Goal: Information Seeking & Learning: Learn about a topic

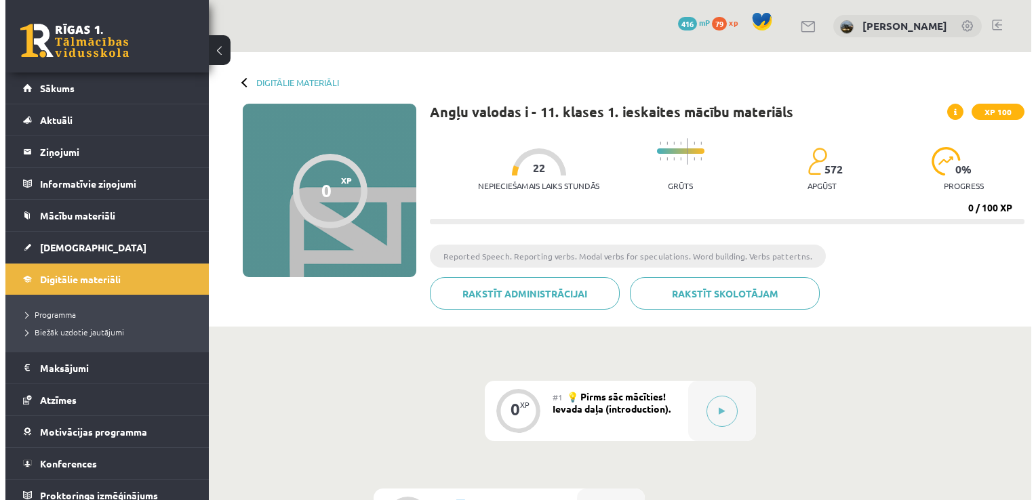
scroll to position [68, 0]
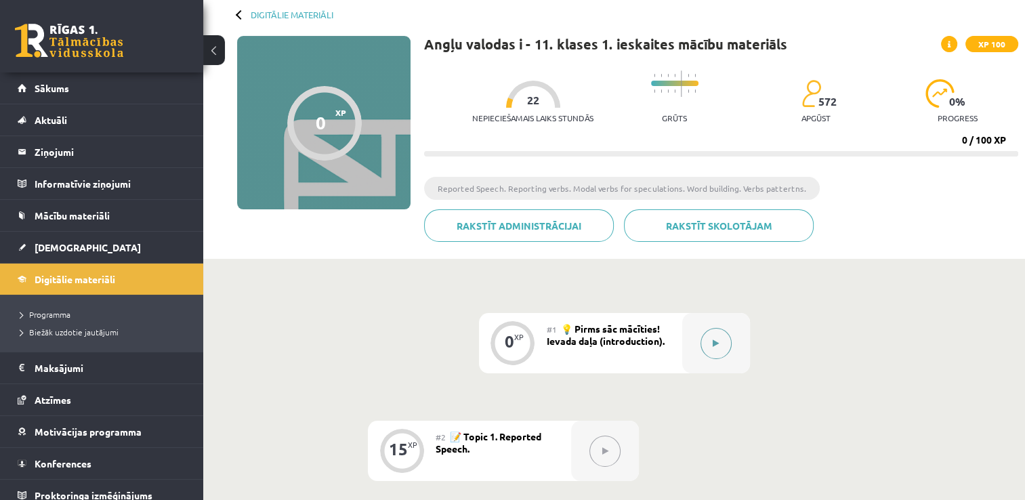
click at [712, 348] on button at bounding box center [716, 343] width 31 height 31
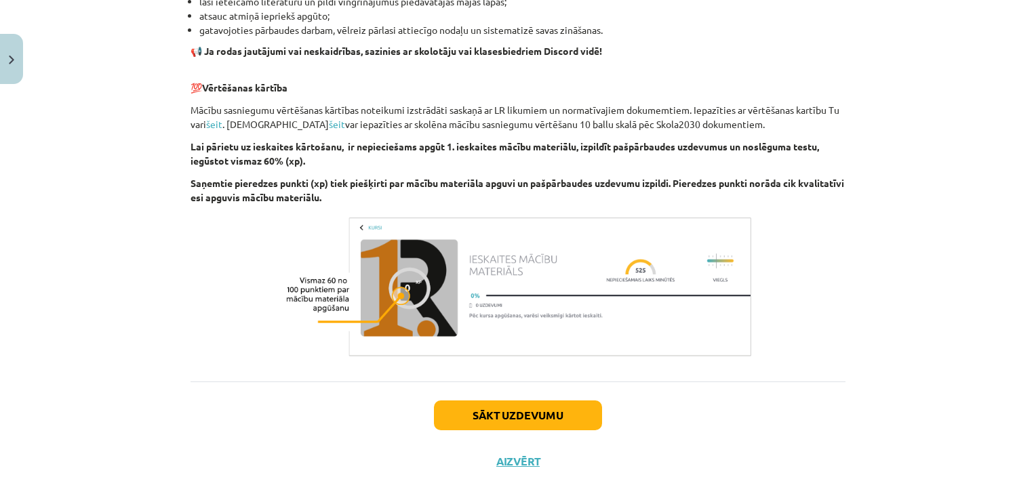
scroll to position [924, 0]
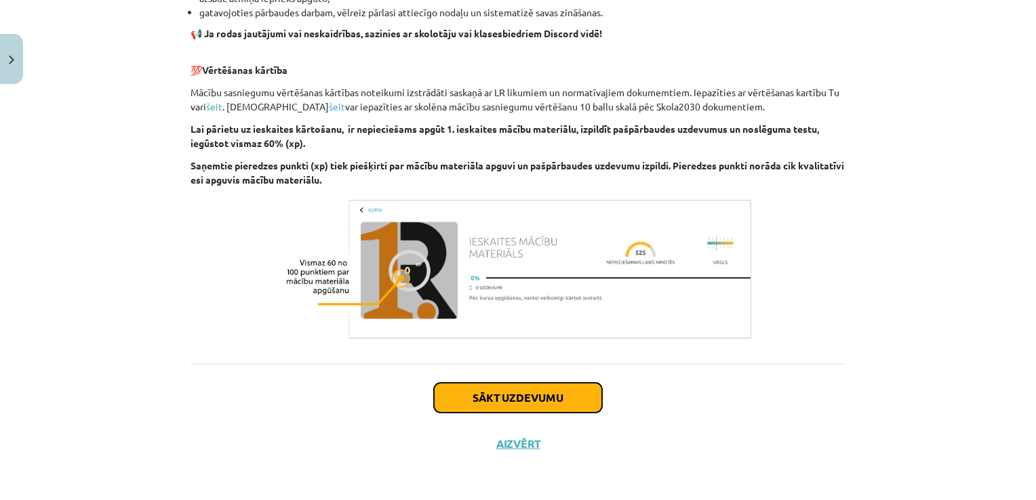
click at [548, 408] on button "Sākt uzdevumu" at bounding box center [518, 398] width 168 height 30
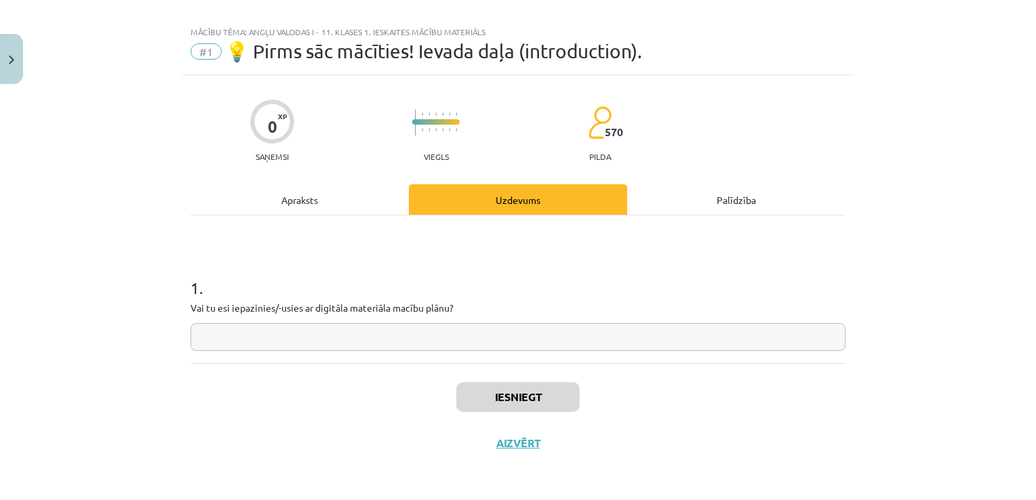
scroll to position [14, 0]
click at [436, 327] on input "text" at bounding box center [517, 339] width 655 height 28
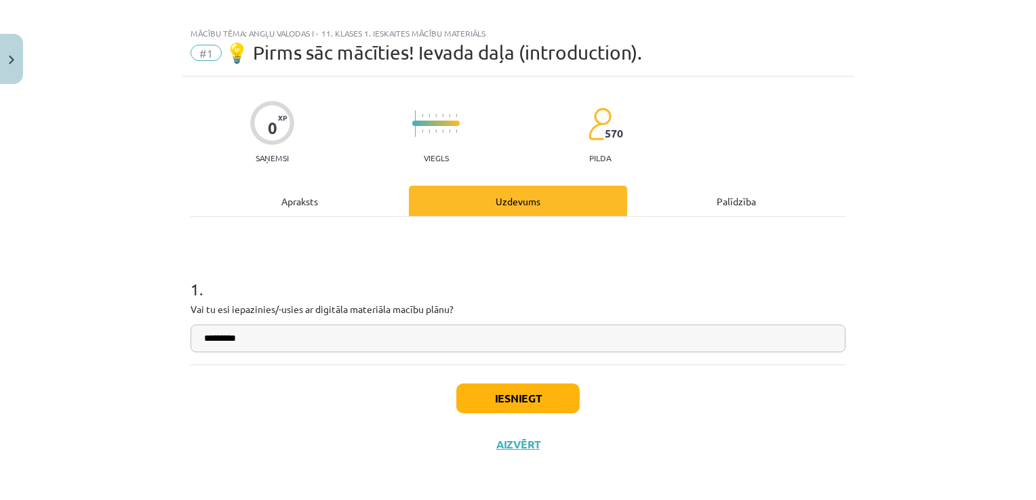
type input "*********"
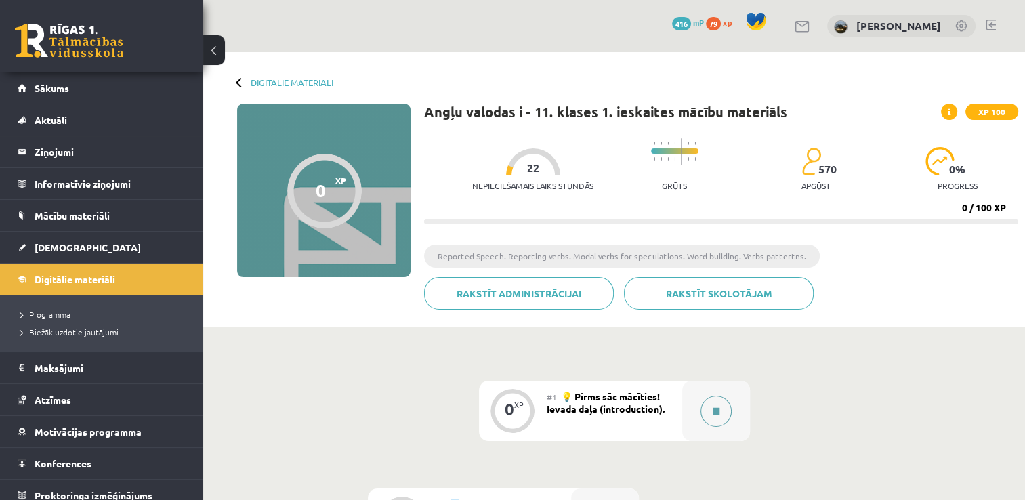
click at [708, 407] on button at bounding box center [716, 411] width 31 height 31
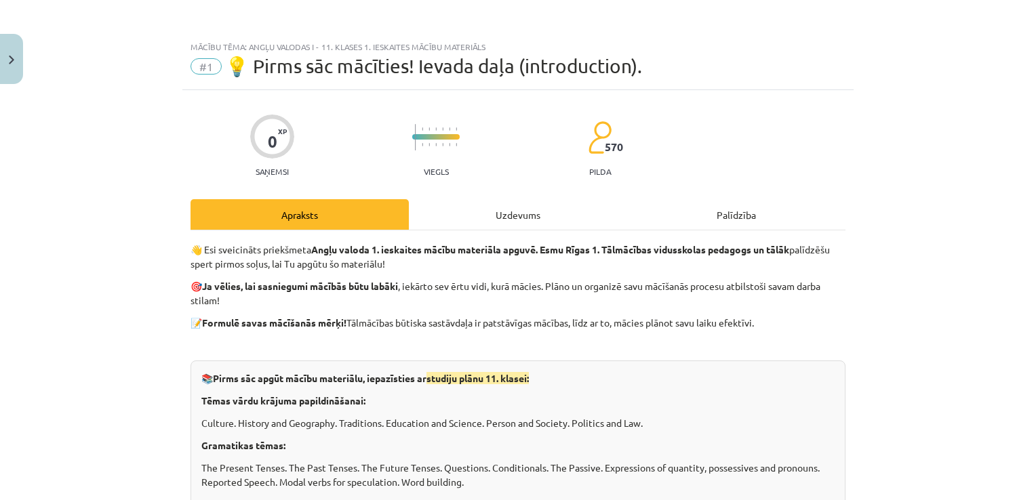
click at [716, 401] on p "Tēmas vārdu krājuma papildināšanai:" at bounding box center [517, 401] width 633 height 14
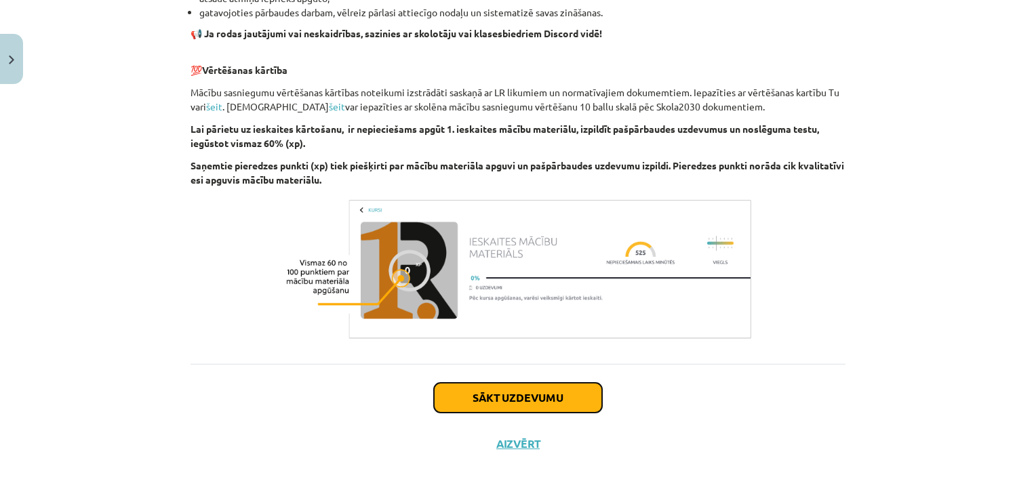
click at [538, 401] on button "Sākt uzdevumu" at bounding box center [518, 398] width 168 height 30
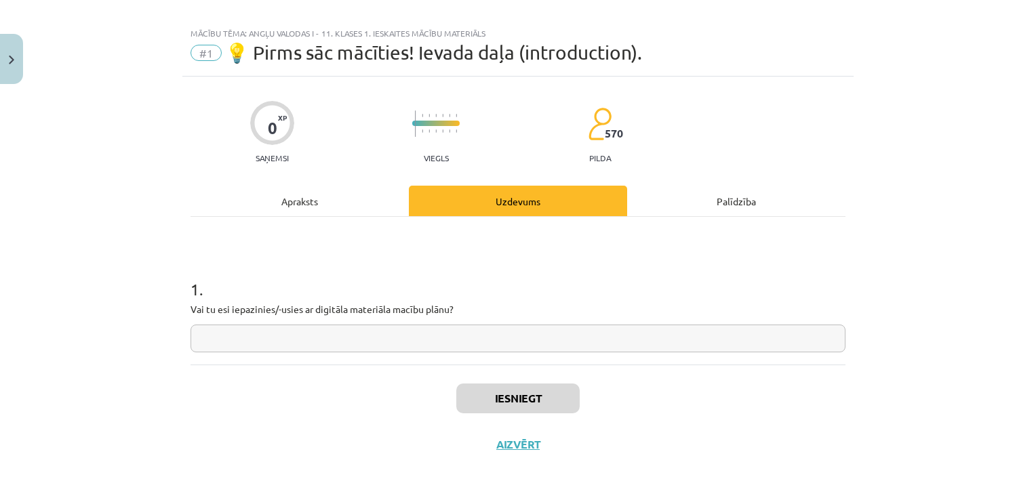
click at [301, 333] on input "text" at bounding box center [517, 339] width 655 height 28
type input "*********"
click at [506, 399] on button "Iesniegt" at bounding box center [517, 399] width 123 height 30
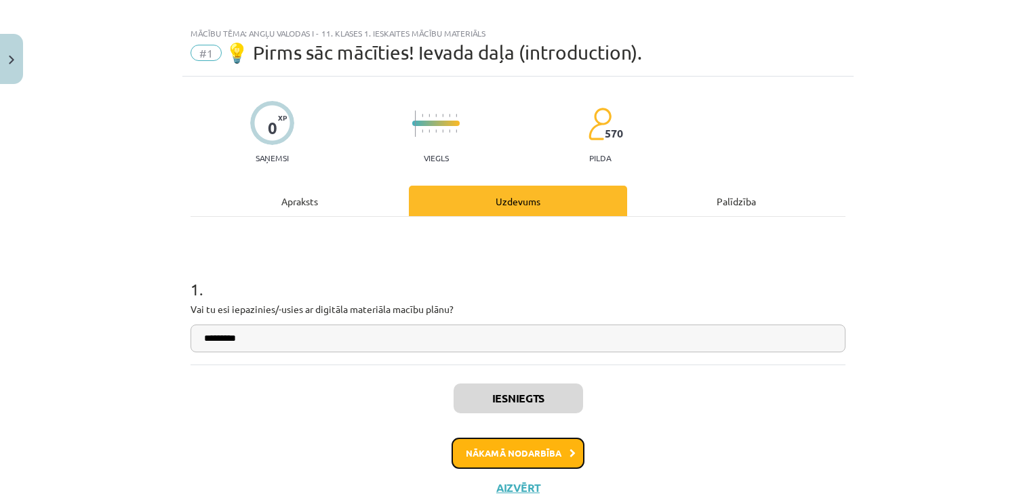
click at [520, 446] on button "Nākamā nodarbība" at bounding box center [517, 453] width 133 height 31
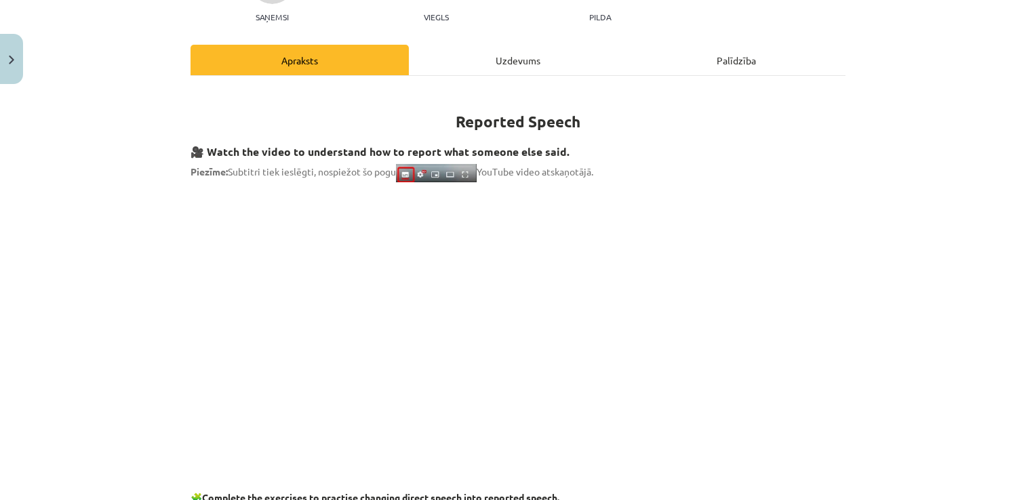
scroll to position [169, 0]
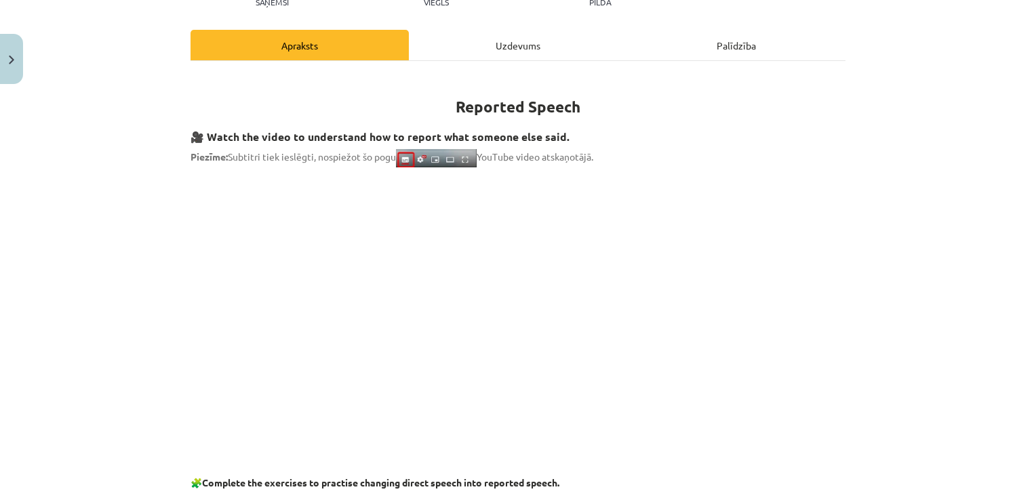
click at [920, 186] on div "Mācību tēma: Angļu valodas i - 11. klases 1. ieskaites mācību materiāls #2 📝 To…" at bounding box center [518, 250] width 1036 height 500
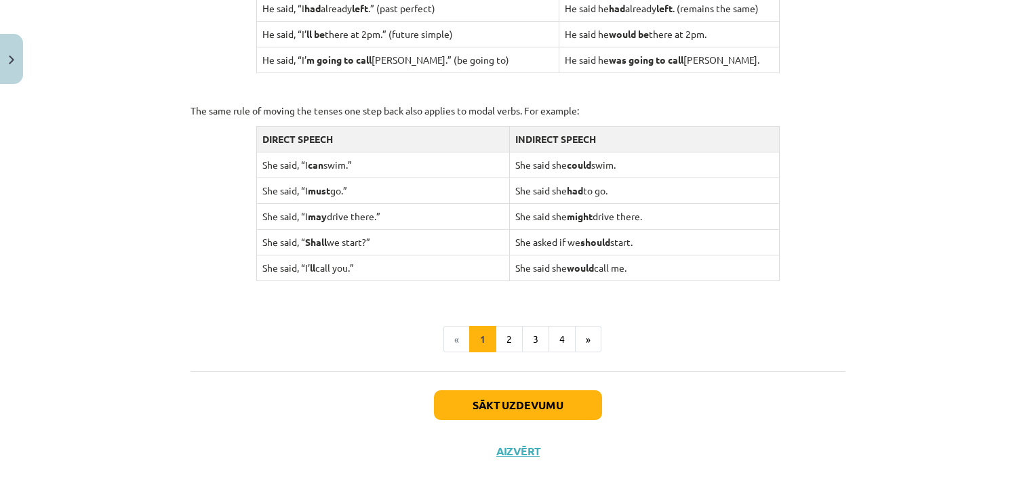
scroll to position [1328, 0]
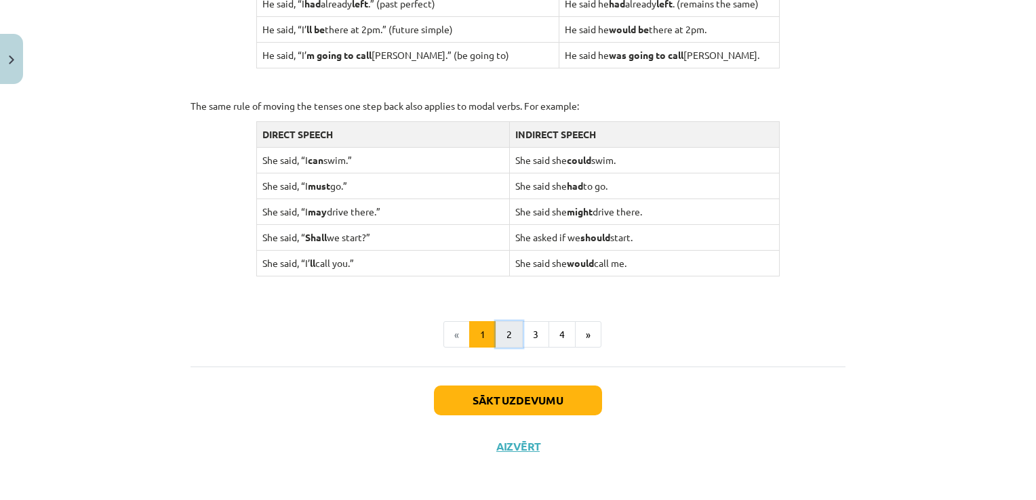
click at [510, 342] on button "2" at bounding box center [508, 334] width 27 height 27
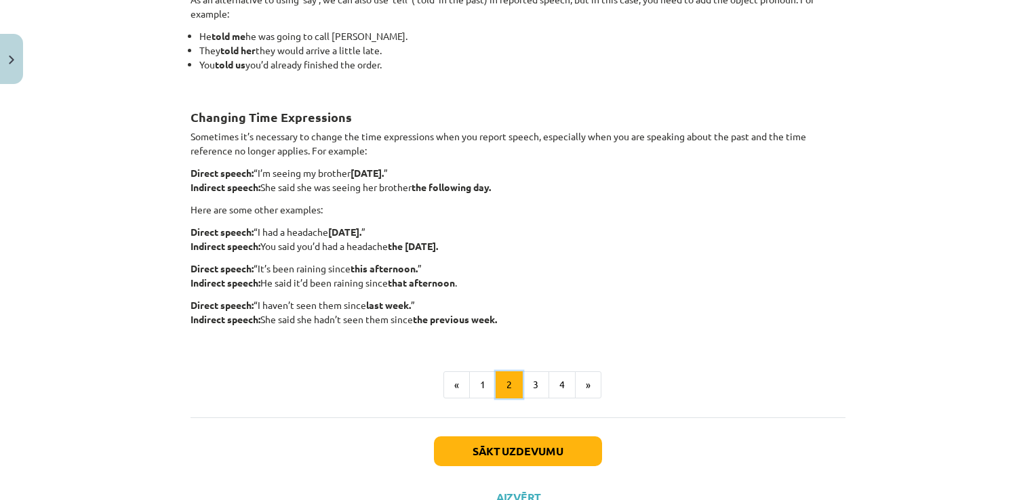
scroll to position [242, 0]
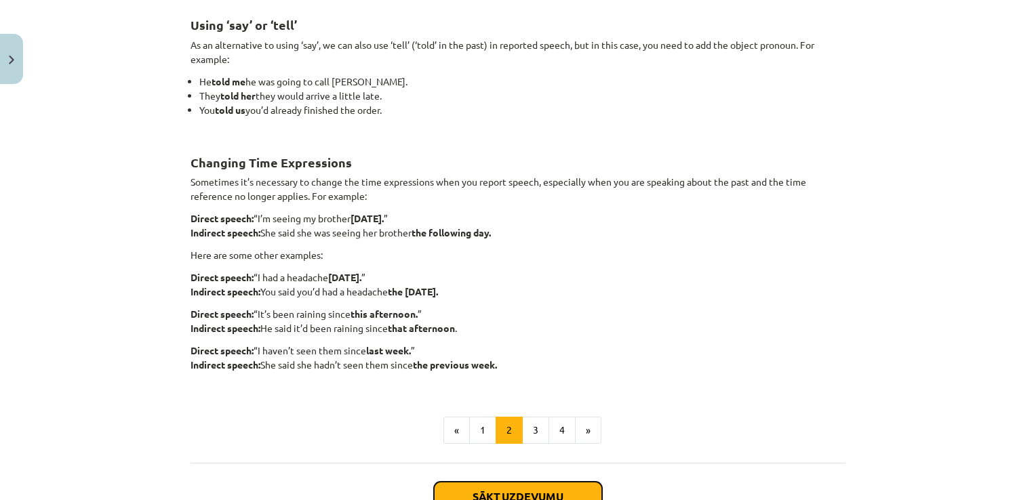
click at [516, 484] on button "Sākt uzdevumu" at bounding box center [518, 497] width 168 height 30
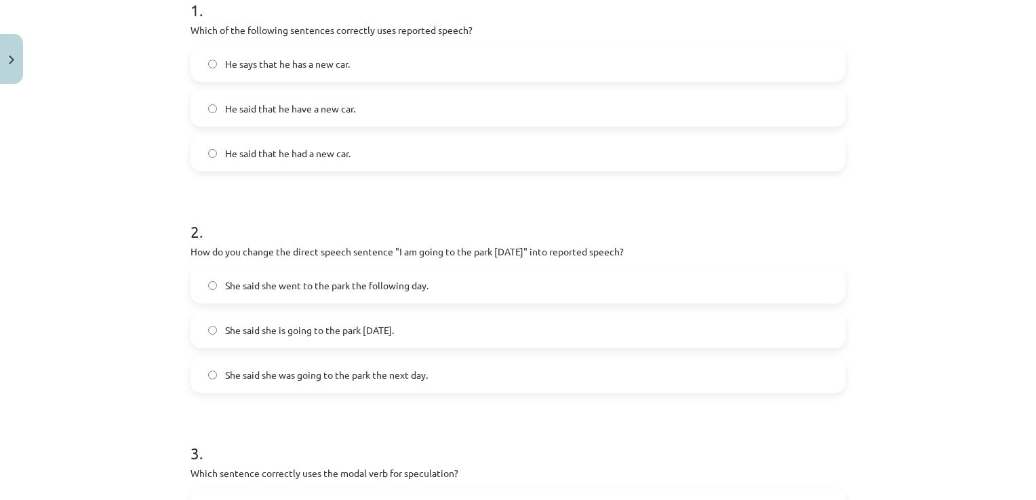
scroll to position [102, 0]
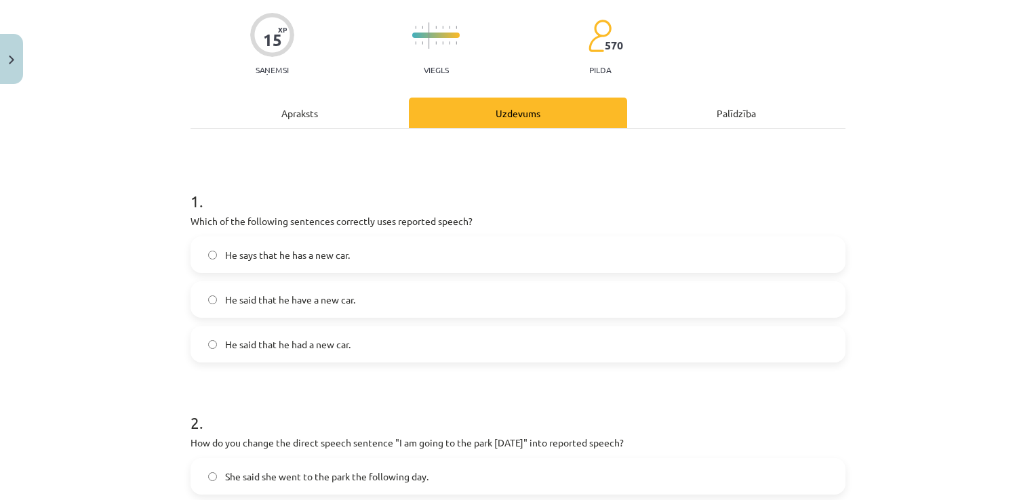
click at [342, 355] on label "He said that he had a new car." at bounding box center [518, 344] width 652 height 34
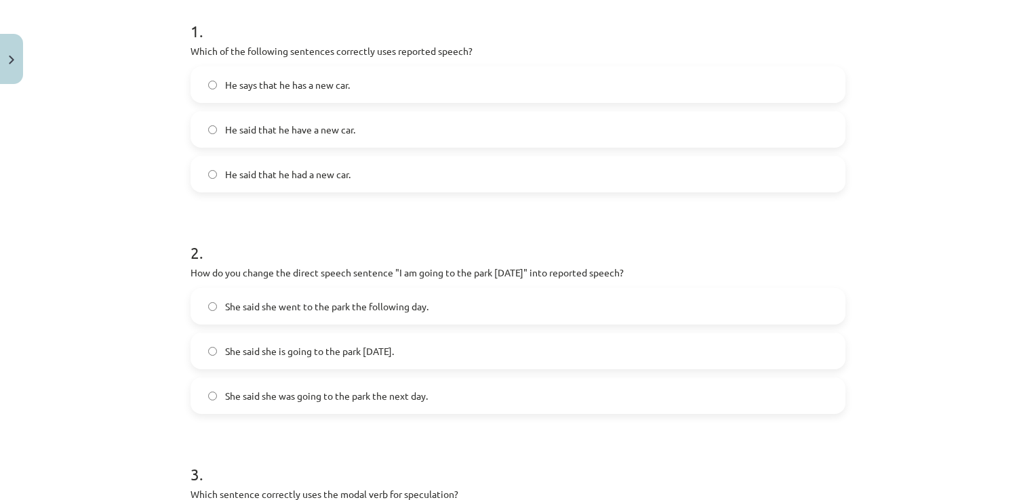
scroll to position [305, 0]
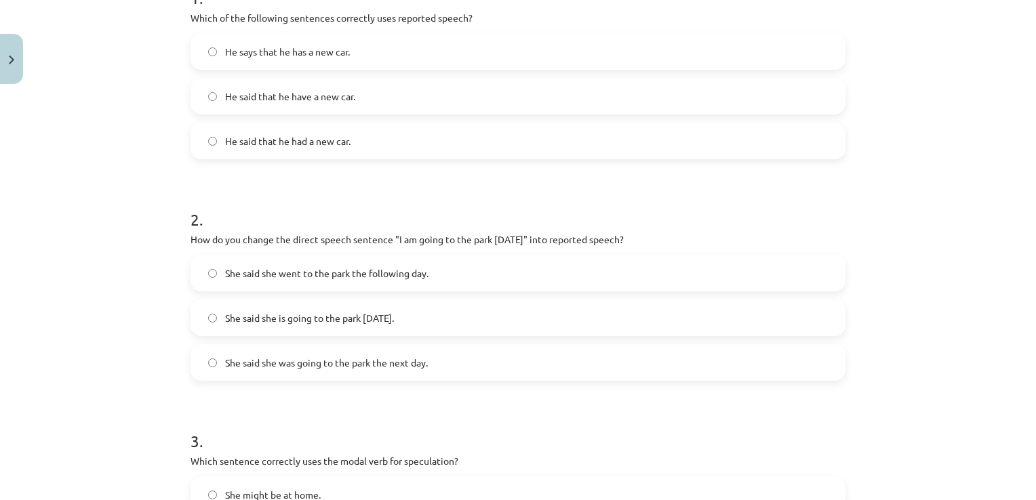
drag, startPoint x: 369, startPoint y: 358, endPoint x: 378, endPoint y: 356, distance: 9.6
click at [369, 358] on span "She said she was going to the park the next day." at bounding box center [326, 363] width 203 height 14
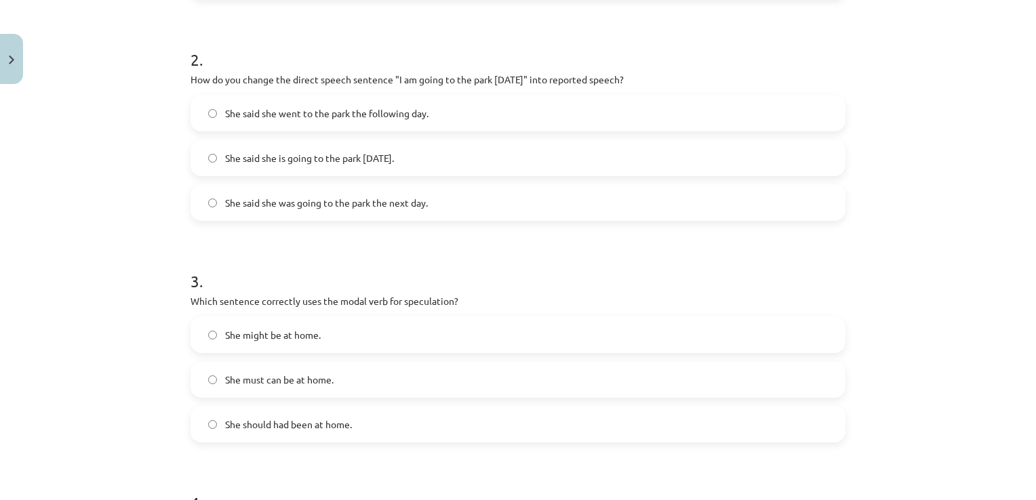
scroll to position [533, 0]
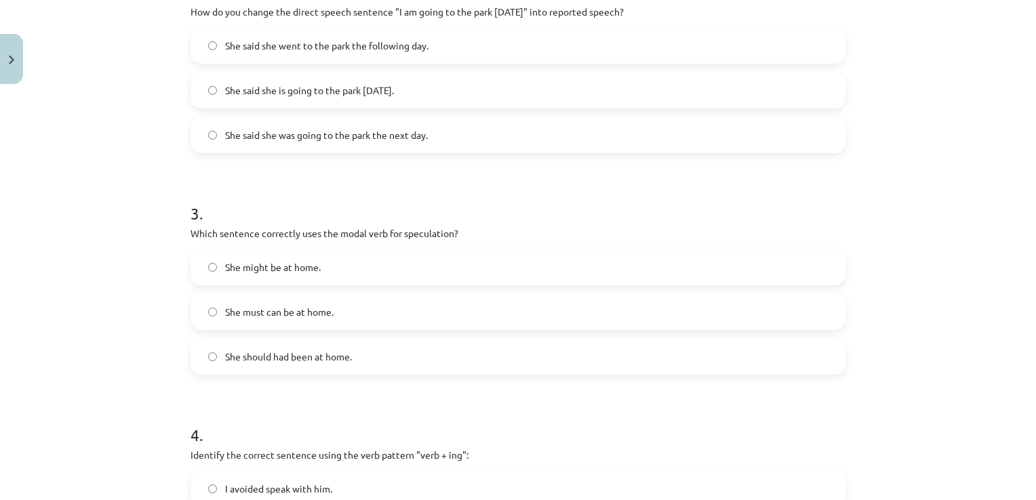
click at [371, 357] on label "She should had been at home." at bounding box center [518, 357] width 652 height 34
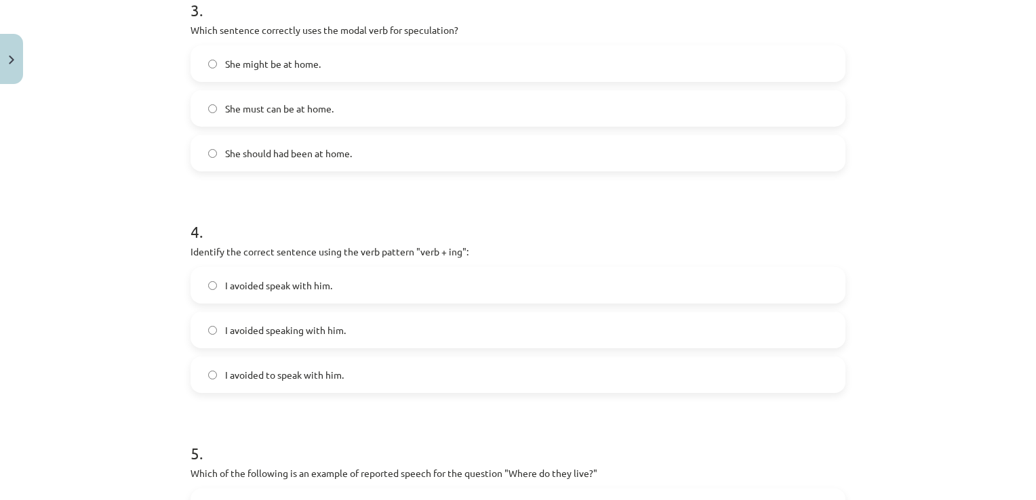
scroll to position [804, 0]
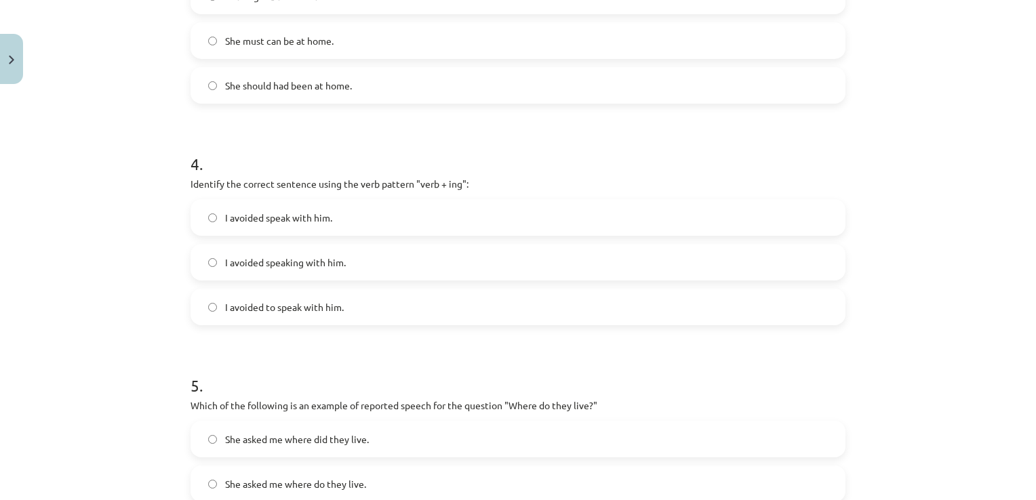
click at [393, 253] on label "I avoided speaking with him." at bounding box center [518, 262] width 652 height 34
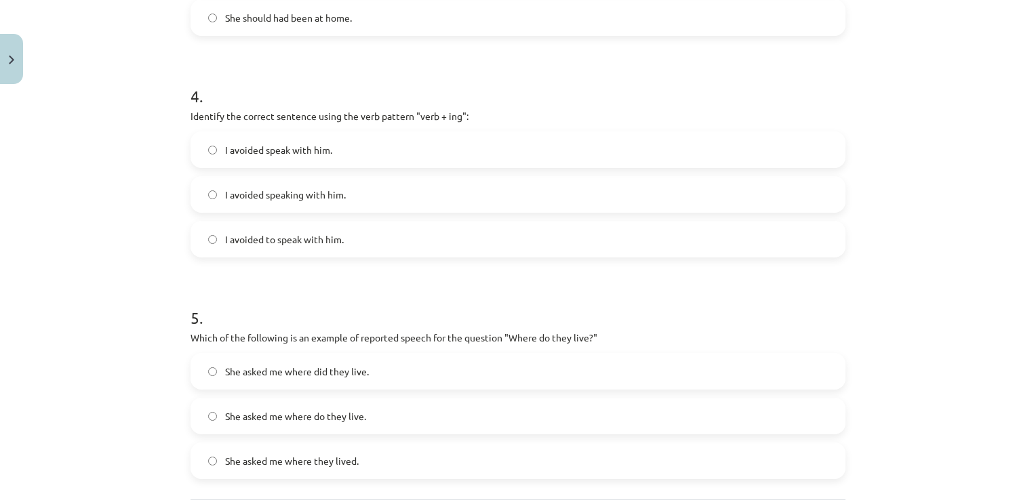
scroll to position [1007, 0]
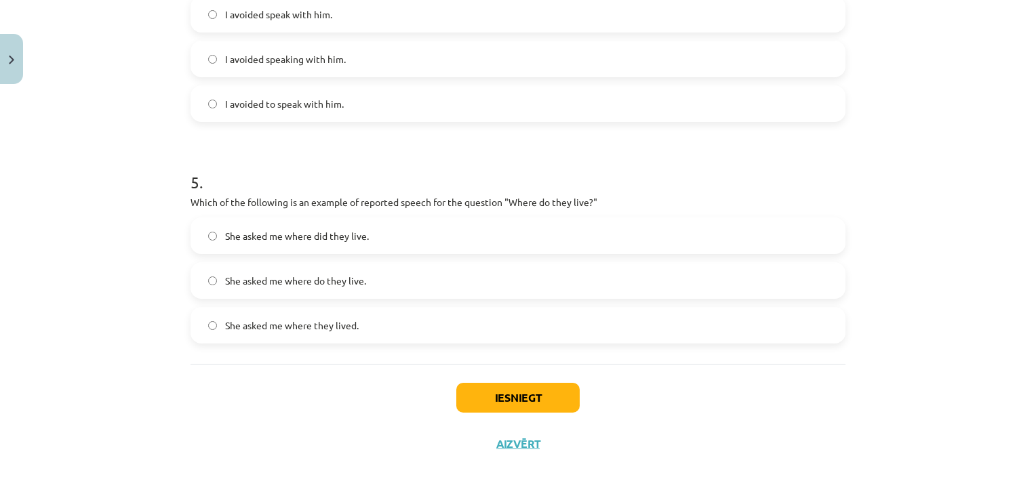
click at [408, 239] on label "She asked me where did they live." at bounding box center [518, 236] width 652 height 34
click at [534, 384] on button "Iesniegt" at bounding box center [517, 398] width 123 height 30
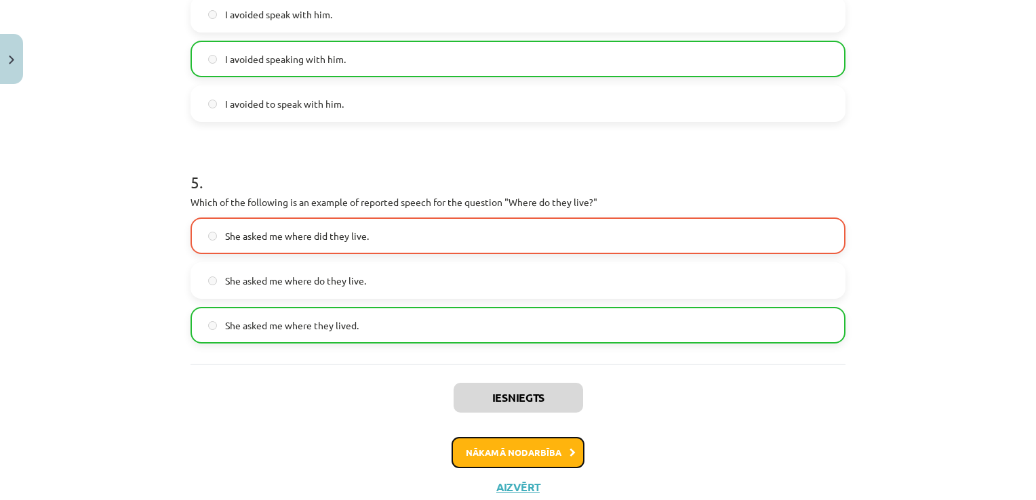
click at [526, 449] on button "Nākamā nodarbība" at bounding box center [517, 452] width 133 height 31
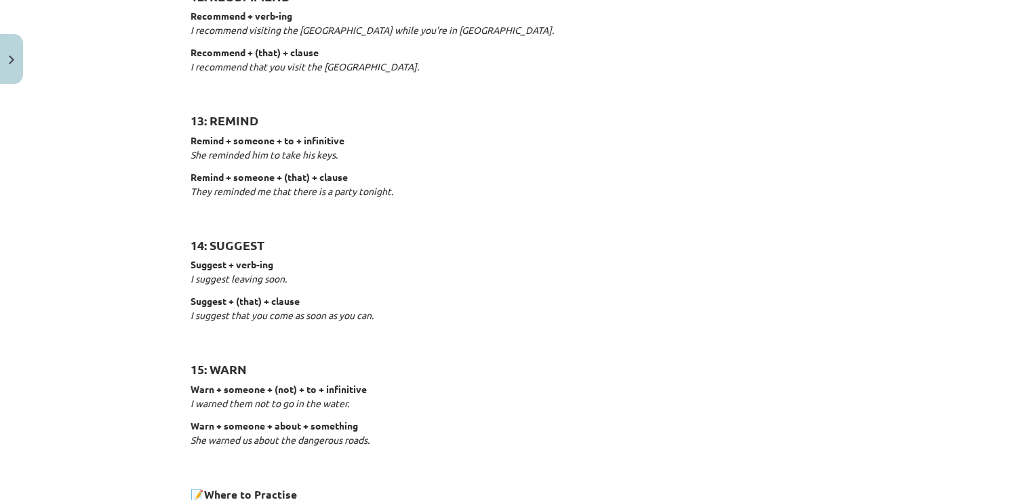
scroll to position [2115, 0]
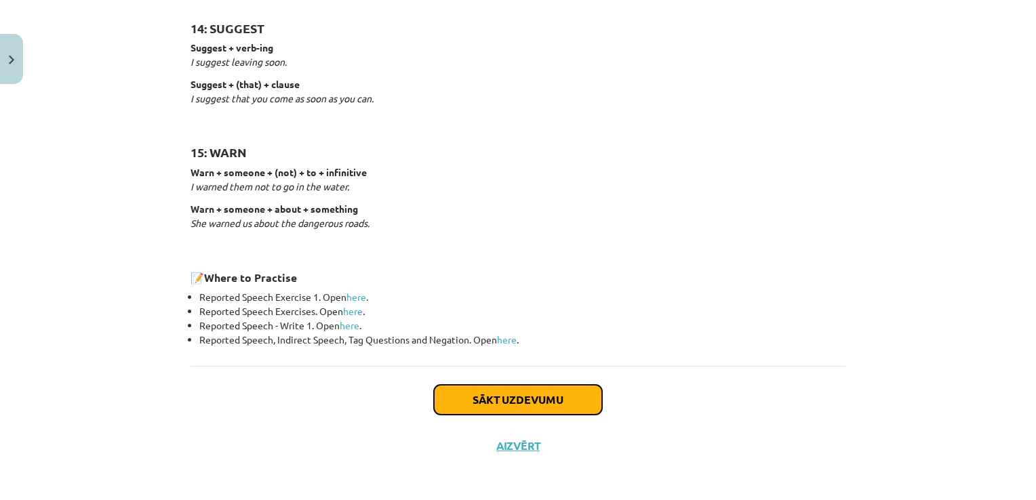
click at [530, 405] on button "Sākt uzdevumu" at bounding box center [518, 400] width 168 height 30
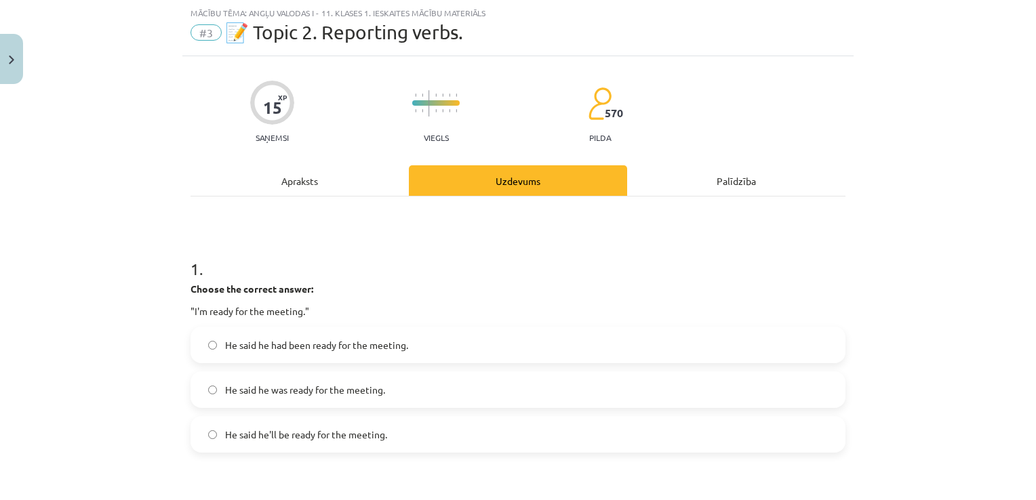
scroll to position [102, 0]
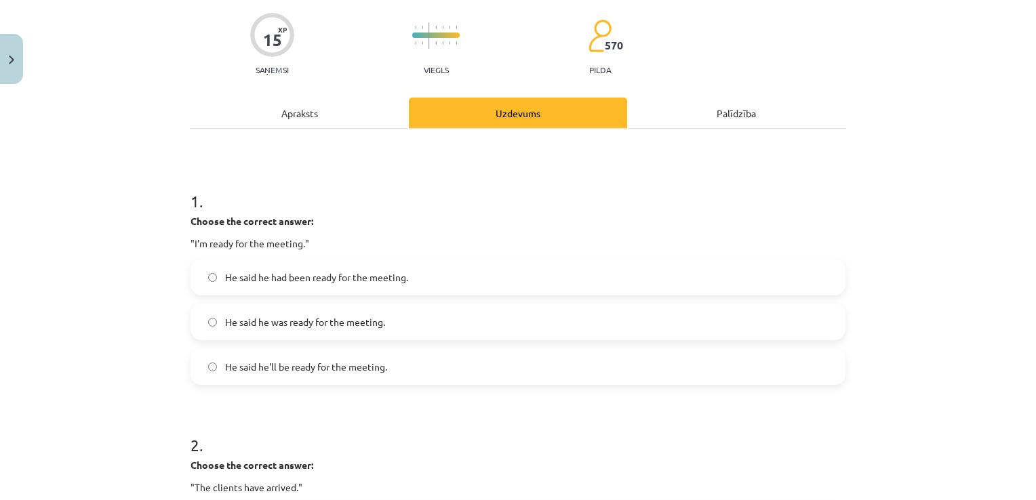
click at [338, 331] on label "He said he was ready for the meeting." at bounding box center [518, 322] width 652 height 34
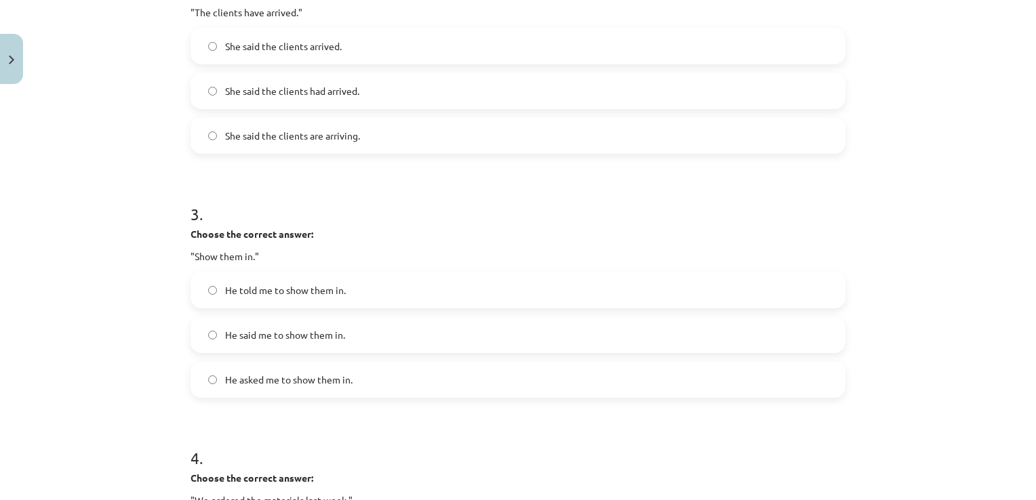
scroll to position [373, 0]
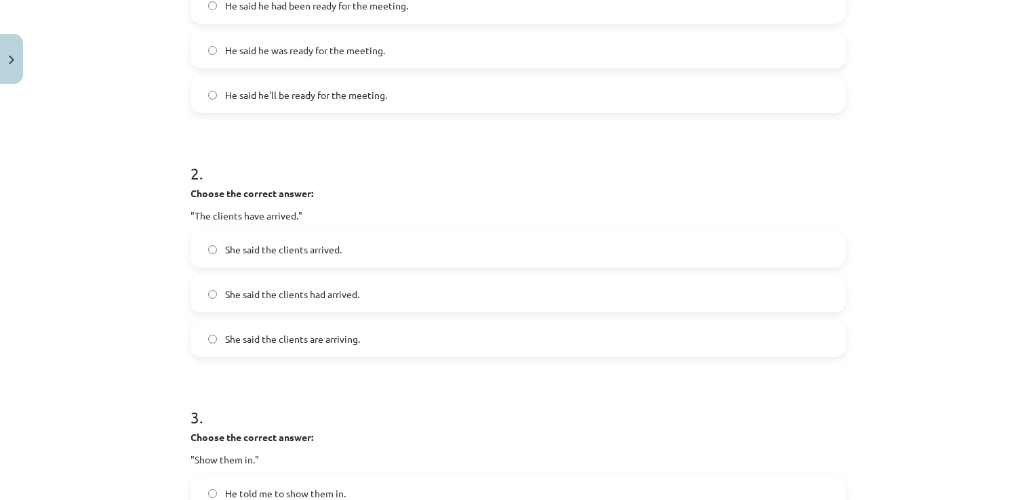
click at [300, 296] on span "She said the clients had arrived." at bounding box center [292, 294] width 134 height 14
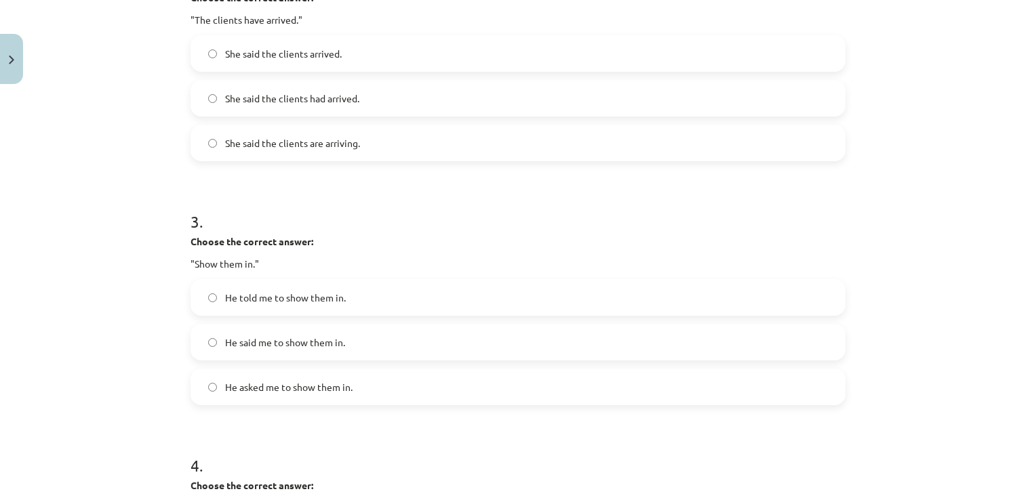
scroll to position [577, 0]
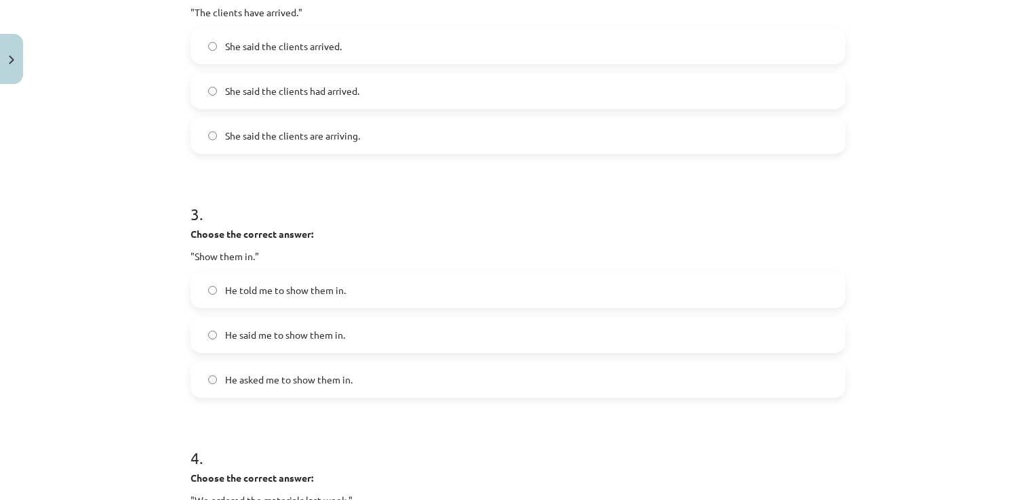
click at [309, 298] on label "He told me to show them in." at bounding box center [518, 290] width 652 height 34
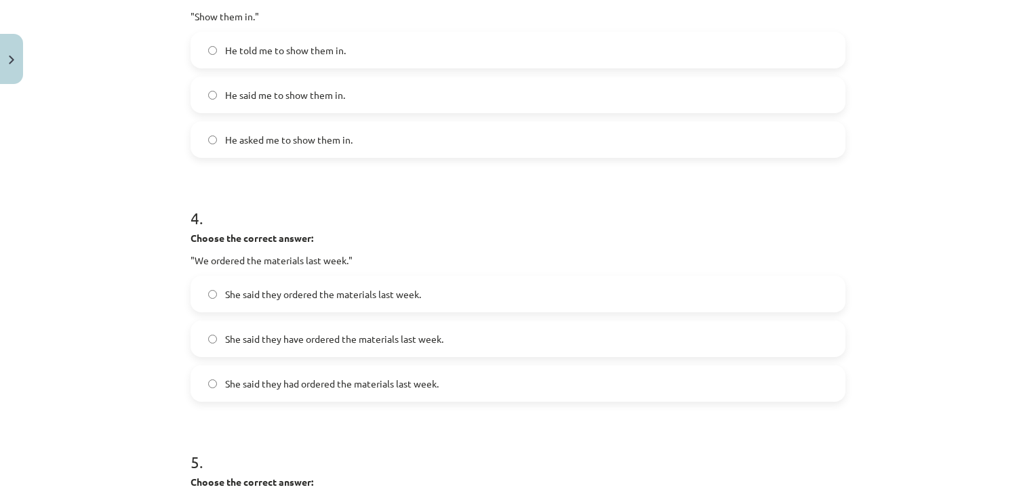
scroll to position [848, 0]
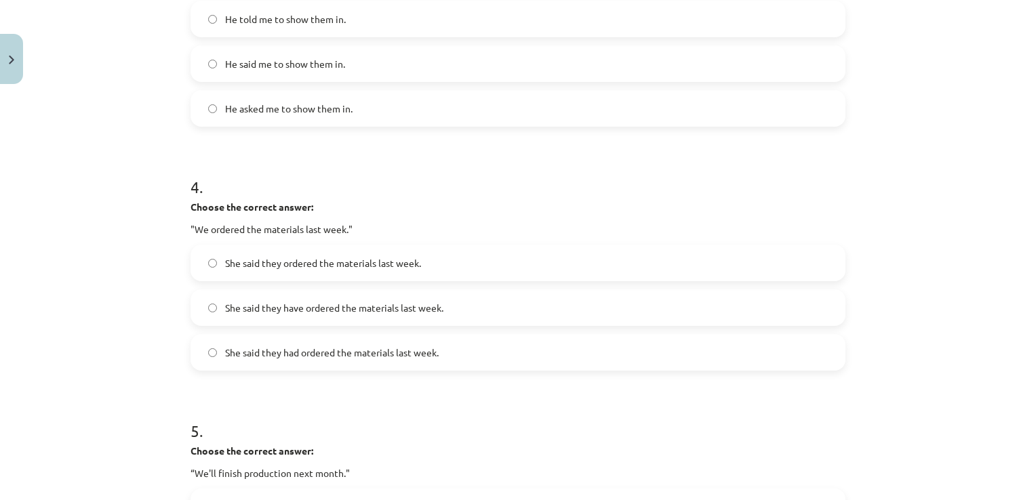
click at [323, 306] on span "She said they have ordered the materials last week." at bounding box center [334, 308] width 218 height 14
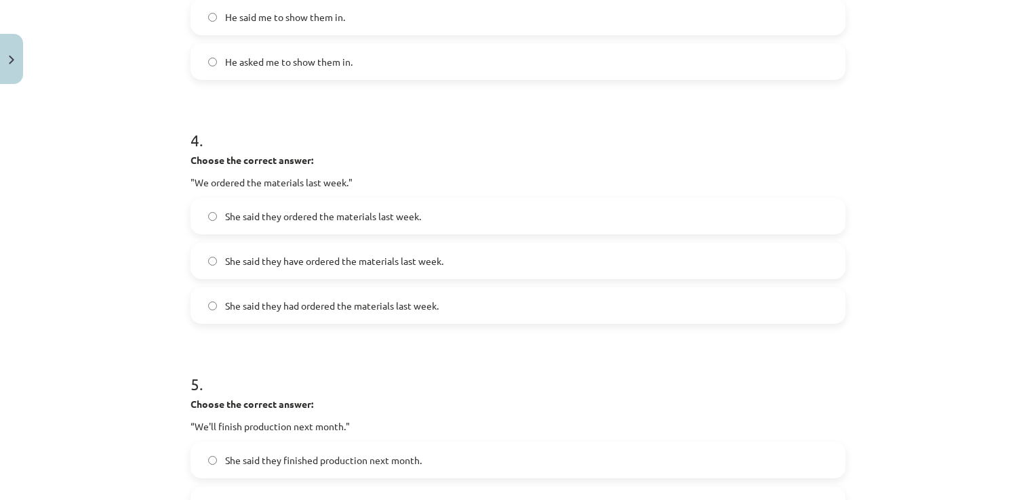
scroll to position [916, 0]
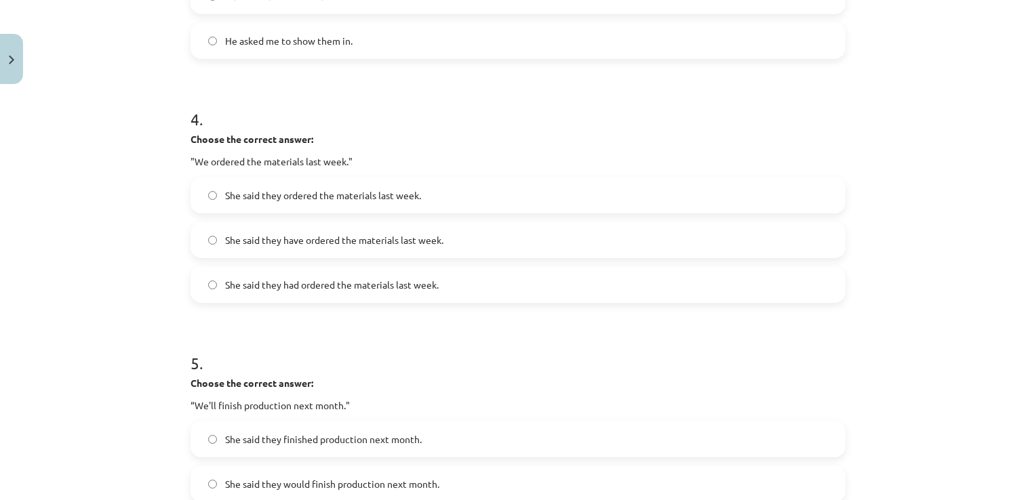
click at [338, 295] on label "She said they had ordered the materials last week." at bounding box center [518, 285] width 652 height 34
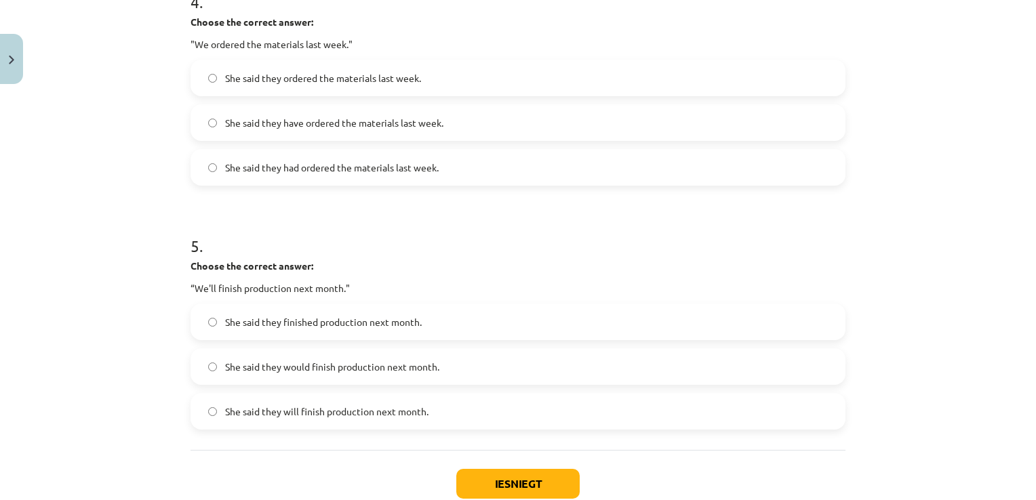
scroll to position [1051, 0]
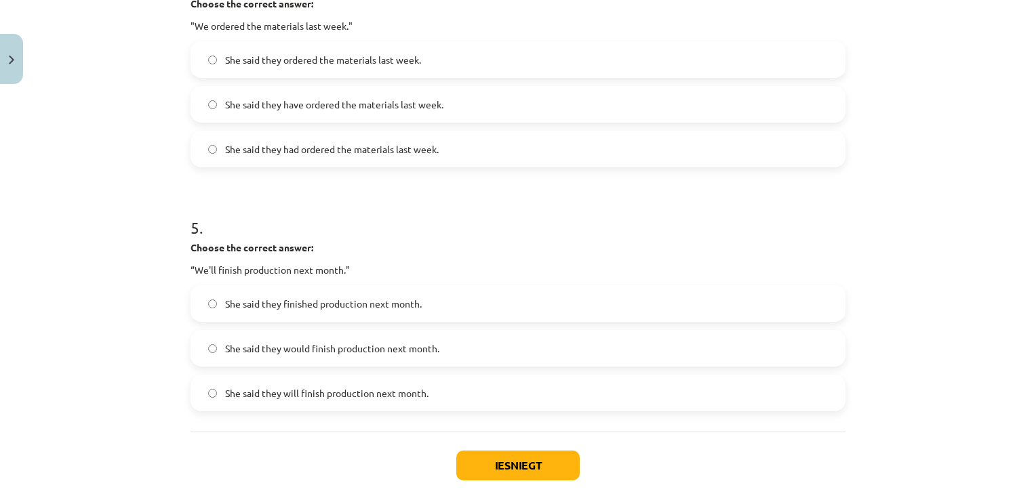
click at [279, 402] on label "She said they will finish production next month." at bounding box center [518, 393] width 652 height 34
click at [490, 460] on button "Iesniegt" at bounding box center [517, 466] width 123 height 30
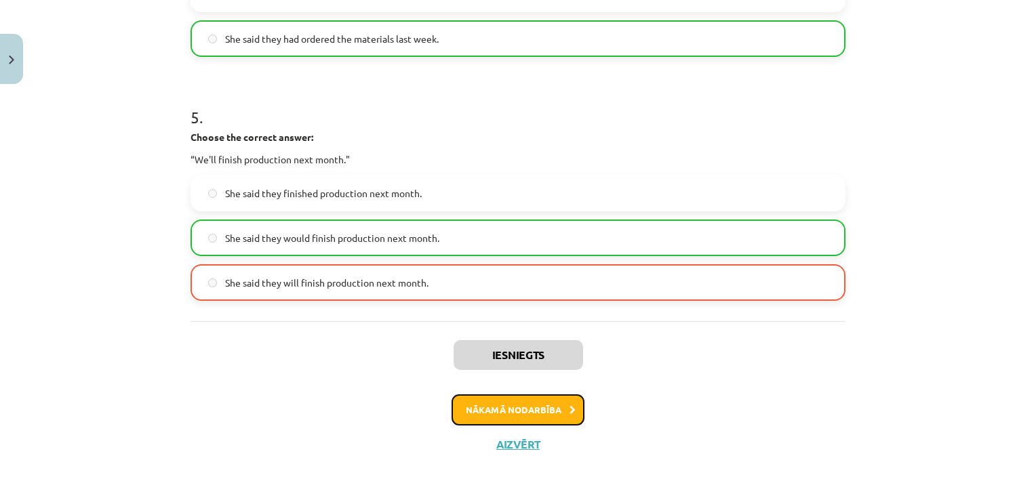
click at [550, 401] on button "Nākamā nodarbība" at bounding box center [517, 409] width 133 height 31
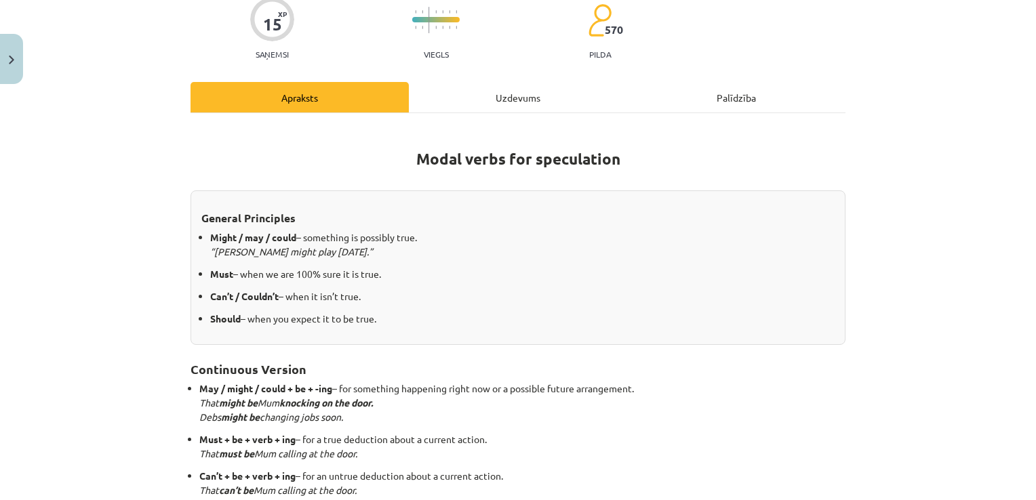
scroll to position [237, 0]
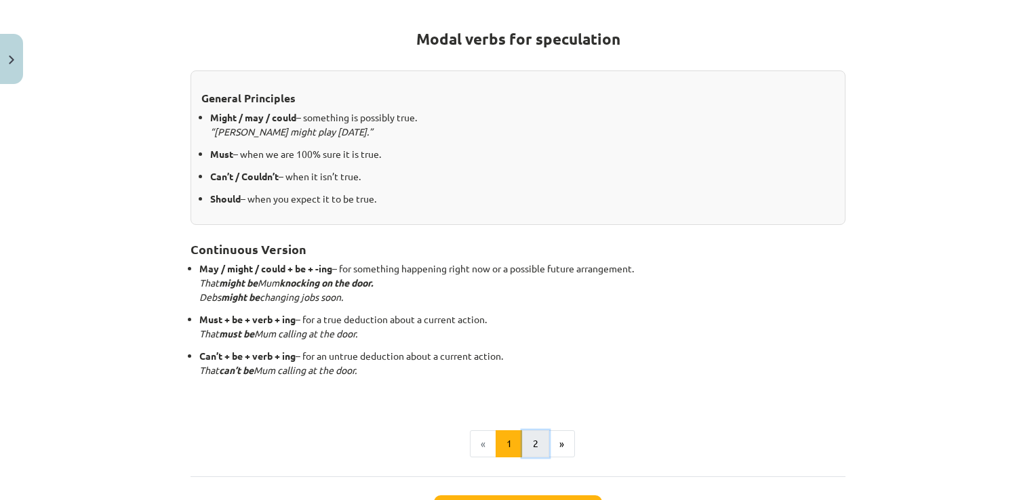
click at [527, 442] on button "2" at bounding box center [535, 443] width 27 height 27
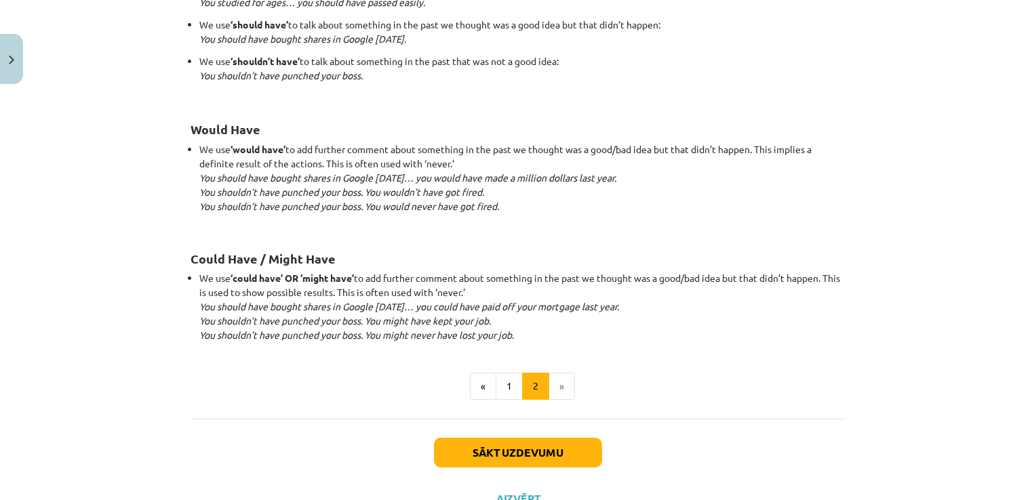
scroll to position [1320, 0]
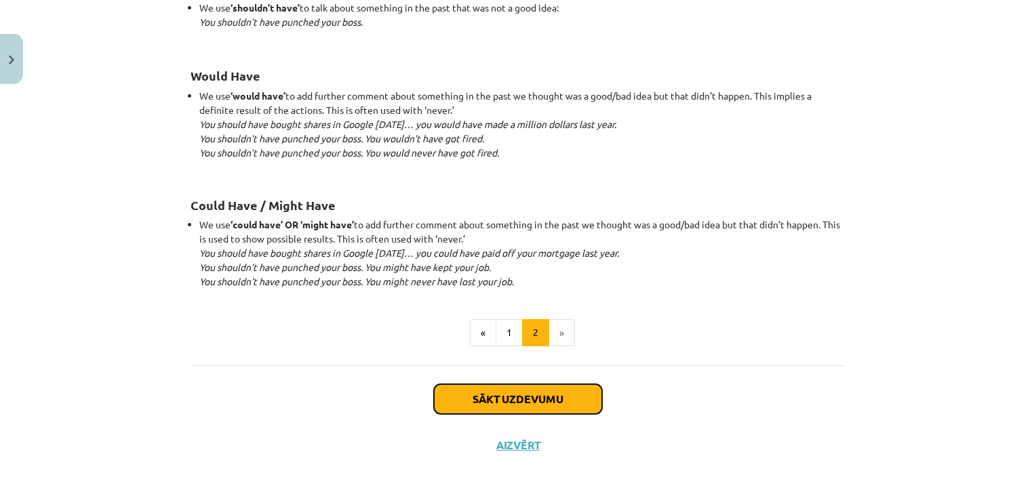
click at [516, 395] on button "Sākt uzdevumu" at bounding box center [518, 399] width 168 height 30
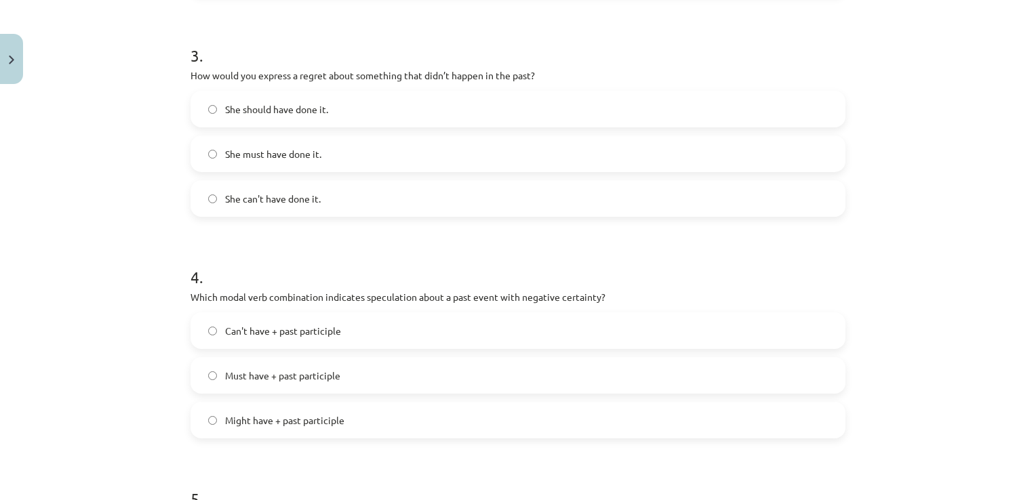
scroll to position [1007, 0]
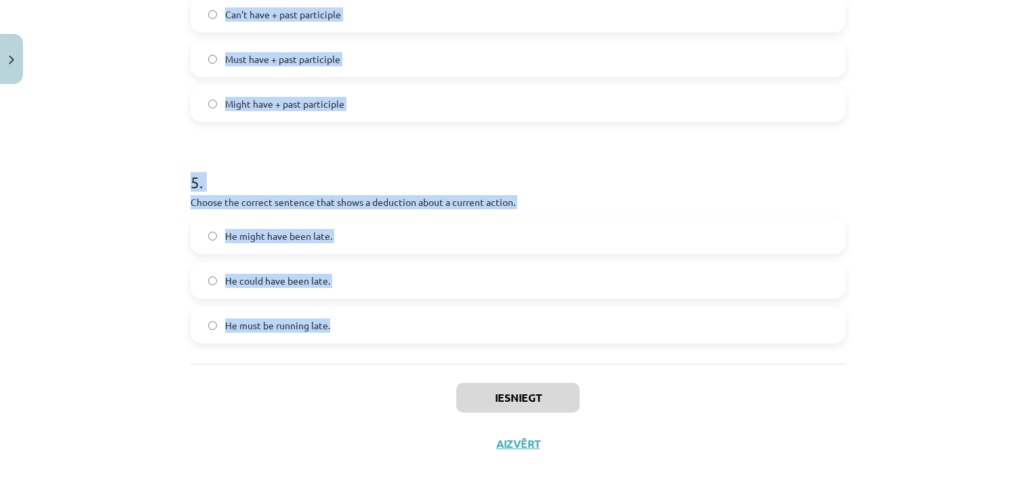
drag, startPoint x: 190, startPoint y: 184, endPoint x: 514, endPoint y: 350, distance: 363.4
copy form "Which modal verb would you use to speculate about something that is possibly tr…"
click at [122, 202] on div "Mācību tēma: Angļu valodas i - 11. klases 1. ieskaites mācību materiāls #4 📝 To…" at bounding box center [518, 250] width 1036 height 500
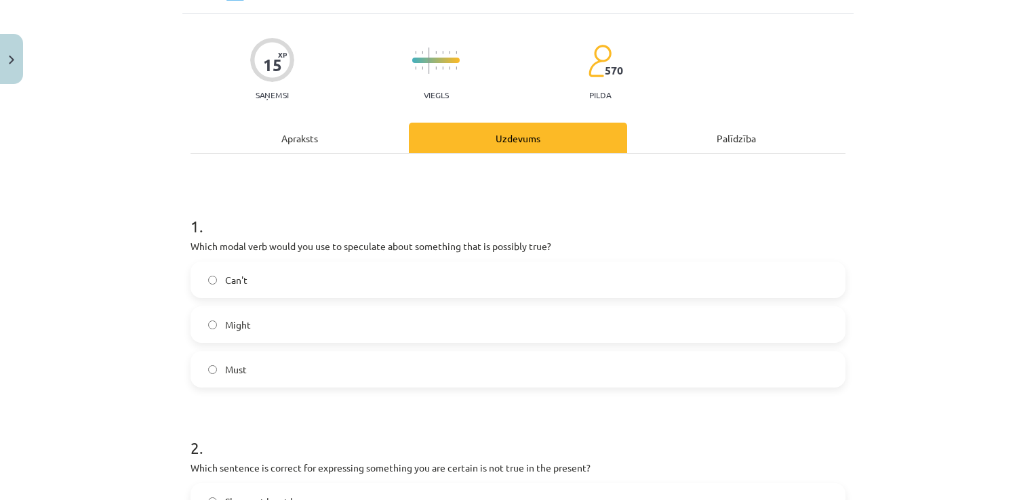
scroll to position [203, 0]
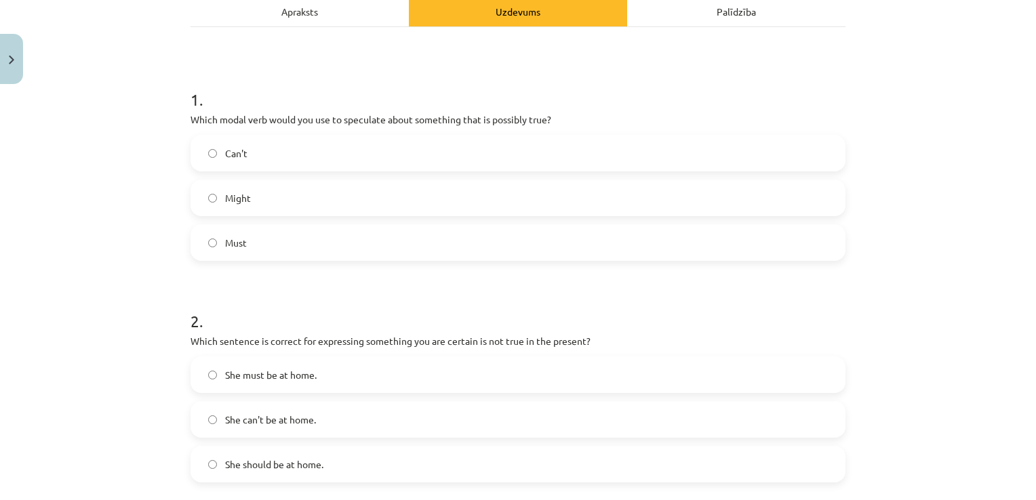
click at [284, 203] on label "Might" at bounding box center [518, 198] width 652 height 34
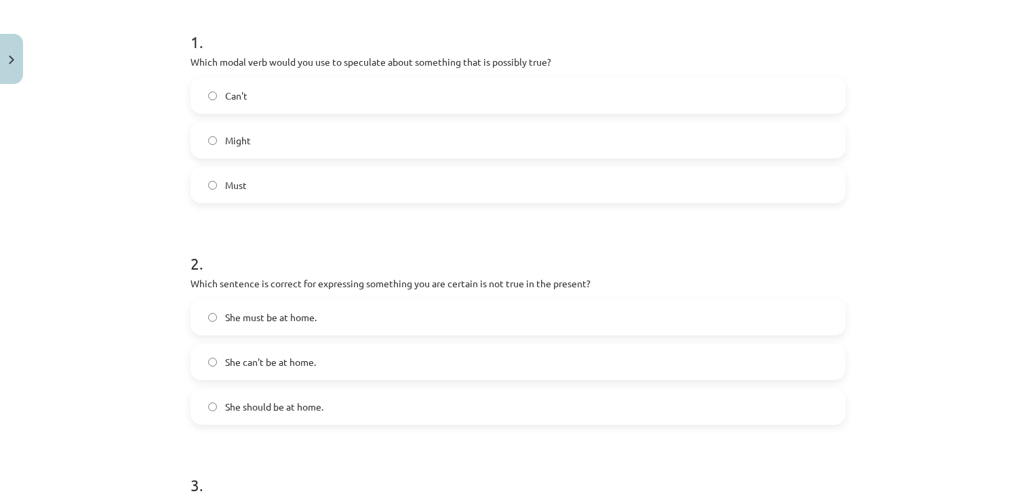
scroll to position [339, 0]
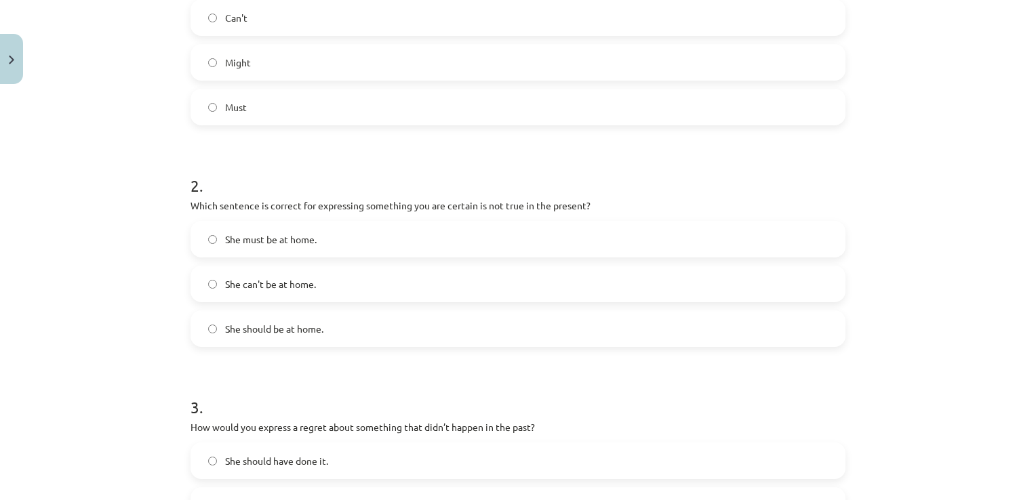
click at [306, 291] on label "She can't be at home." at bounding box center [518, 284] width 652 height 34
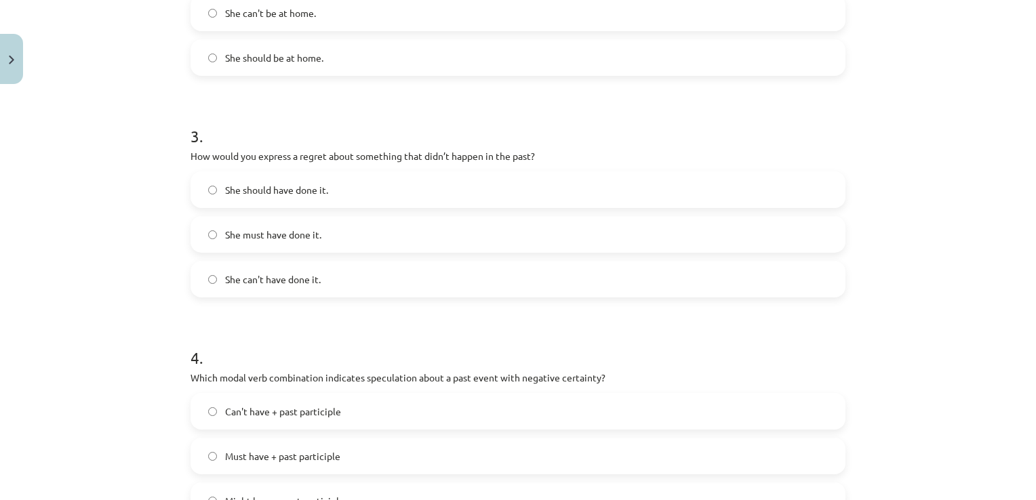
scroll to position [746, 0]
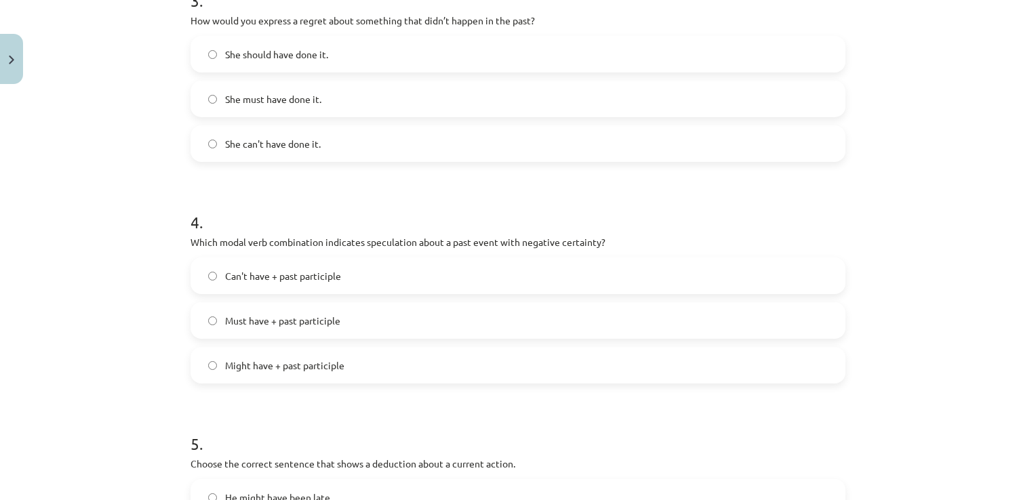
click at [299, 54] on span "She should have done it." at bounding box center [276, 54] width 103 height 14
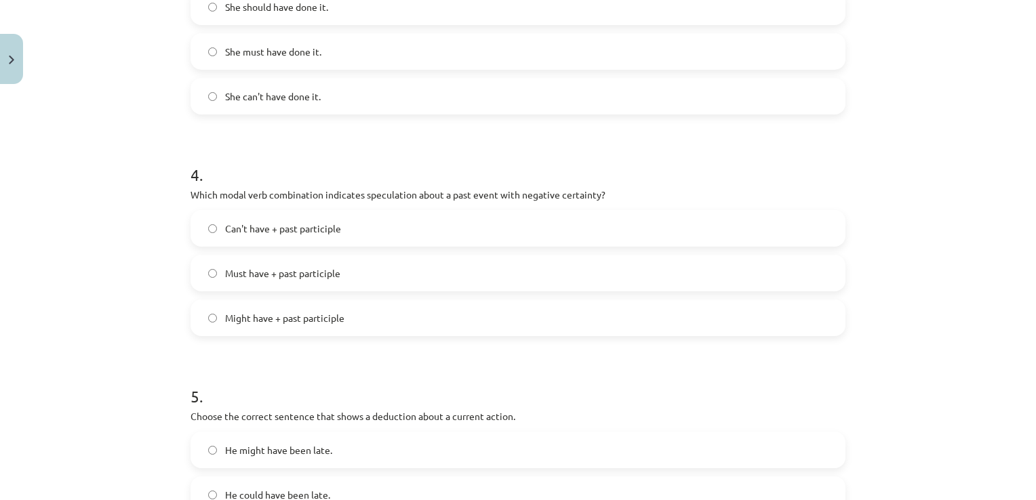
scroll to position [813, 0]
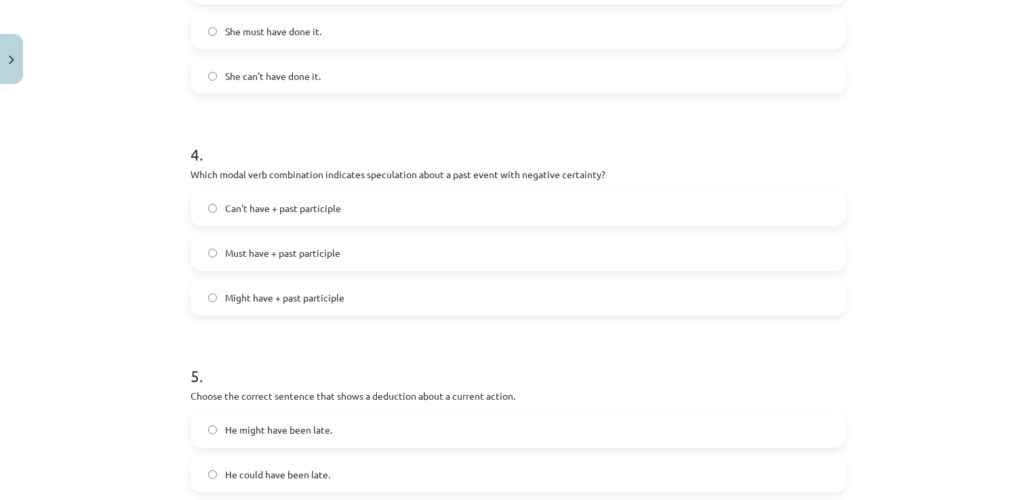
click at [342, 209] on label "Can't have + past participle" at bounding box center [518, 208] width 652 height 34
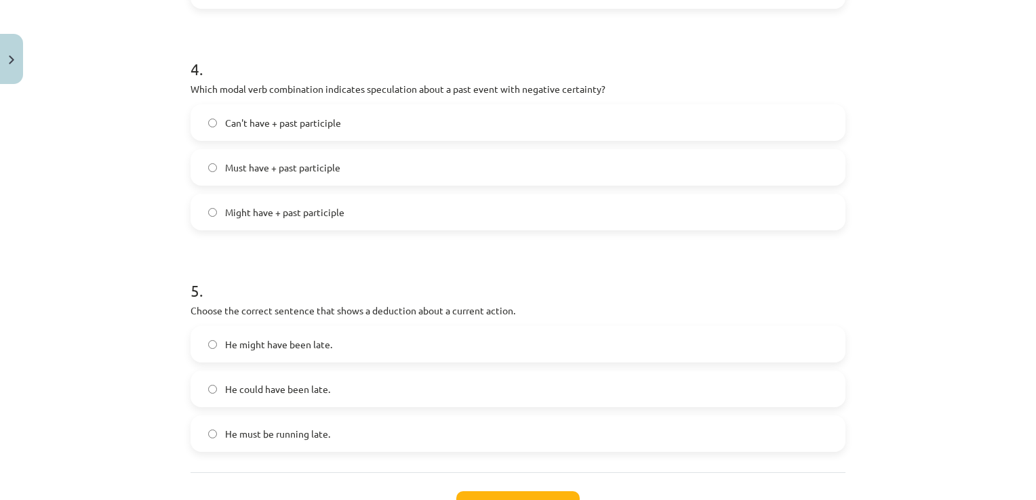
scroll to position [1007, 0]
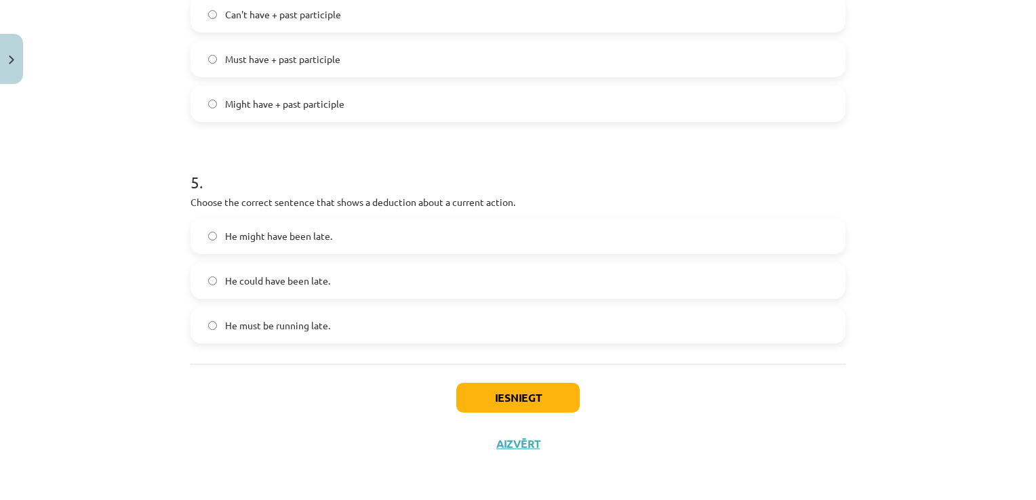
click at [318, 293] on label "He could have been late." at bounding box center [518, 281] width 652 height 34
click at [487, 394] on button "Iesniegt" at bounding box center [517, 398] width 123 height 30
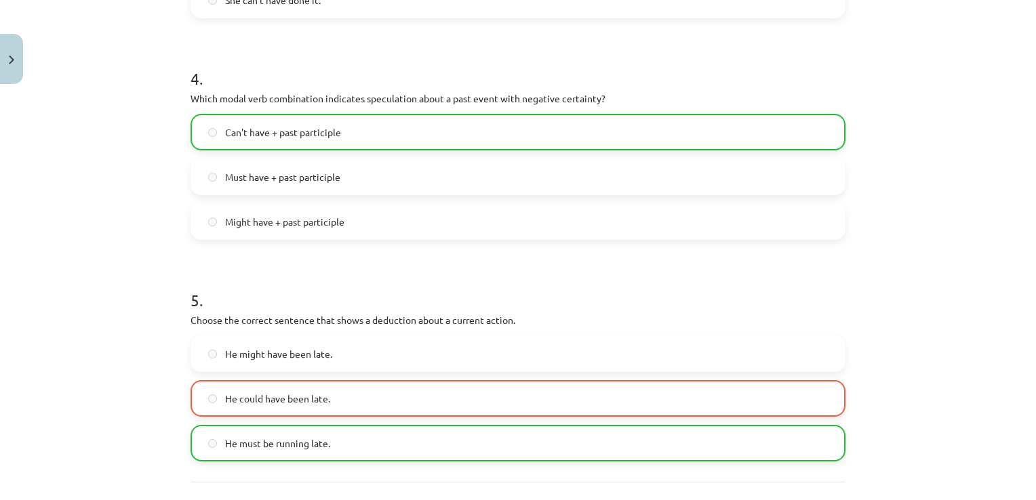
scroll to position [1049, 0]
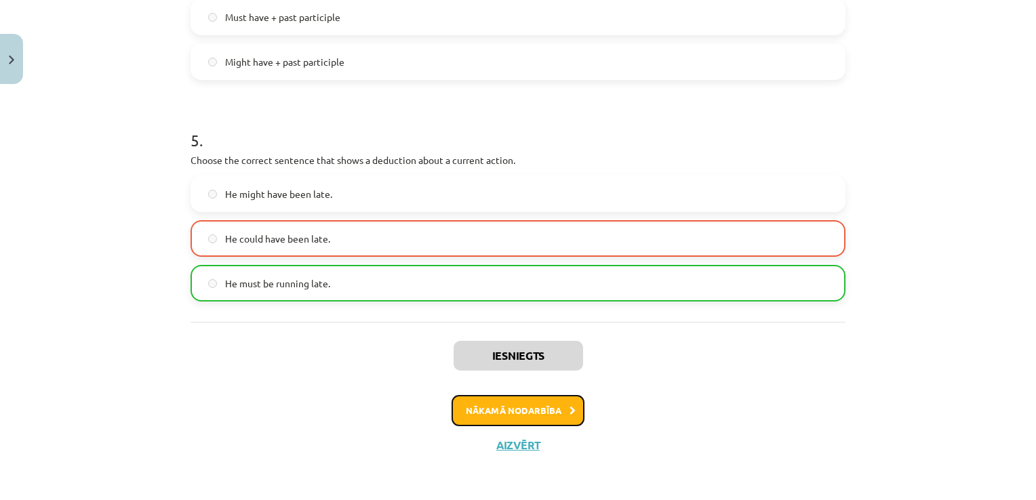
click at [497, 408] on button "Nākamā nodarbība" at bounding box center [517, 410] width 133 height 31
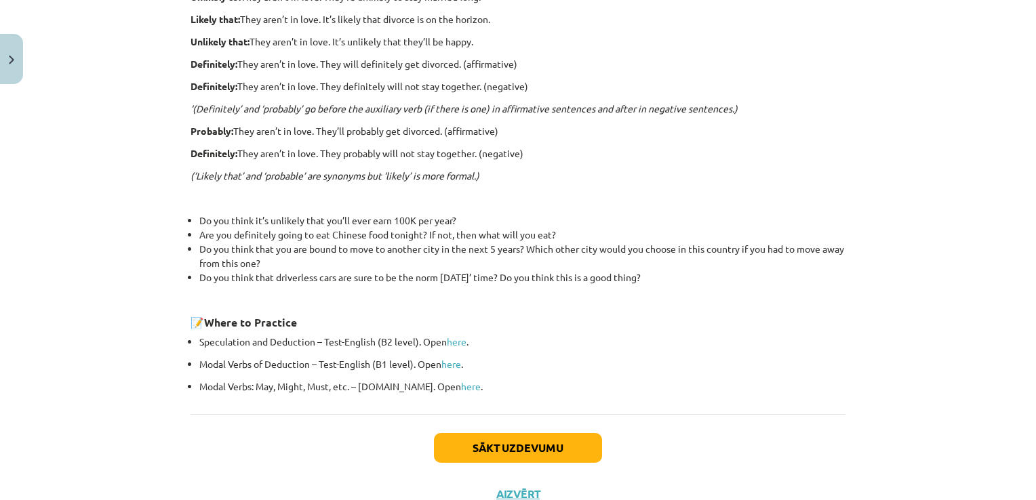
scroll to position [434, 0]
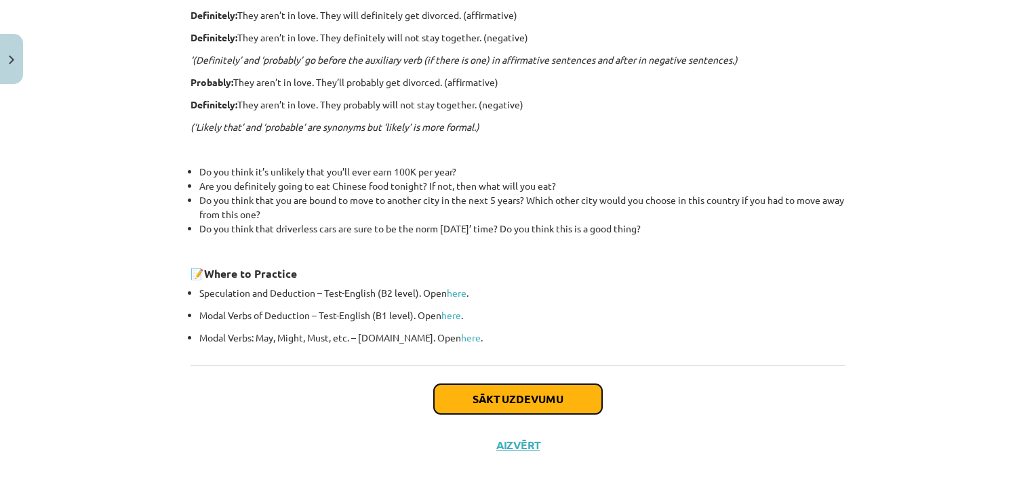
click at [493, 388] on button "Sākt uzdevumu" at bounding box center [518, 399] width 168 height 30
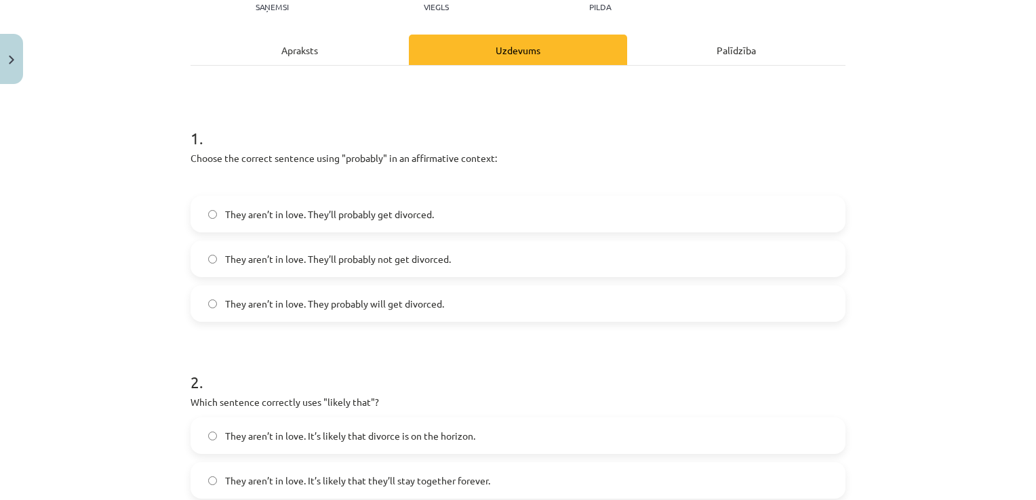
scroll to position [169, 0]
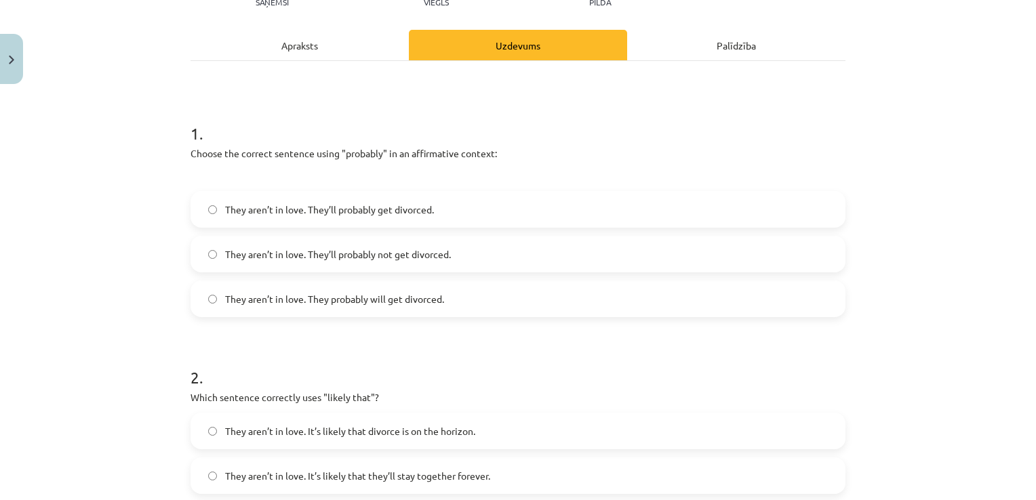
click at [308, 299] on span "They aren’t in love. They probably will get divorced." at bounding box center [334, 299] width 219 height 14
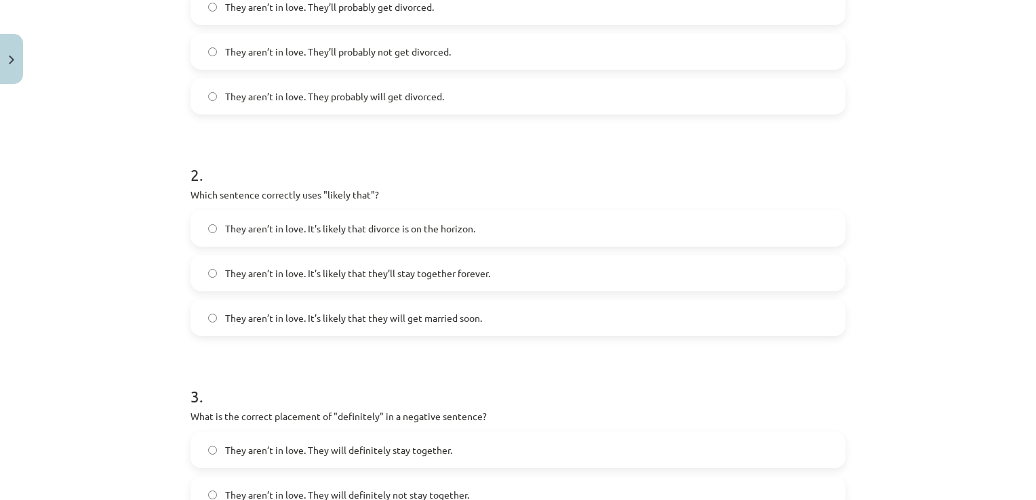
scroll to position [373, 0]
click at [409, 323] on span "They aren’t in love. It’s likely that they will get married soon." at bounding box center [353, 317] width 257 height 14
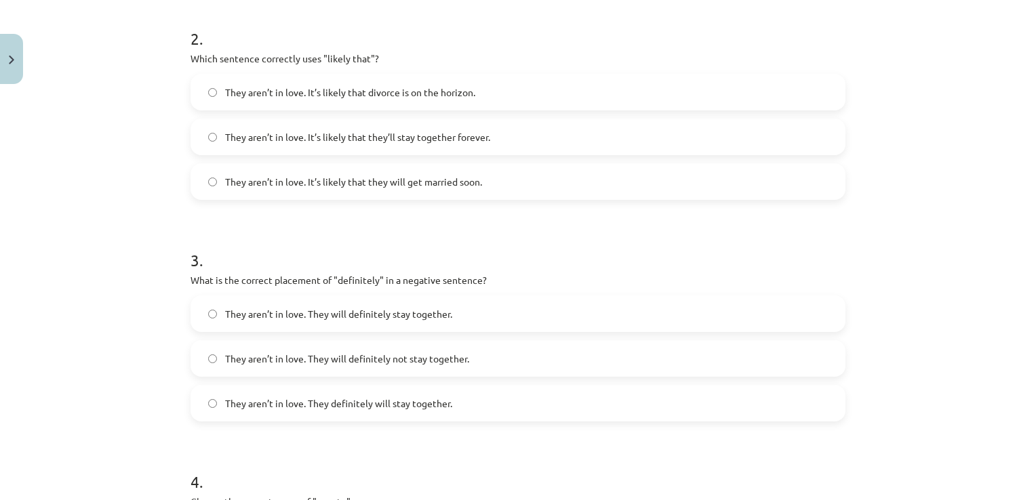
scroll to position [576, 0]
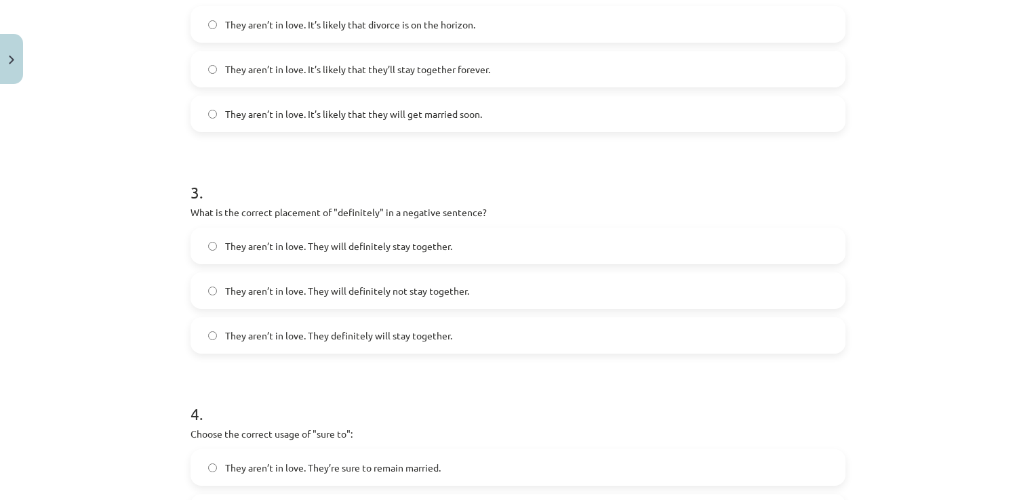
click at [389, 332] on span "They aren’t in love. They definitely will stay together." at bounding box center [338, 336] width 227 height 14
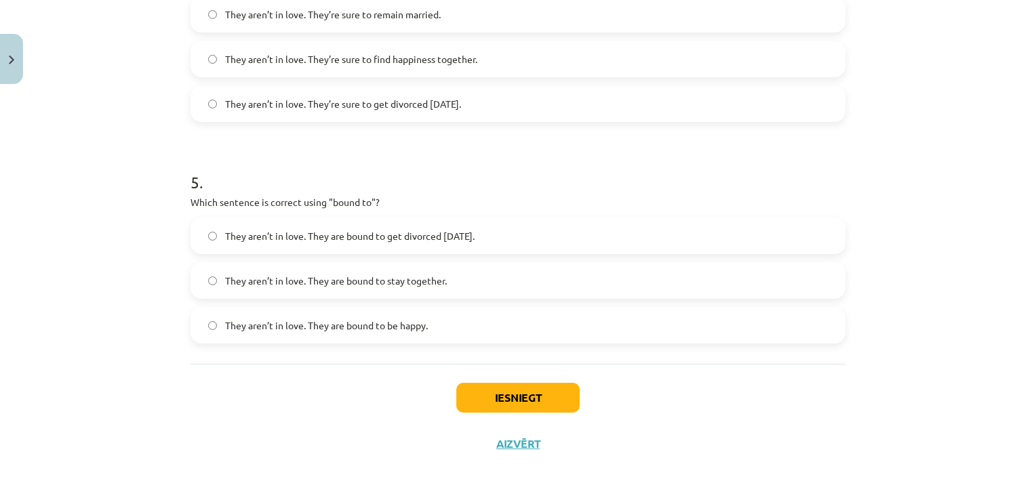
scroll to position [962, 0]
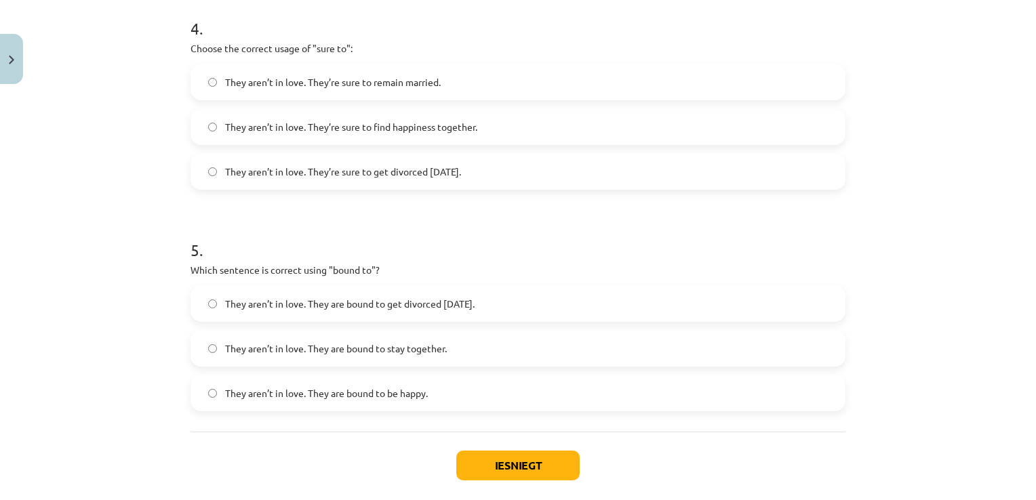
click at [134, 147] on div "Mācību tēma: Angļu valodas i - 11. klases 1. ieskaites mācību materiāls #5 📝 To…" at bounding box center [518, 250] width 1036 height 500
click at [363, 37] on h1 "4 ." at bounding box center [517, 16] width 655 height 42
click at [358, 123] on span "They aren’t in love. They’re sure to find happiness together." at bounding box center [351, 127] width 252 height 14
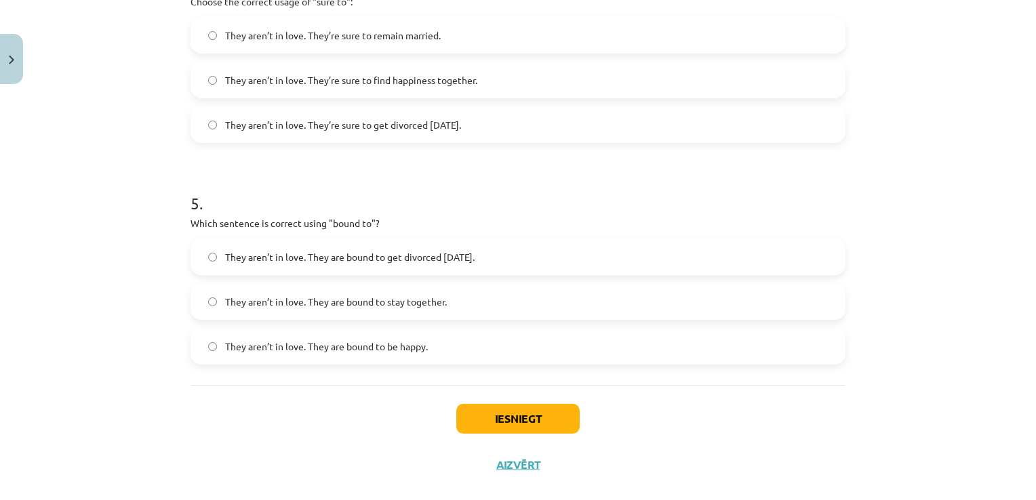
scroll to position [1029, 0]
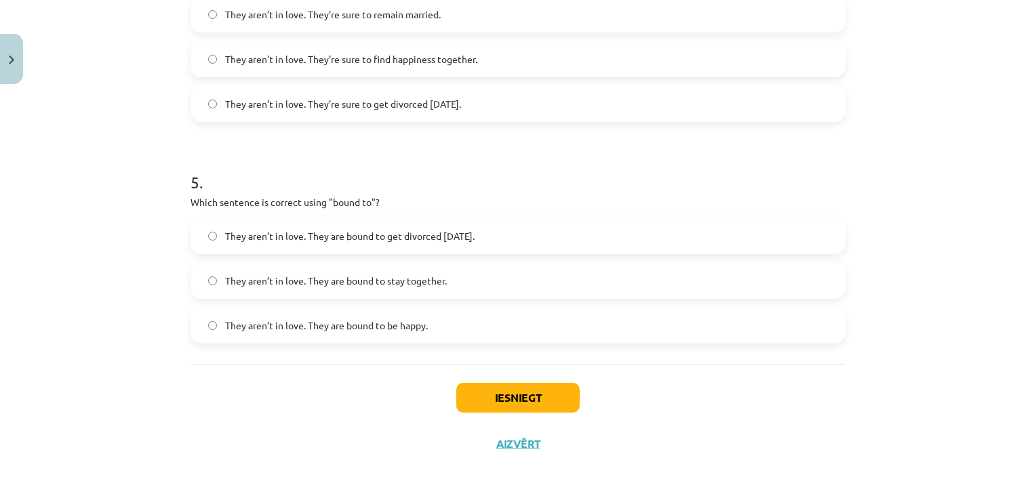
click at [388, 332] on label "They aren’t in love. They are bound to be happy." at bounding box center [518, 325] width 652 height 34
click at [518, 403] on button "Iesniegt" at bounding box center [517, 398] width 123 height 30
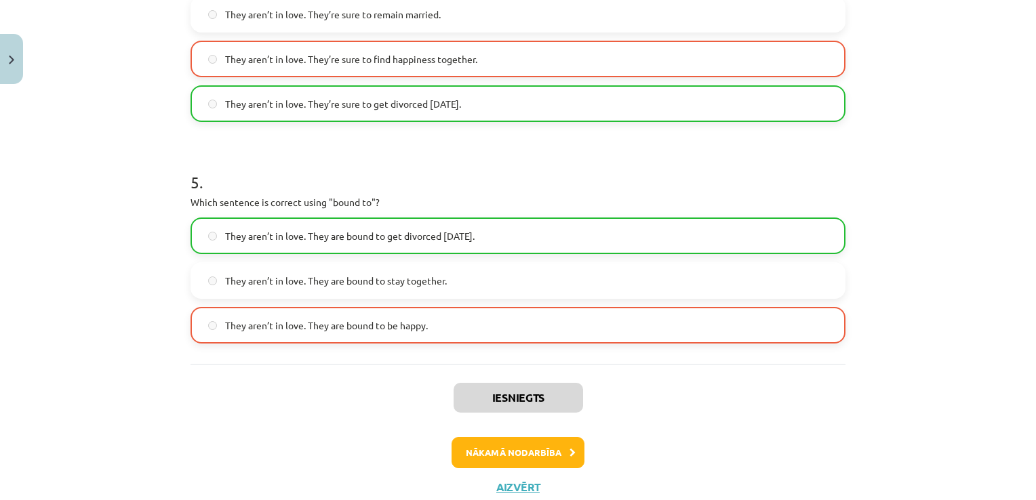
scroll to position [1072, 0]
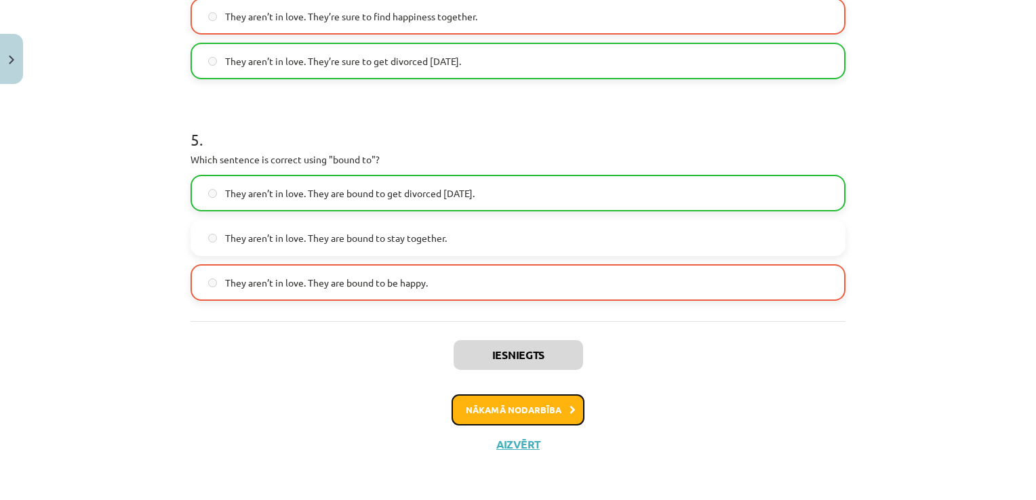
click at [535, 411] on button "Nākamā nodarbība" at bounding box center [517, 409] width 133 height 31
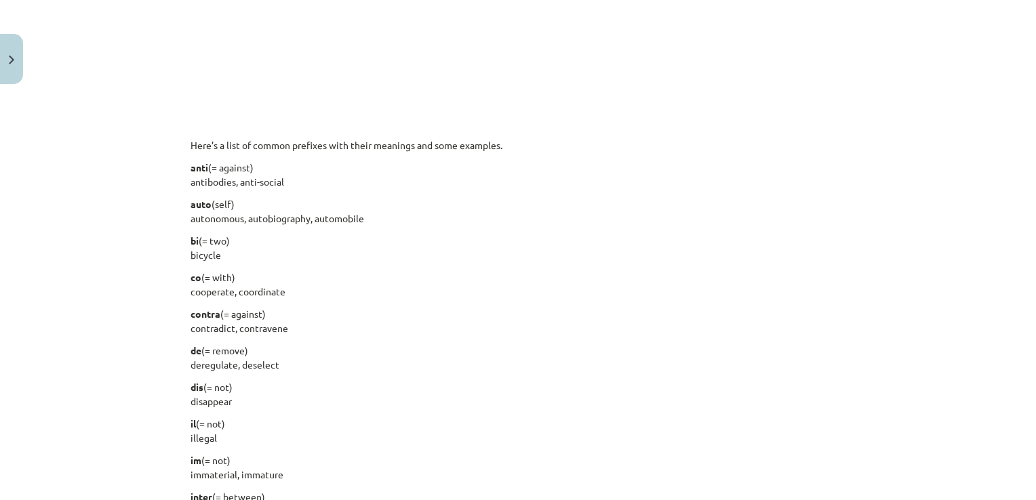
scroll to position [644, 0]
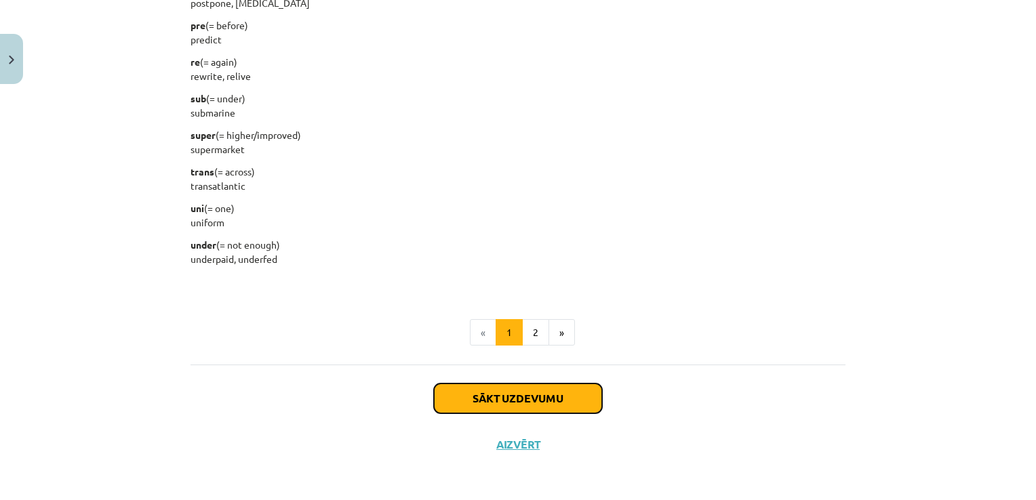
click at [542, 388] on button "Sākt uzdevumu" at bounding box center [518, 399] width 168 height 30
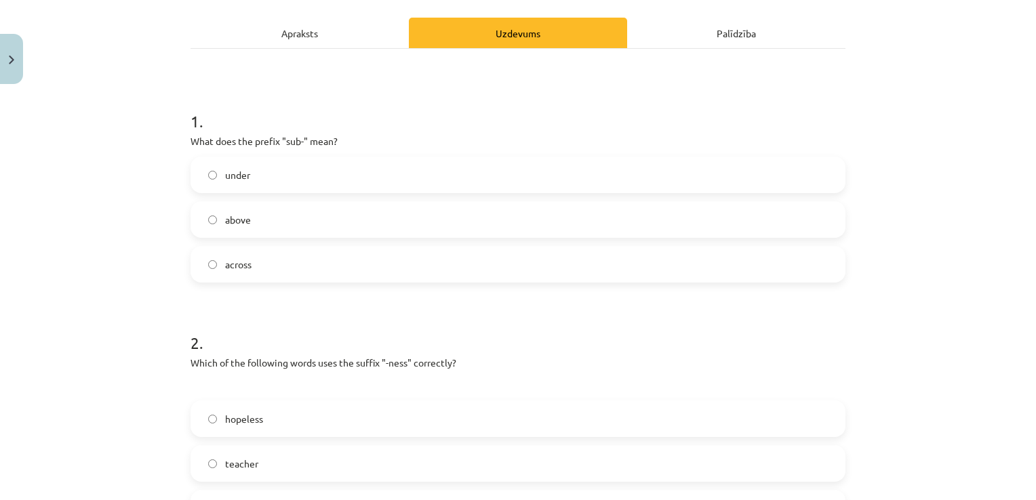
scroll to position [203, 0]
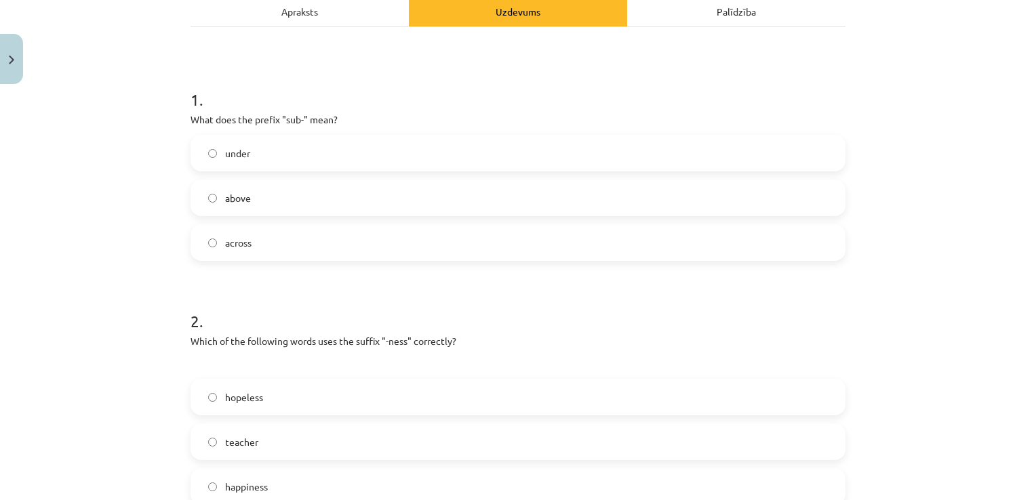
click at [229, 152] on span "under" at bounding box center [237, 153] width 25 height 14
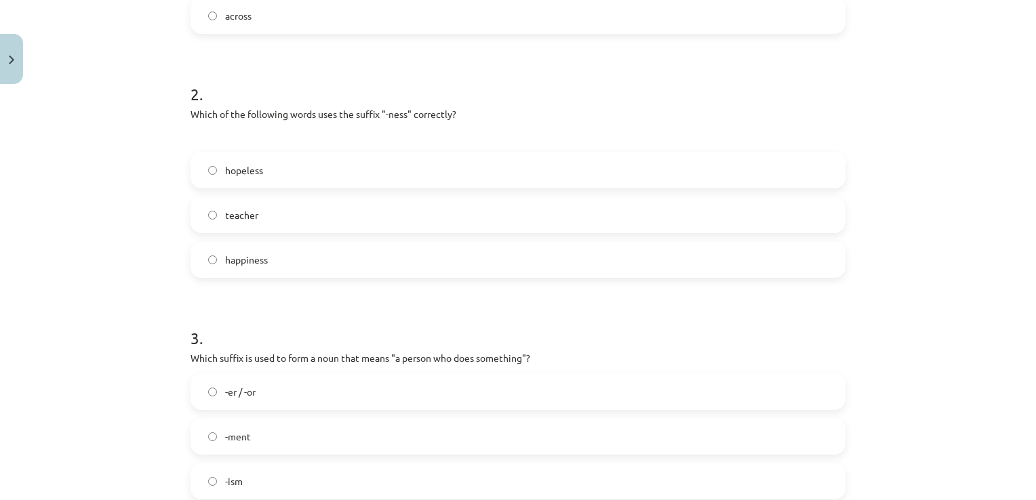
scroll to position [407, 0]
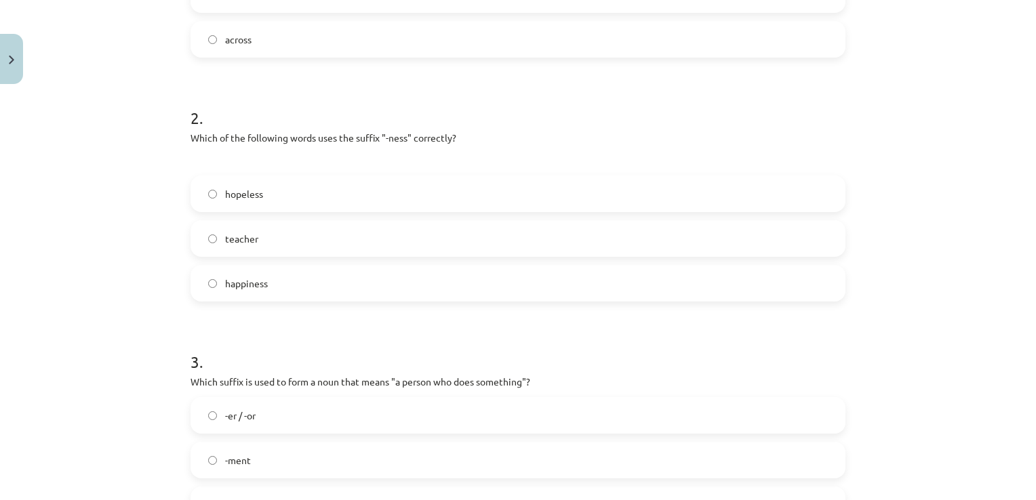
click at [287, 273] on label "happiness" at bounding box center [518, 283] width 652 height 34
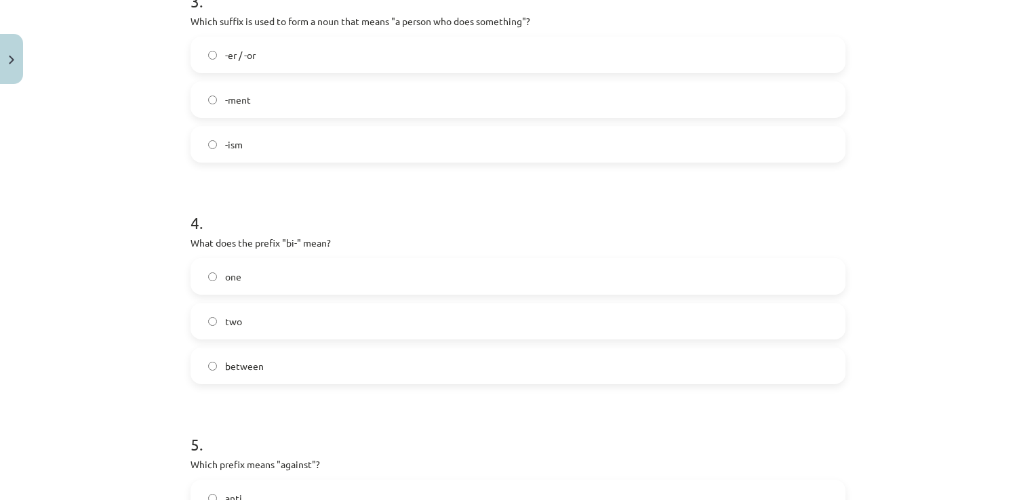
scroll to position [881, 0]
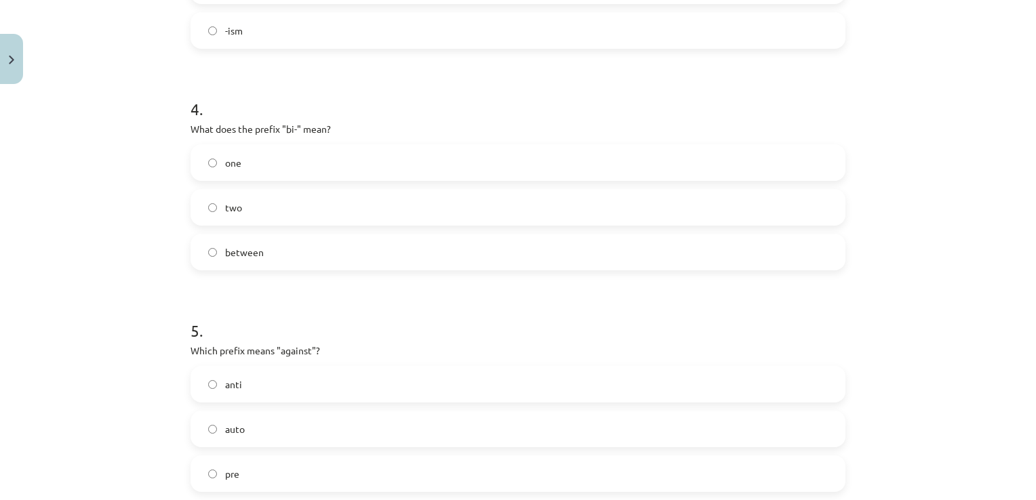
click at [230, 243] on label "between" at bounding box center [518, 252] width 652 height 34
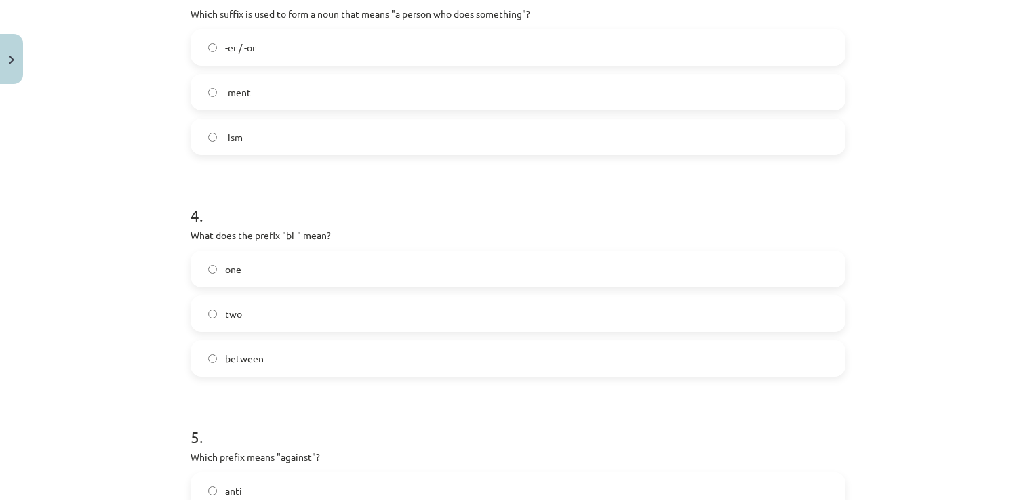
scroll to position [678, 0]
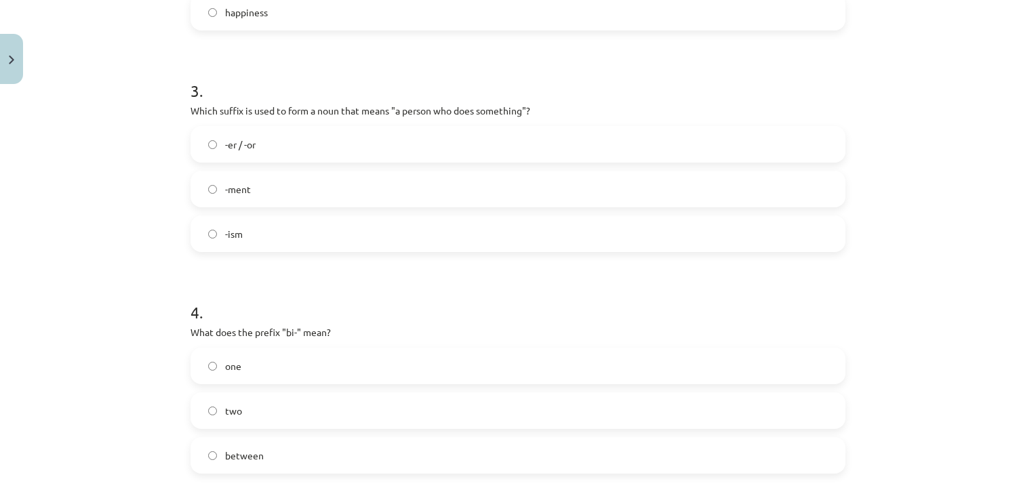
drag, startPoint x: 217, startPoint y: 142, endPoint x: 208, endPoint y: 157, distance: 17.3
click at [216, 145] on label "-er / -or" at bounding box center [518, 144] width 652 height 34
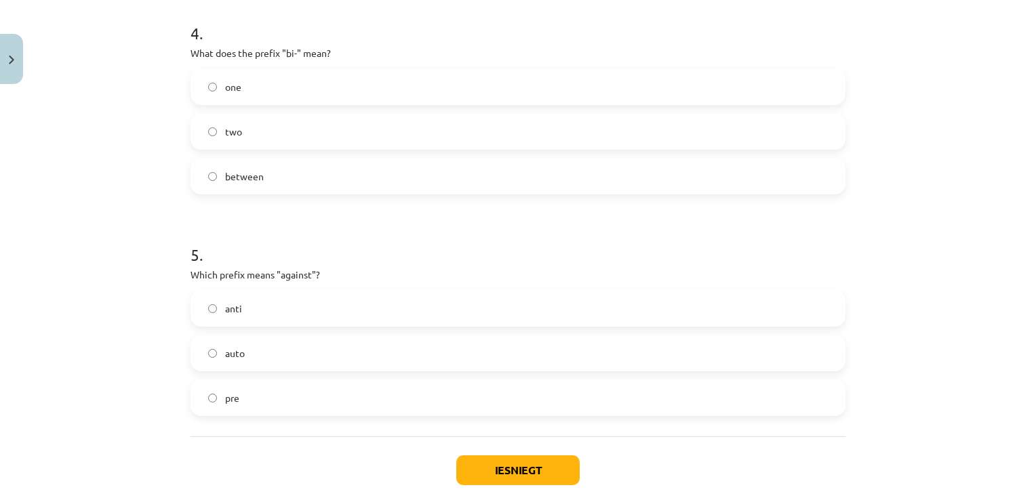
scroll to position [962, 0]
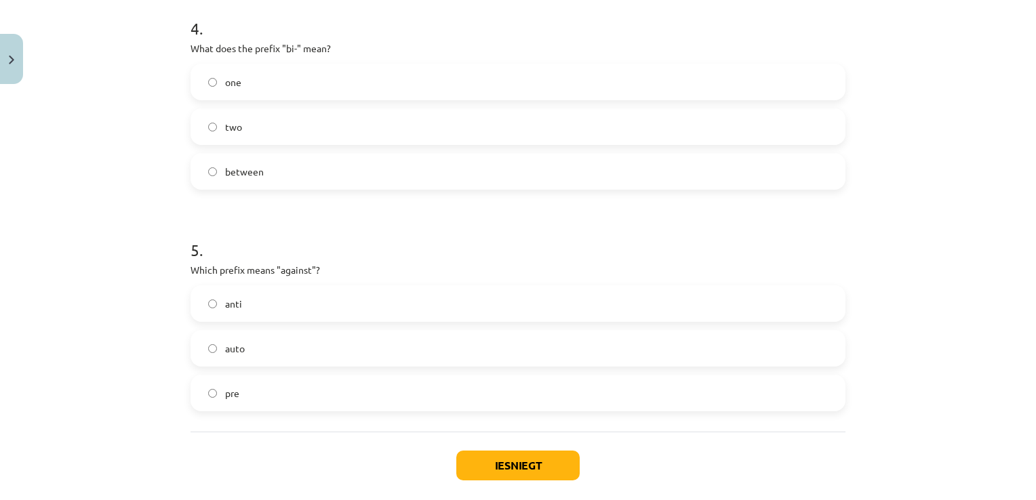
click at [340, 384] on label "pre" at bounding box center [518, 393] width 652 height 34
click at [496, 452] on button "Iesniegt" at bounding box center [517, 466] width 123 height 30
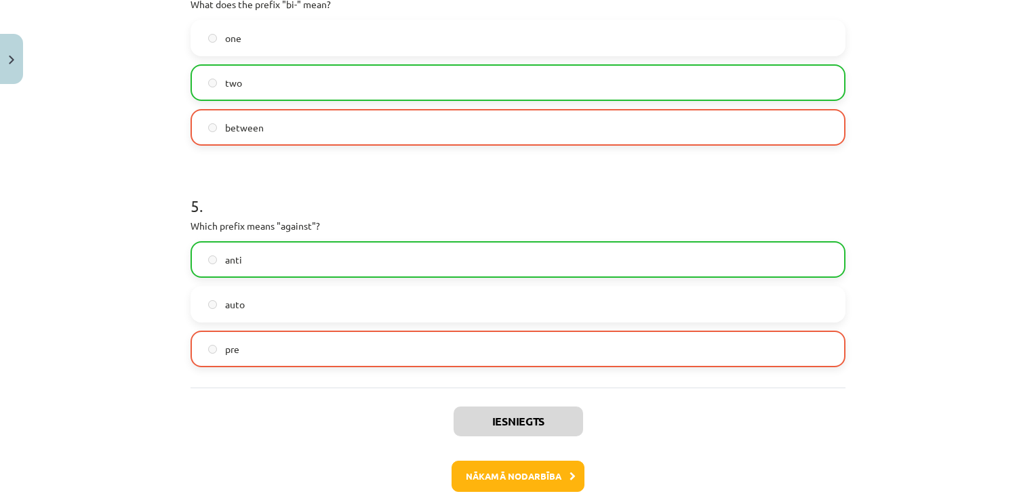
scroll to position [1029, 0]
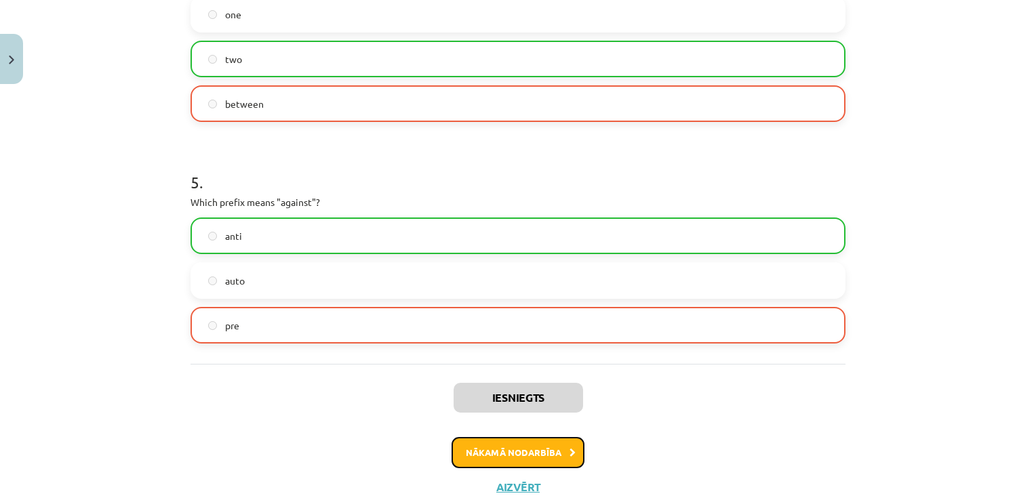
click at [555, 450] on button "Nākamā nodarbība" at bounding box center [517, 452] width 133 height 31
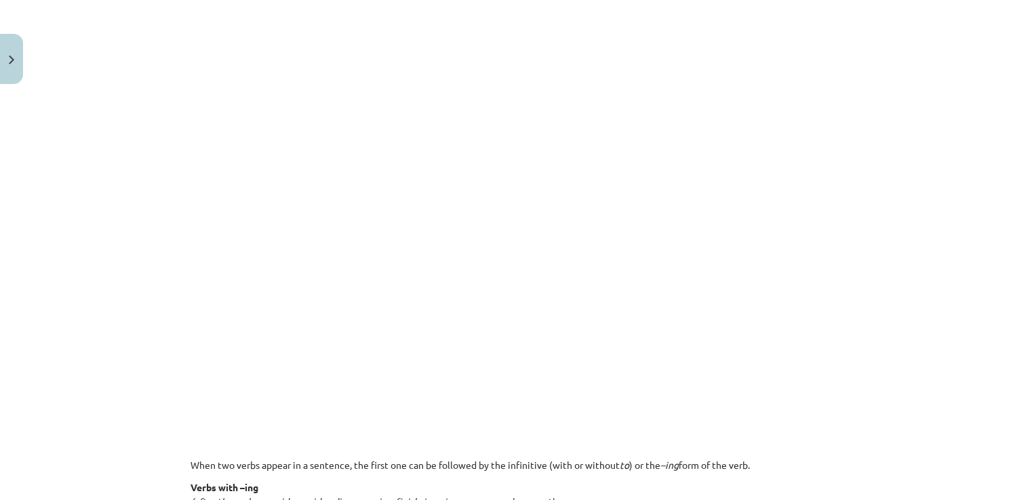
scroll to position [740, 0]
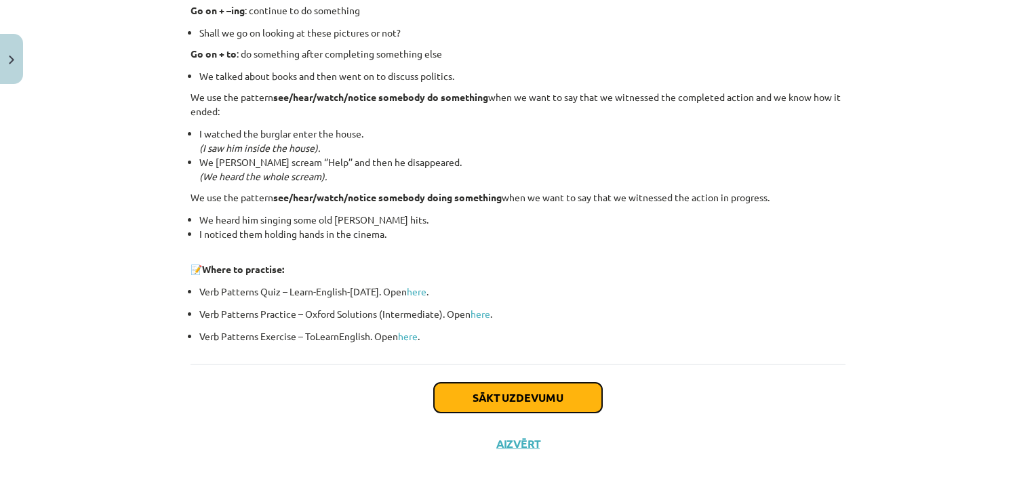
click at [550, 401] on button "Sākt uzdevumu" at bounding box center [518, 398] width 168 height 30
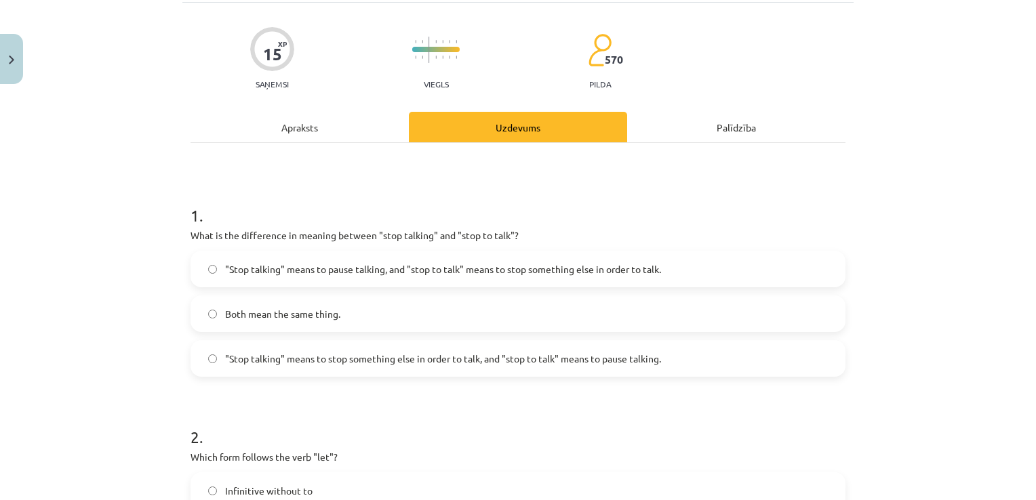
scroll to position [34, 0]
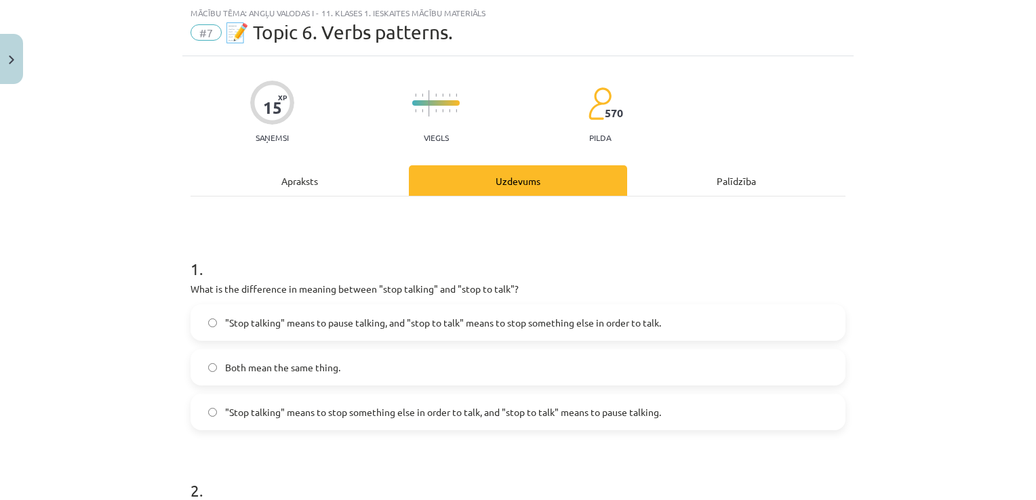
drag, startPoint x: 279, startPoint y: 364, endPoint x: 285, endPoint y: 370, distance: 8.6
click at [279, 365] on span "Both mean the same thing." at bounding box center [282, 368] width 115 height 14
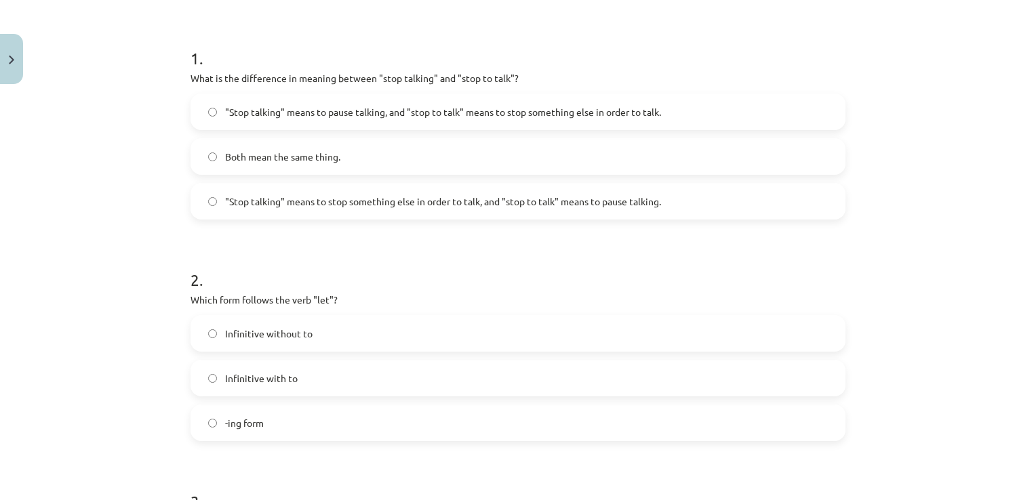
scroll to position [305, 0]
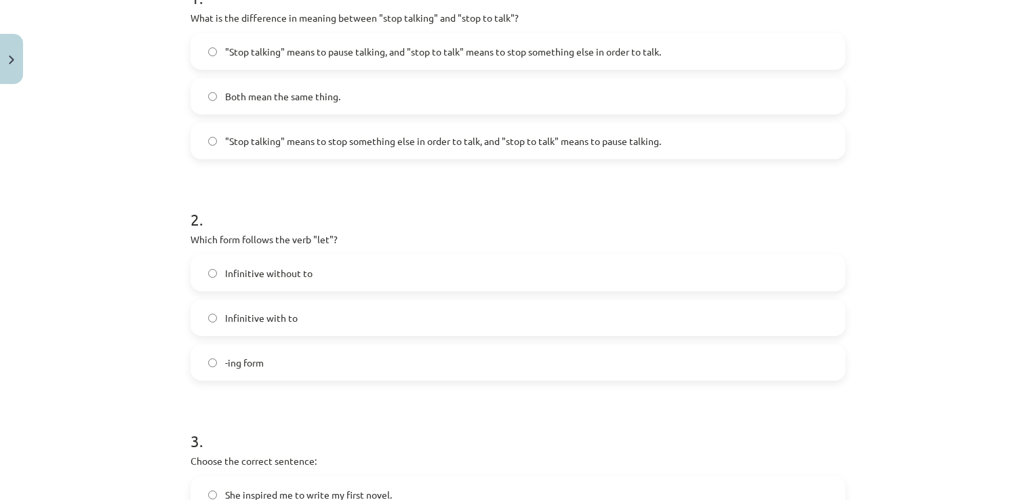
click at [264, 278] on span "Infinitive without to" at bounding box center [268, 273] width 87 height 14
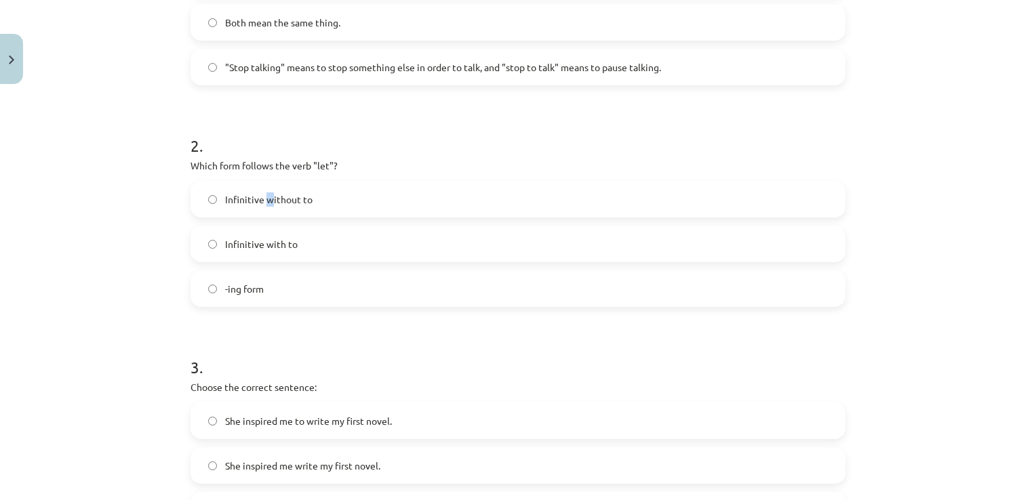
scroll to position [508, 0]
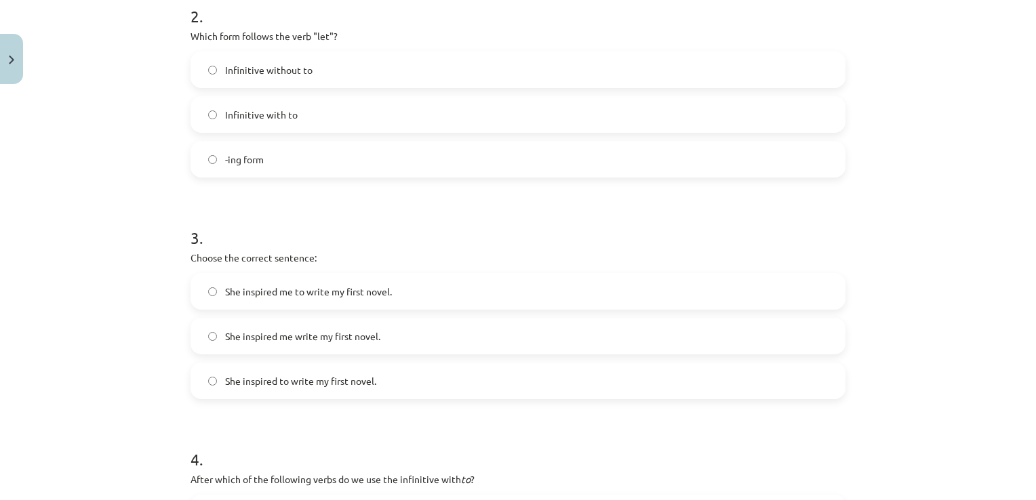
drag, startPoint x: 96, startPoint y: 52, endPoint x: 199, endPoint y: 61, distance: 103.4
click at [111, 53] on div "Mācību tēma: Angļu valodas i - 11. klases 1. ieskaites mācību materiāls #7 📝 To…" at bounding box center [518, 250] width 1036 height 500
click at [231, 61] on label "Infinitive without to" at bounding box center [518, 70] width 652 height 34
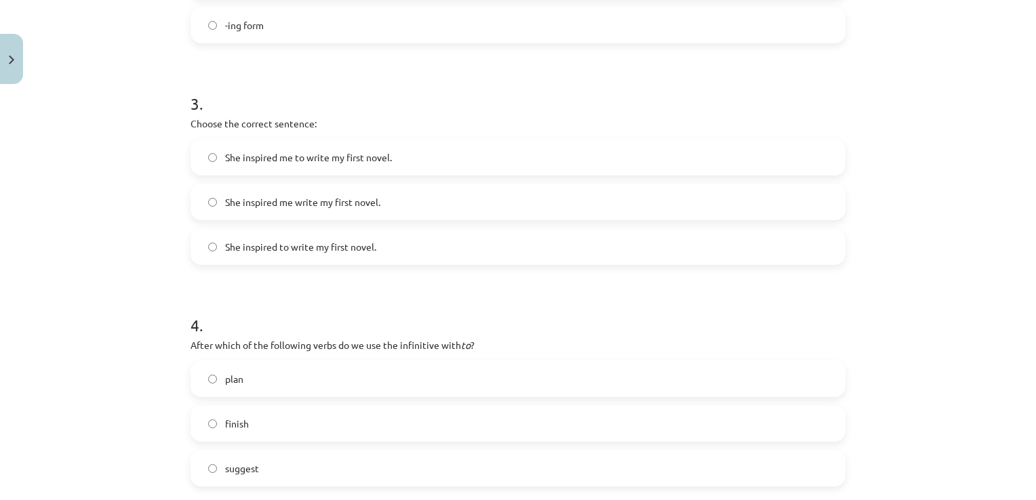
scroll to position [644, 0]
click at [287, 194] on span "She inspired me write my first novel." at bounding box center [302, 201] width 155 height 14
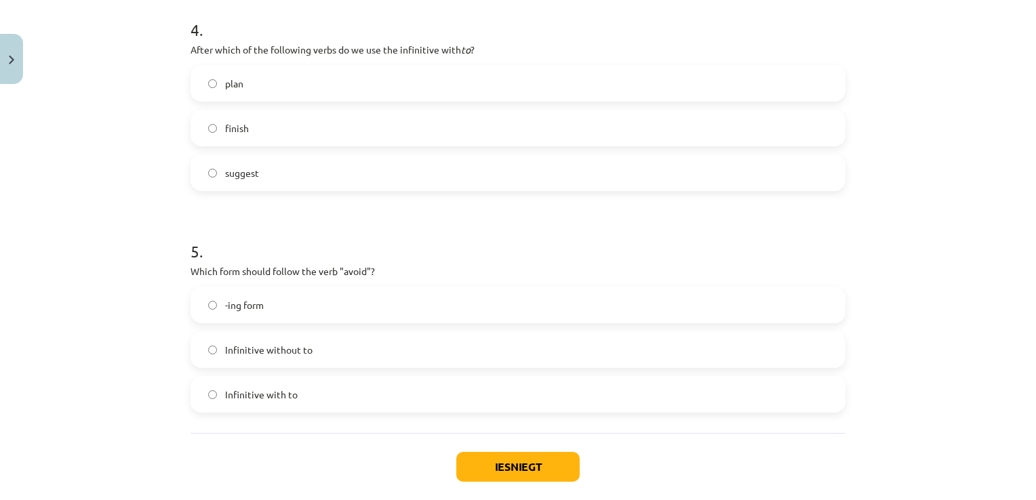
scroll to position [915, 0]
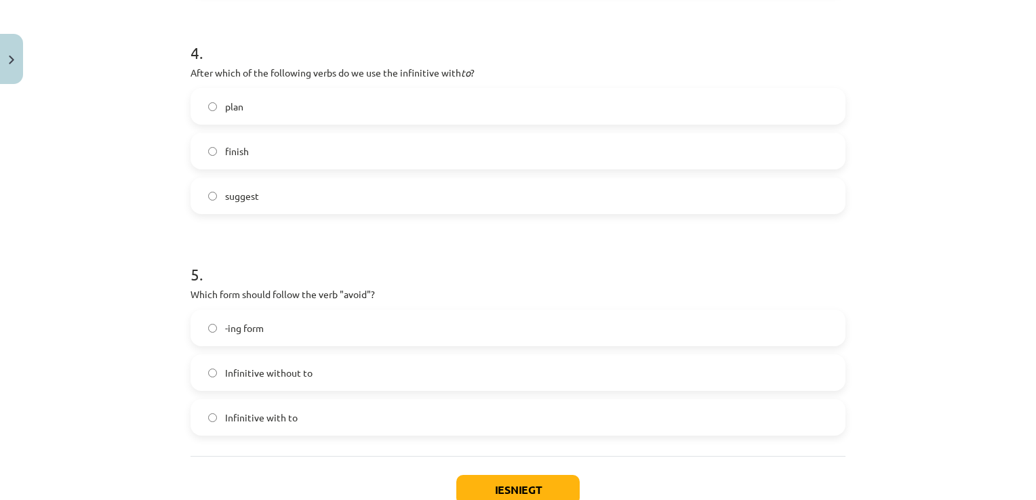
click at [298, 155] on label "finish" at bounding box center [518, 151] width 652 height 34
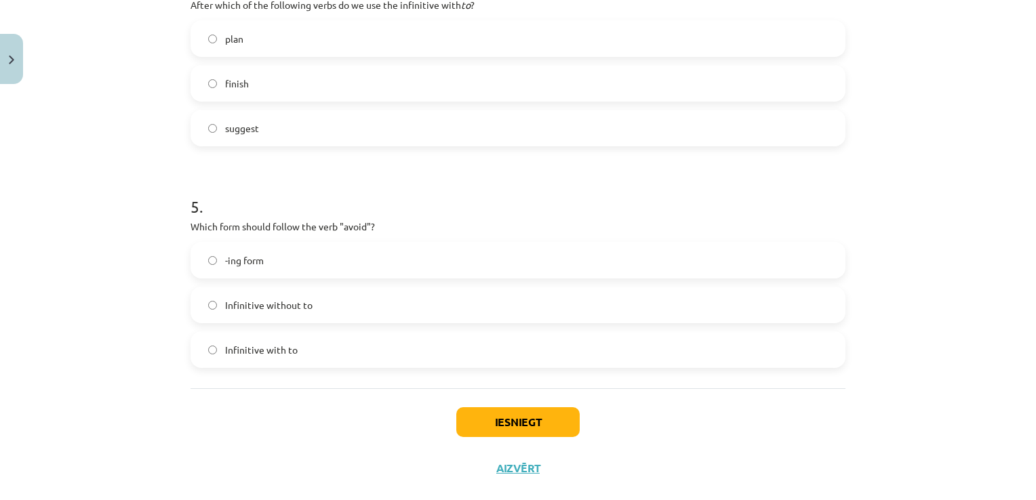
drag, startPoint x: 298, startPoint y: 121, endPoint x: 297, endPoint y: 130, distance: 9.6
click at [297, 127] on label "suggest" at bounding box center [518, 128] width 652 height 34
click at [277, 249] on label "-ing form" at bounding box center [518, 260] width 652 height 34
click at [521, 421] on button "Iesniegt" at bounding box center [517, 422] width 123 height 30
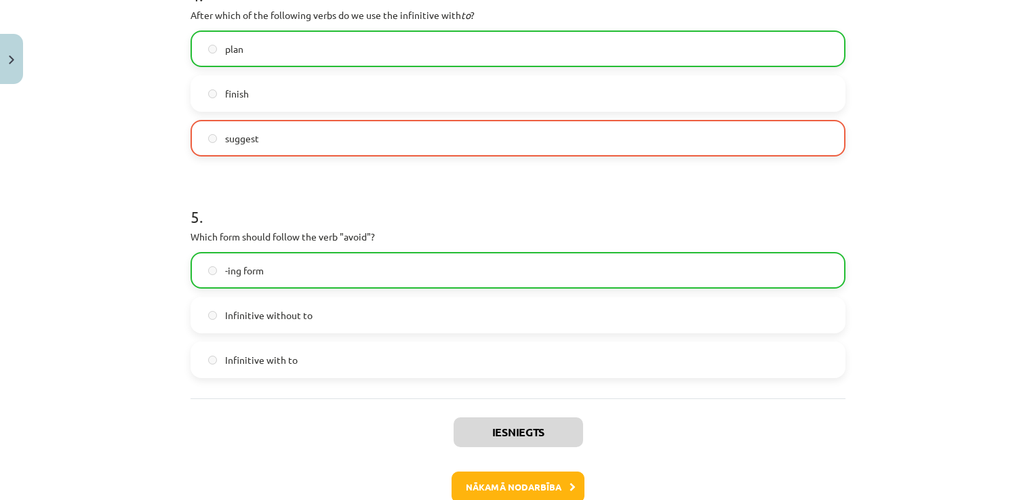
scroll to position [1049, 0]
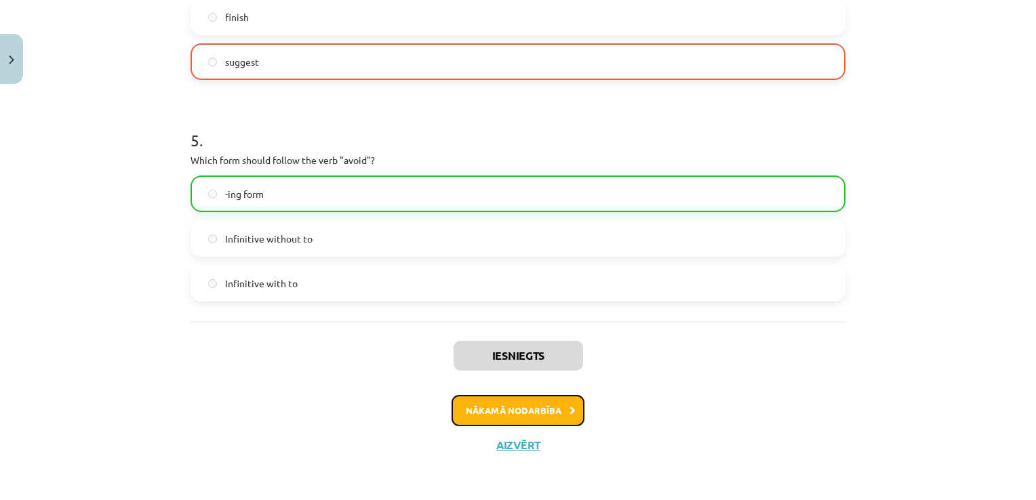
click at [523, 401] on button "Nākamā nodarbība" at bounding box center [517, 410] width 133 height 31
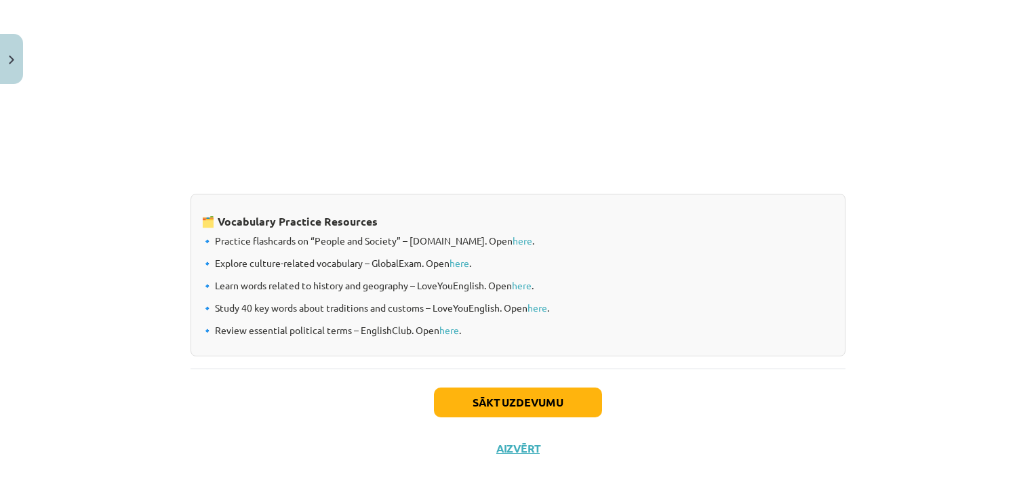
scroll to position [1098, 0]
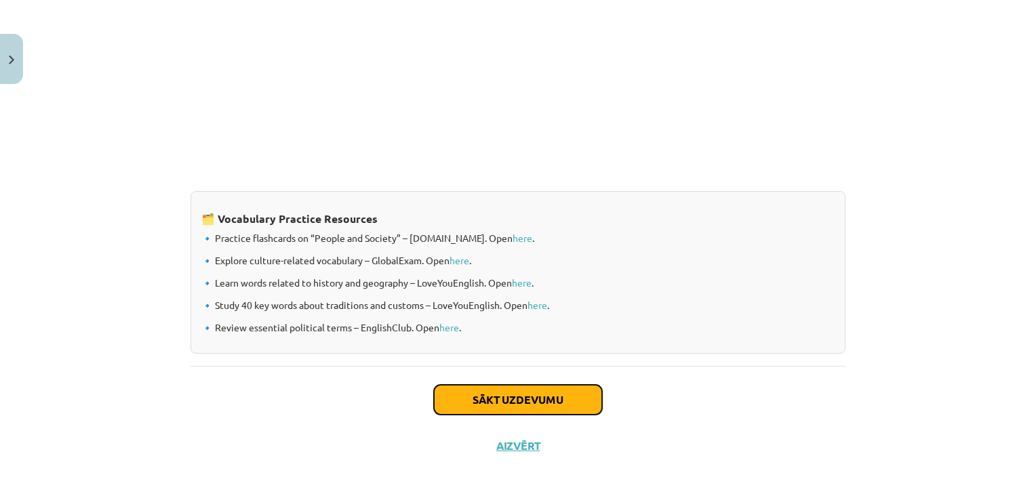
click at [575, 405] on button "Sākt uzdevumu" at bounding box center [518, 400] width 168 height 30
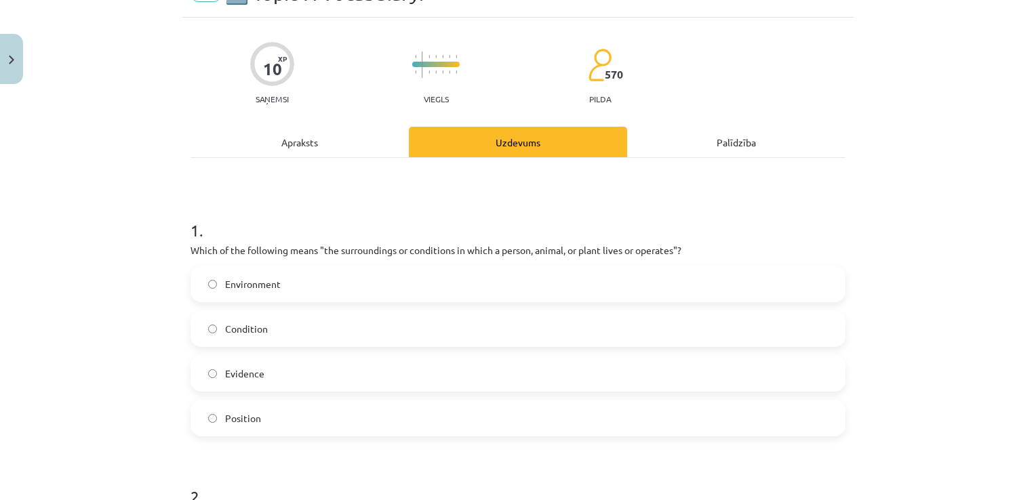
scroll to position [102, 0]
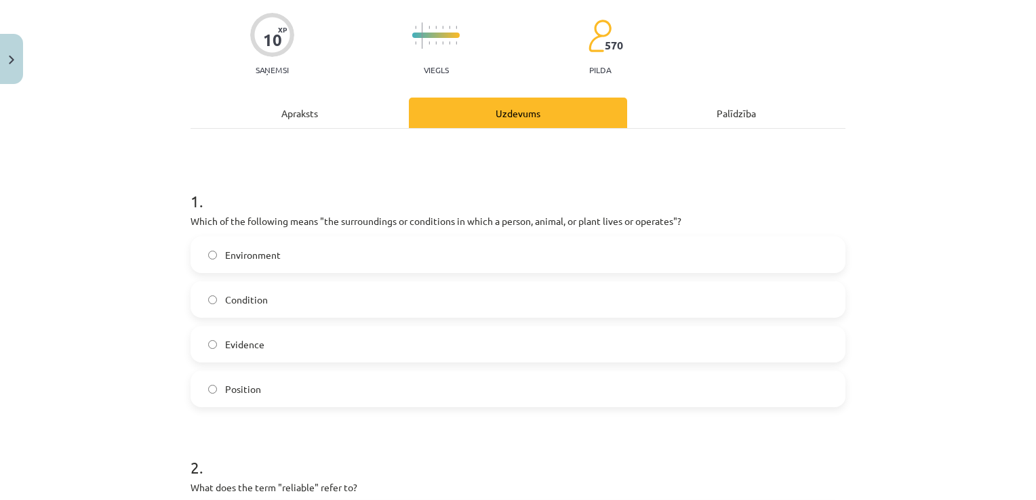
drag, startPoint x: 0, startPoint y: 1, endPoint x: 119, endPoint y: 157, distance: 196.3
click at [119, 161] on div "Mācību tēma: Angļu valodas i - 11. klases 1. ieskaites mācību materiāls #8 🔤 To…" at bounding box center [518, 250] width 1036 height 500
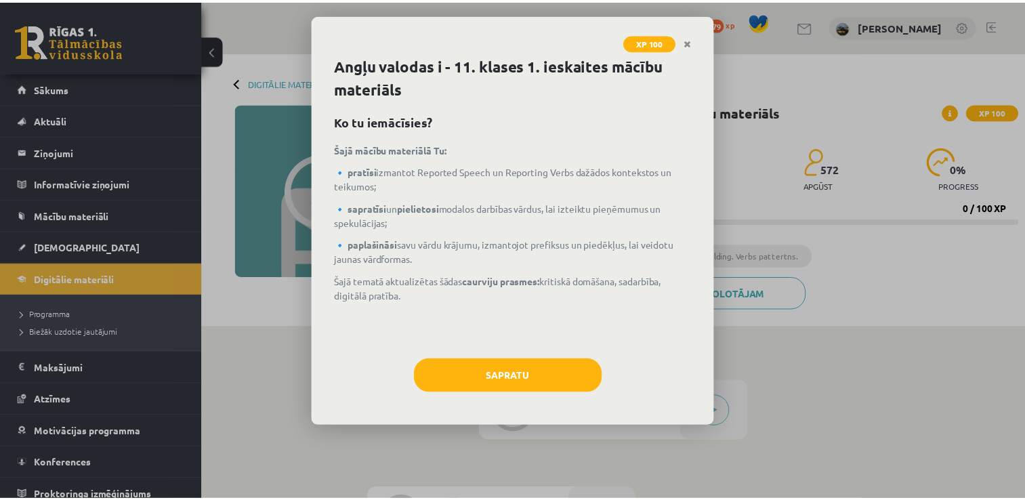
scroll to position [68, 0]
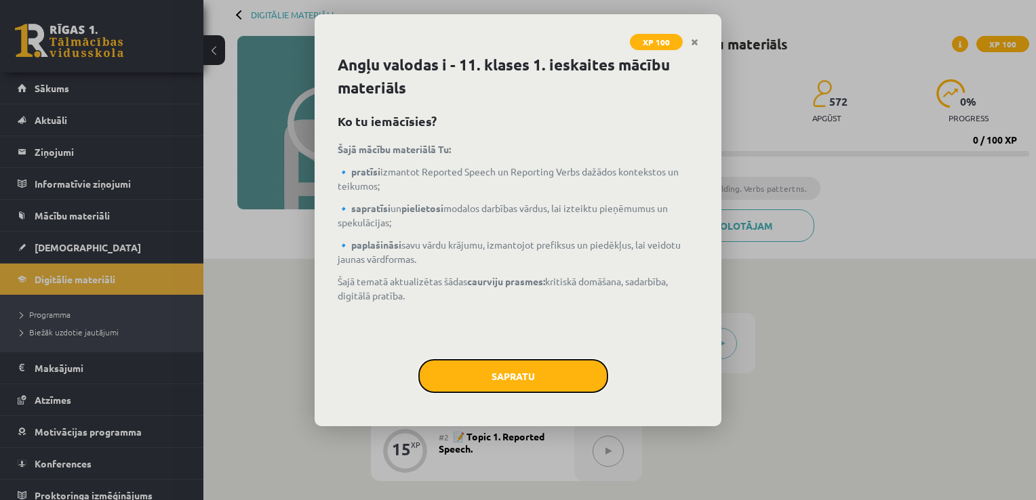
click at [499, 377] on button "Sapratu" at bounding box center [513, 376] width 190 height 34
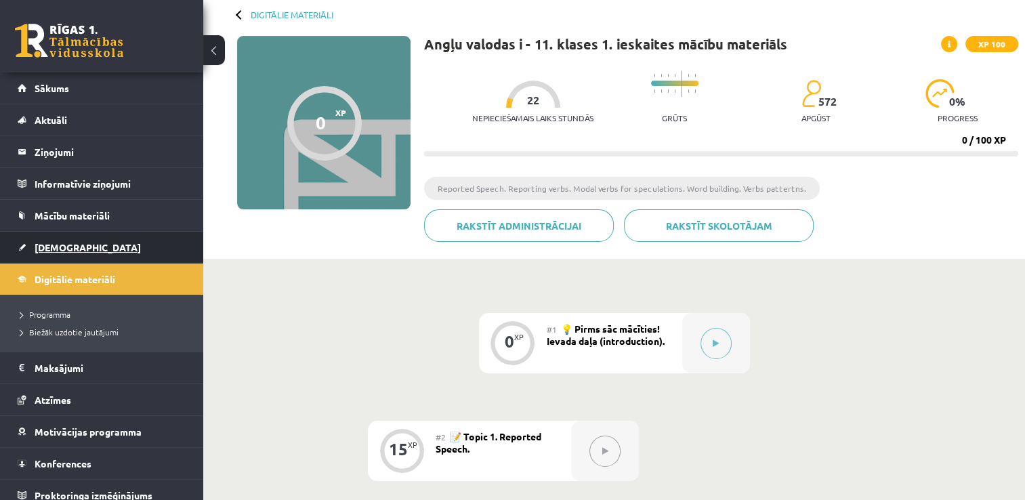
click at [62, 243] on span "[DEMOGRAPHIC_DATA]" at bounding box center [88, 247] width 106 height 12
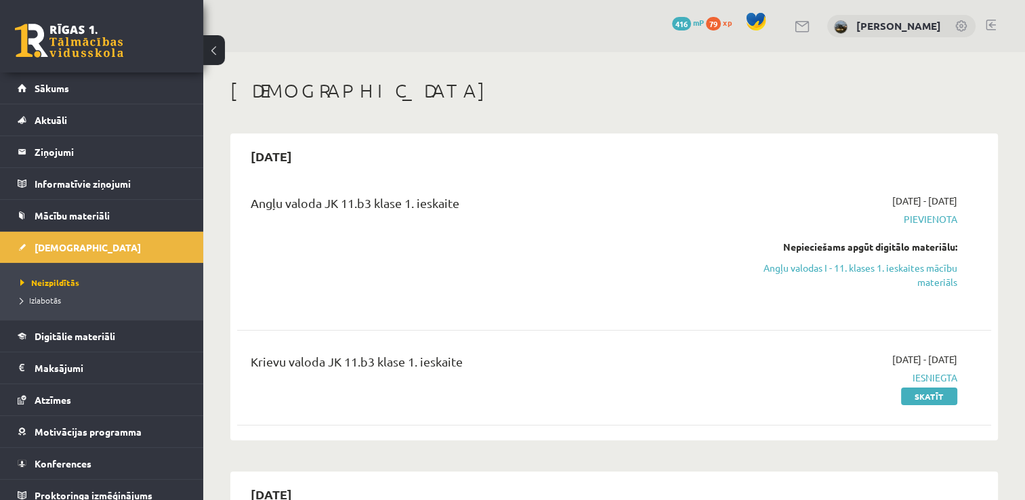
scroll to position [68, 0]
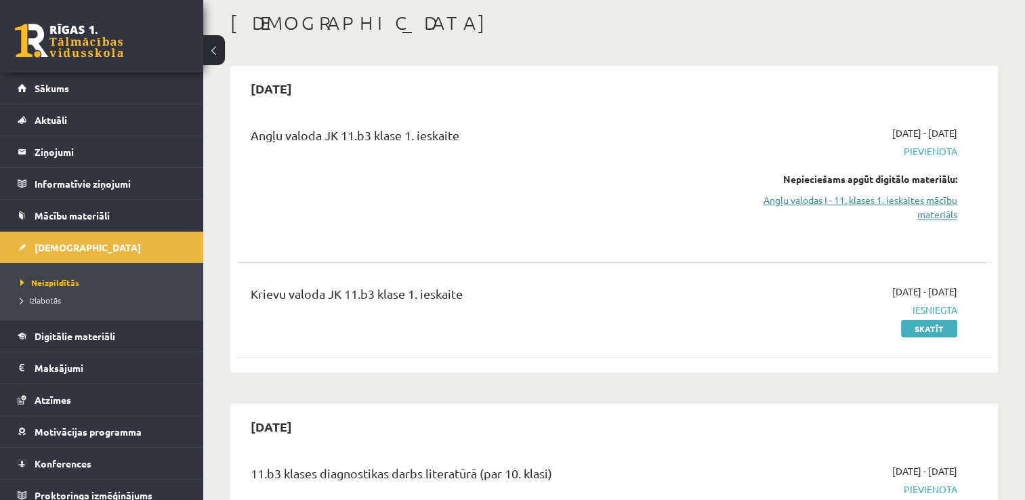
click at [858, 197] on link "Angļu valodas I - 11. klases 1. ieskaites mācību materiāls" at bounding box center [846, 207] width 222 height 28
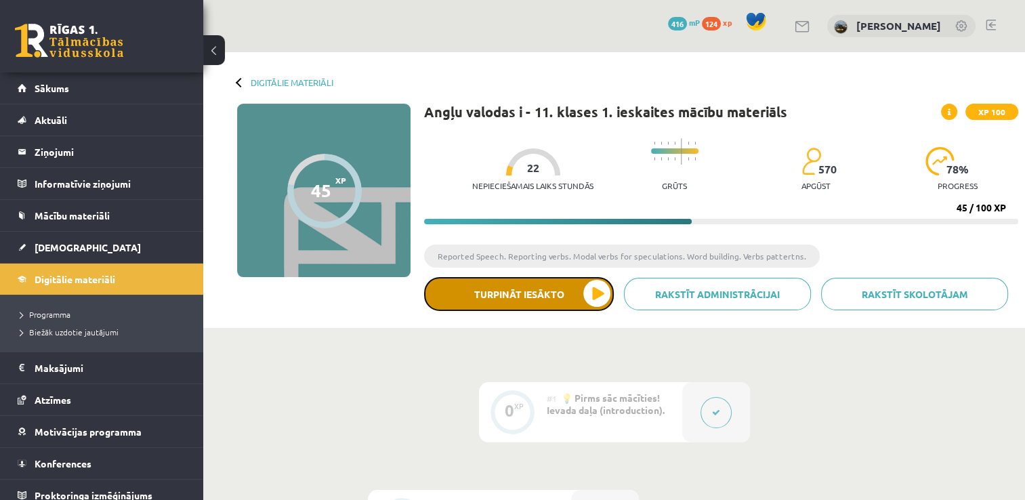
click at [553, 305] on button "Turpināt iesākto" at bounding box center [519, 294] width 190 height 34
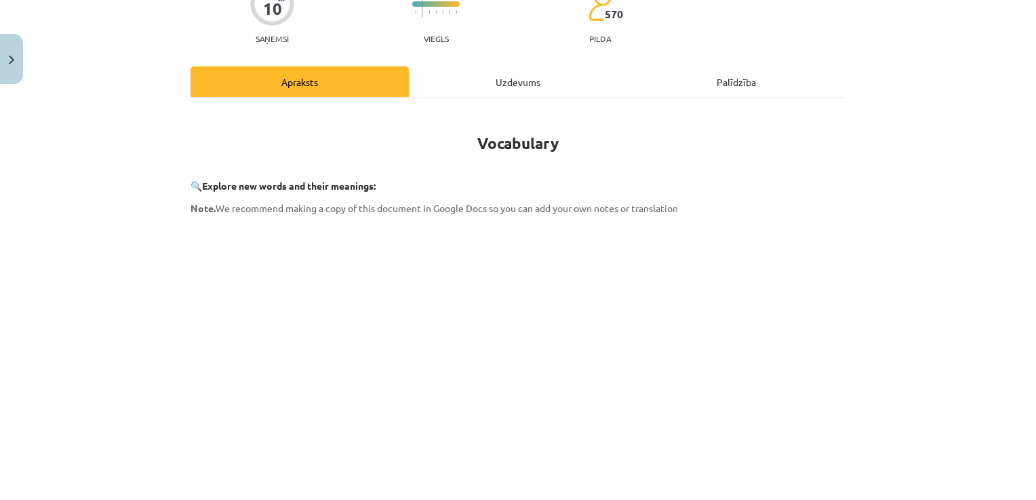
scroll to position [136, 0]
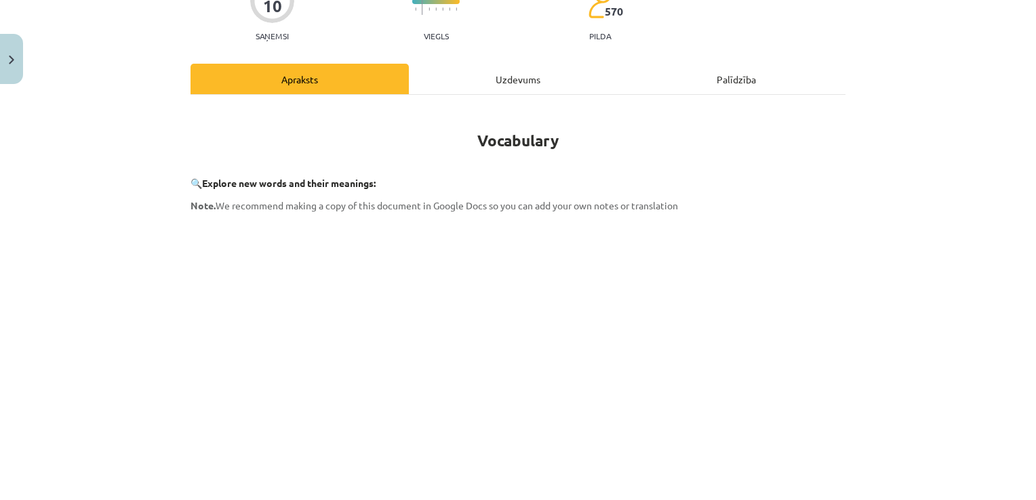
click at [880, 180] on div "Mācību tēma: Angļu valodas i - 11. klases 1. ieskaites mācību materiāls #8 🔤 To…" at bounding box center [518, 250] width 1036 height 500
click at [855, 199] on div "Mācību tēma: Angļu valodas i - 11. klases 1. ieskaites mācību materiāls #8 🔤 To…" at bounding box center [518, 250] width 1036 height 500
click at [121, 230] on div "Mācību tēma: Angļu valodas i - 11. klases 1. ieskaites mācību materiāls #8 🔤 To…" at bounding box center [518, 250] width 1036 height 500
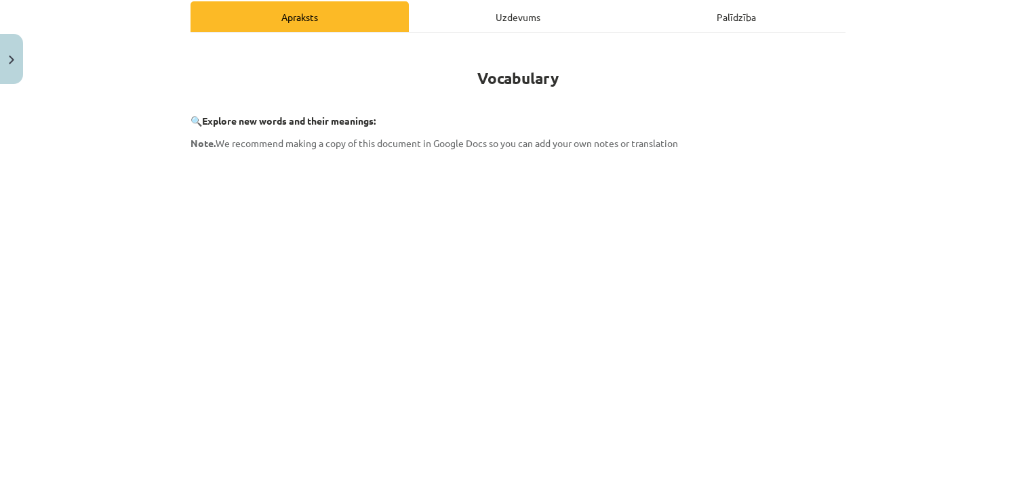
scroll to position [271, 0]
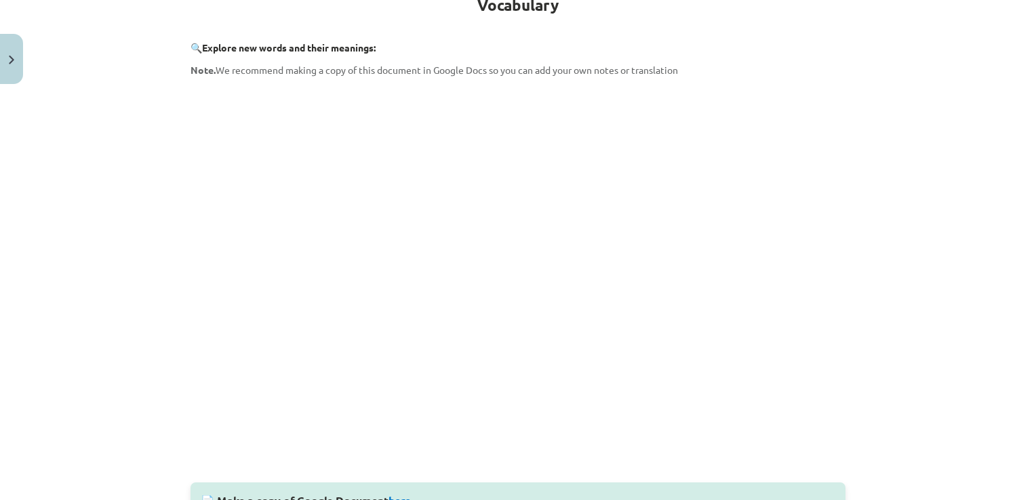
click at [855, 183] on div "Mācību tēma: Angļu valodas i - 11. klases 1. ieskaites mācību materiāls #8 🔤 To…" at bounding box center [518, 250] width 1036 height 500
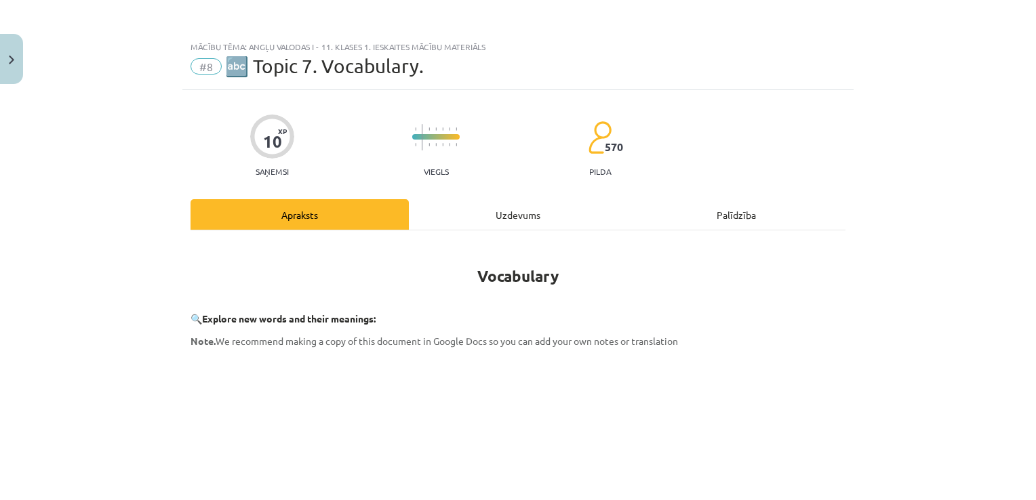
click at [761, 216] on div "Palīdzība" at bounding box center [736, 214] width 218 height 30
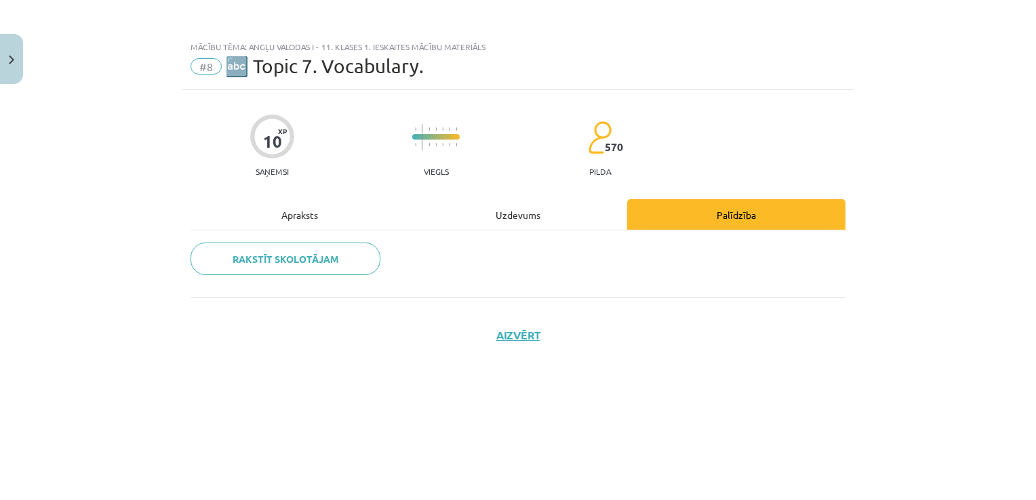
click at [325, 214] on div "Apraksts" at bounding box center [299, 214] width 218 height 30
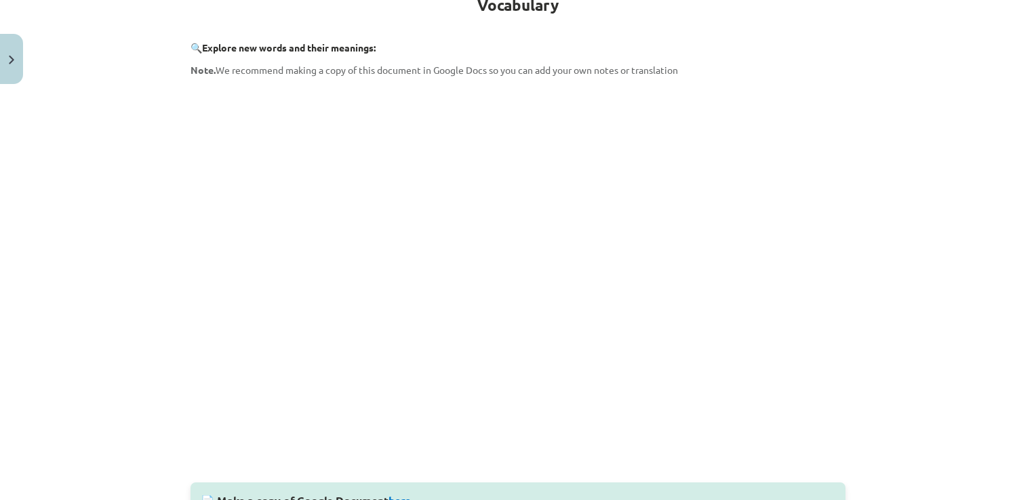
scroll to position [339, 0]
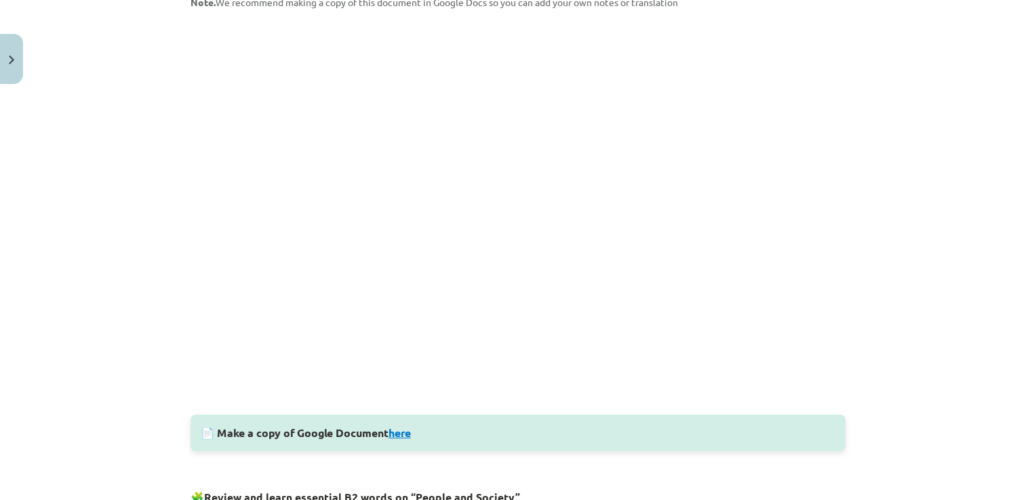
click at [399, 436] on link "here" at bounding box center [399, 433] width 22 height 14
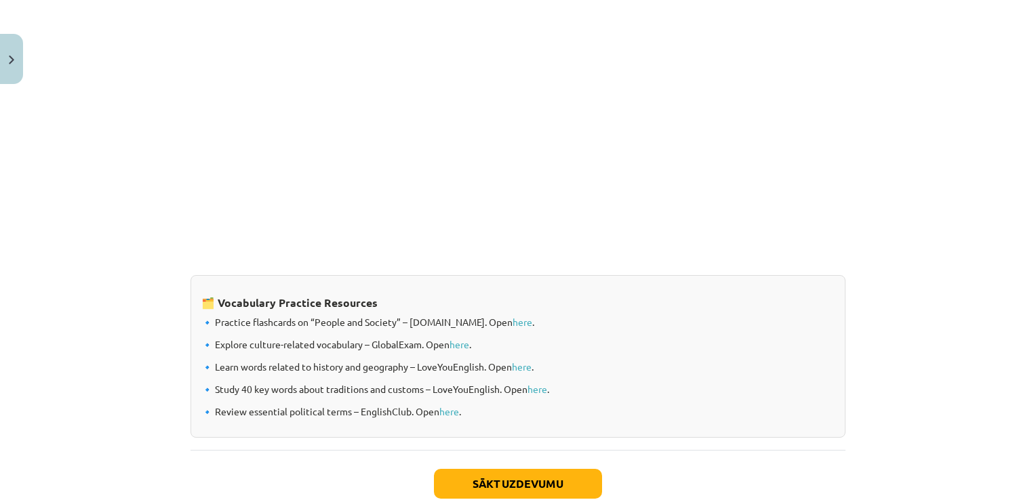
scroll to position [1098, 0]
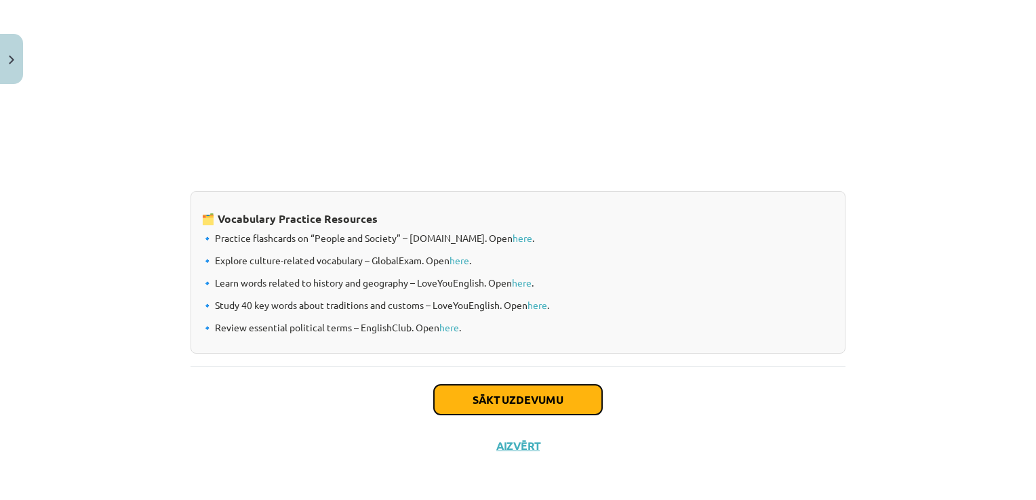
click at [502, 394] on button "Sākt uzdevumu" at bounding box center [518, 400] width 168 height 30
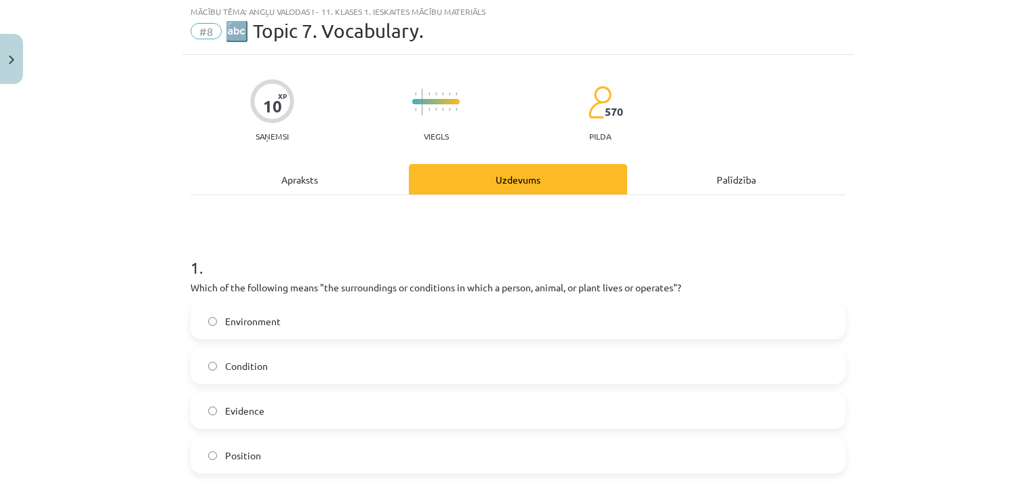
scroll to position [34, 0]
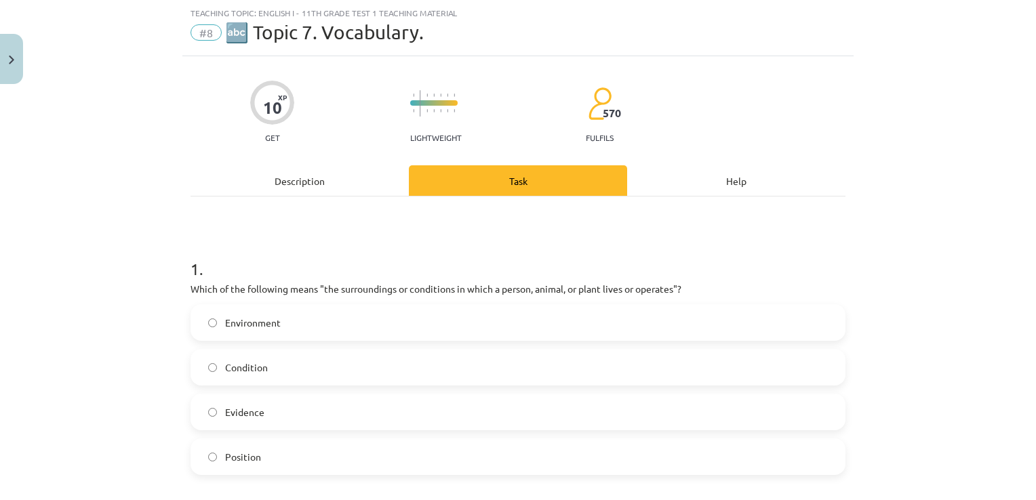
click at [1019, 134] on div "Teaching topic: English i - 11th grade test 1 teaching material #8 🔤 Topic 7. V…" at bounding box center [518, 250] width 1036 height 500
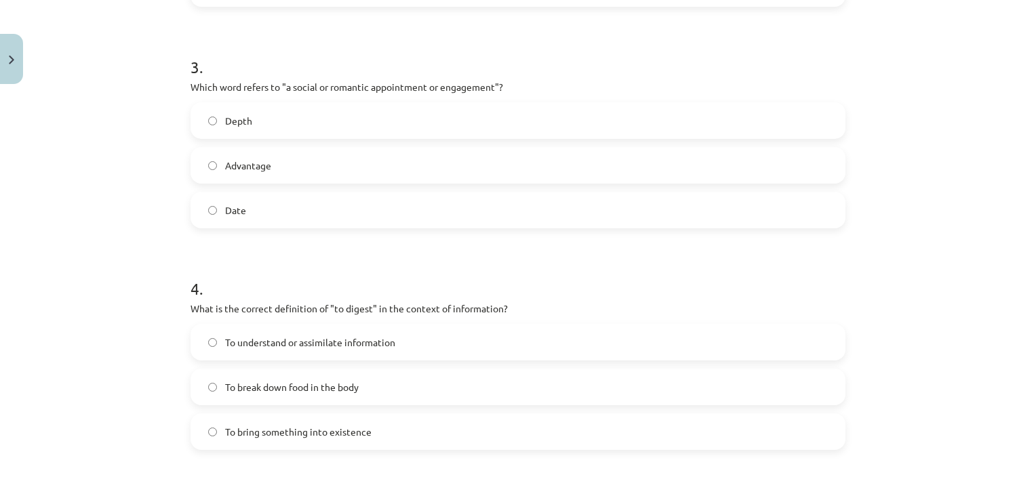
scroll to position [1052, 0]
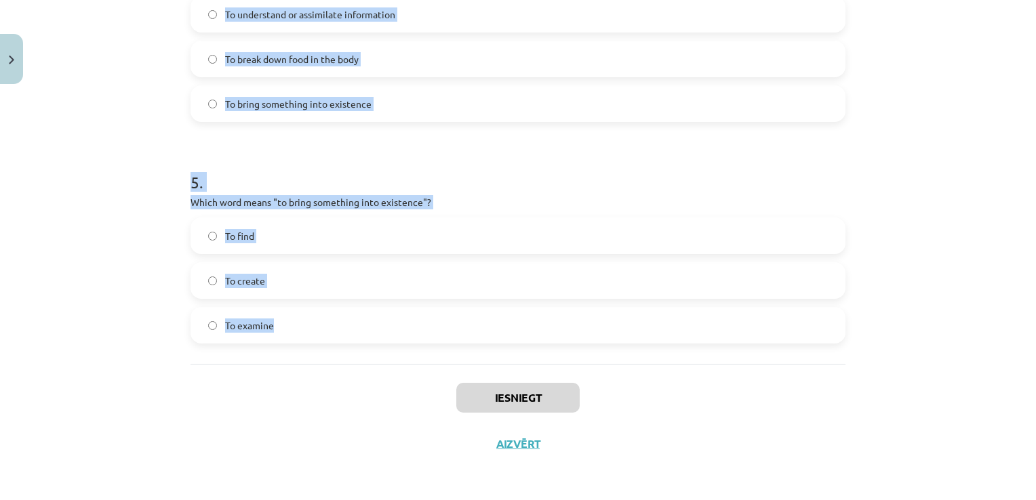
drag, startPoint x: 235, startPoint y: 216, endPoint x: 576, endPoint y: 343, distance: 363.7
click at [576, 343] on div "Mācību tēma: Angļu valodas i - 11. klases 1. ieskaites mācību materiāls #8 🔤 To…" at bounding box center [518, 250] width 1036 height 500
copy form "Which of the following means "the surroundings or conditions in which a person,…"
click at [116, 121] on div "Mācību tēma: Angļu valodas i - 11. klases 1. ieskaites mācību materiāls #8 🔤 To…" at bounding box center [518, 250] width 1036 height 500
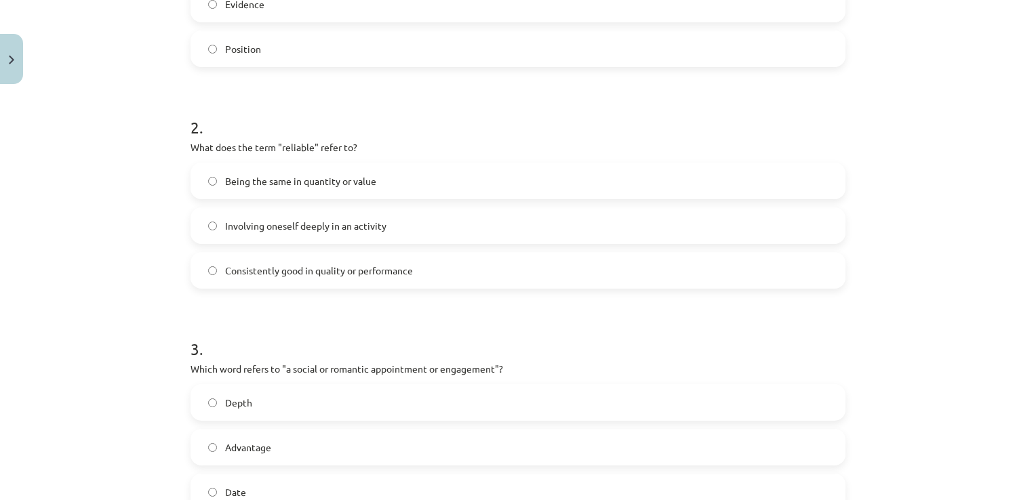
scroll to position [171, 0]
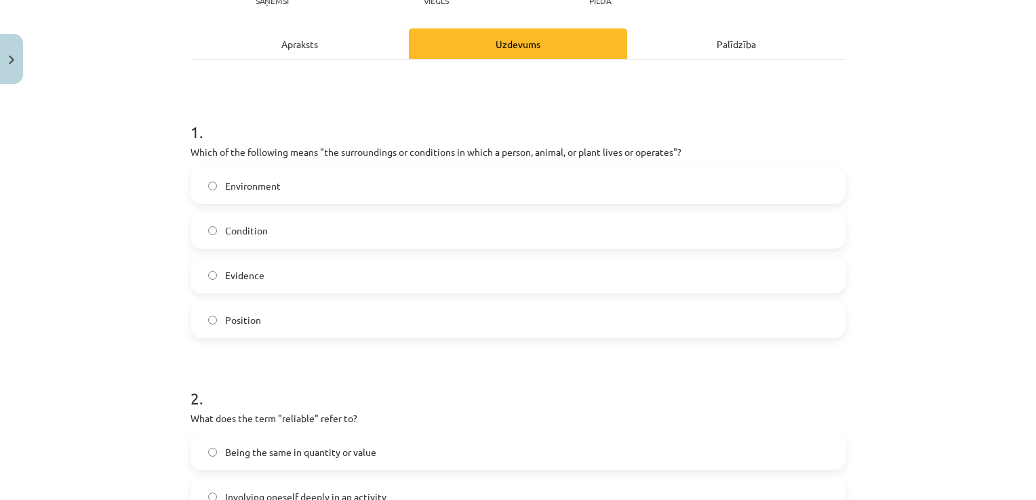
click at [355, 191] on label "Environment" at bounding box center [518, 186] width 652 height 34
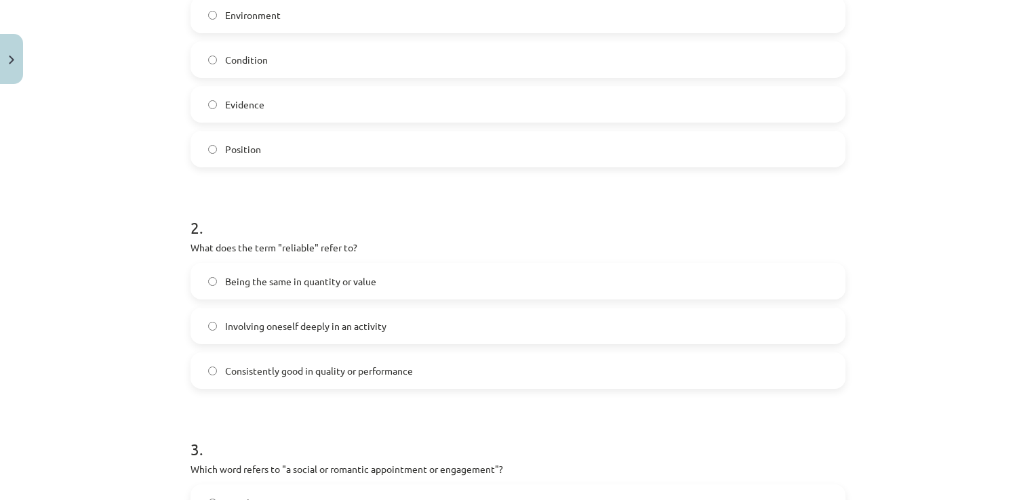
scroll to position [374, 0]
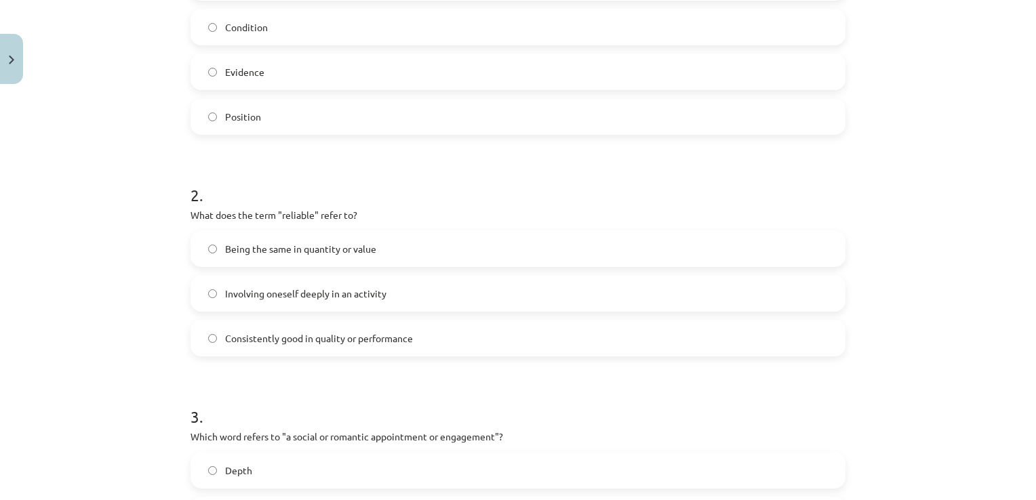
click at [242, 244] on span "Being the same in quantity or value" at bounding box center [300, 249] width 151 height 14
click at [298, 342] on span "Consistently good in quality or performance" at bounding box center [319, 338] width 188 height 14
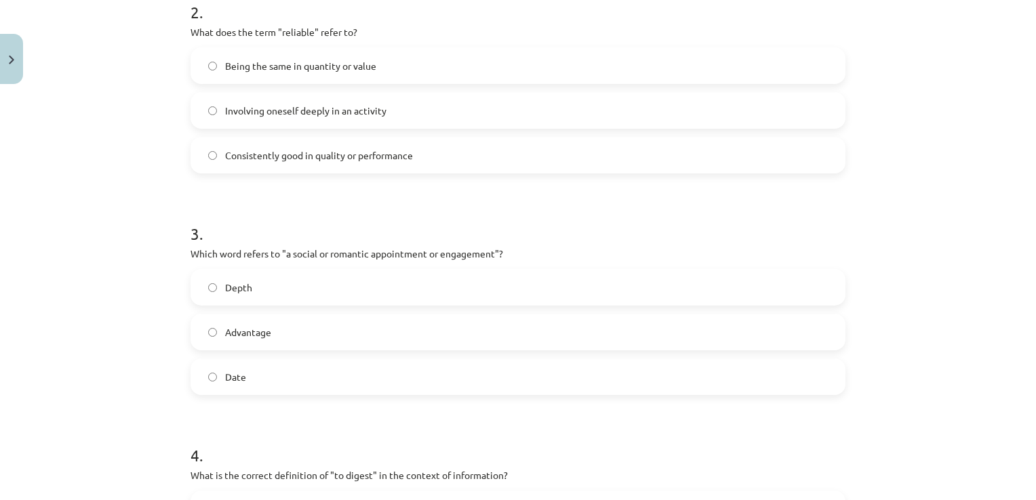
scroll to position [577, 0]
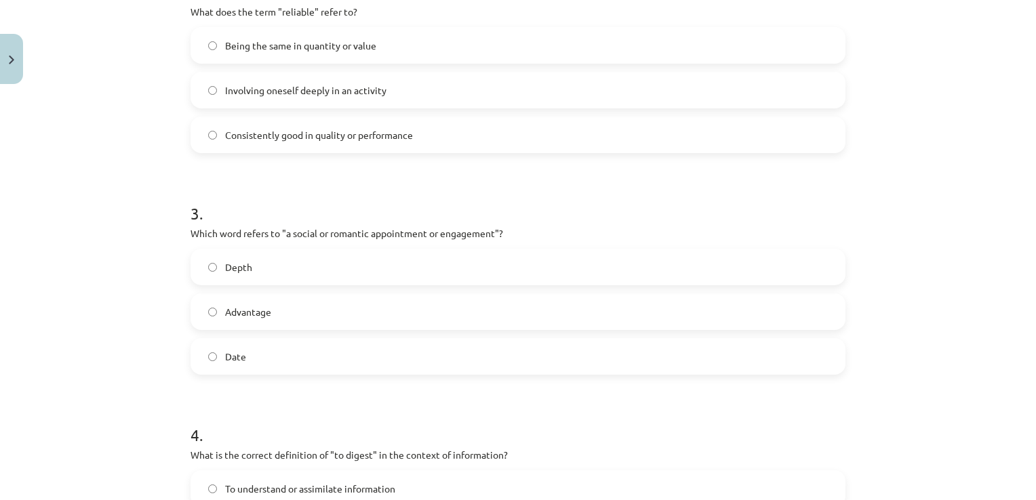
click at [242, 354] on label "Date" at bounding box center [518, 357] width 652 height 34
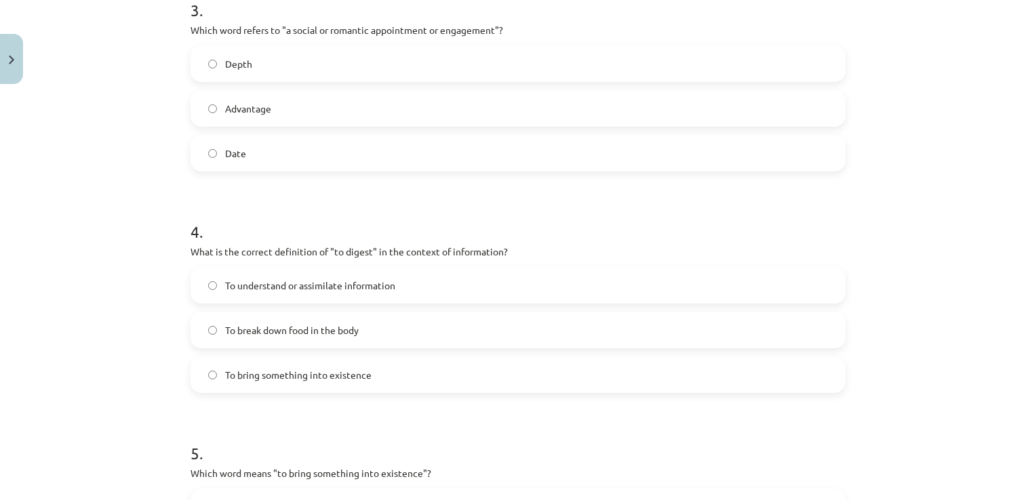
scroll to position [849, 0]
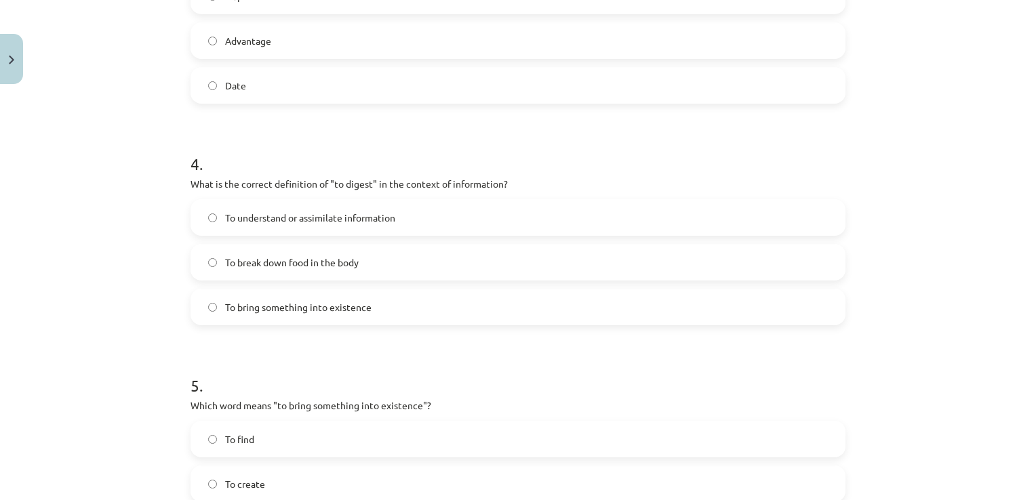
click at [336, 208] on label "To understand or assimilate information" at bounding box center [518, 218] width 652 height 34
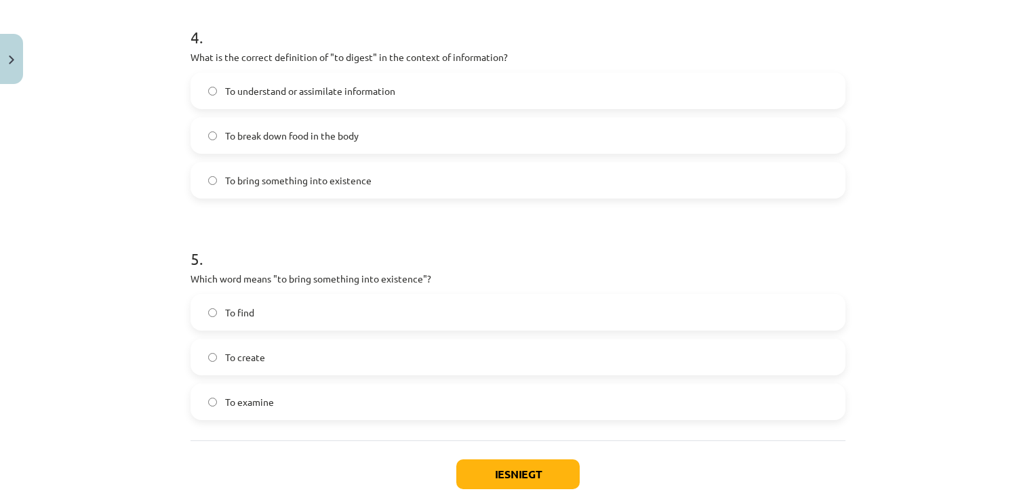
scroll to position [984, 0]
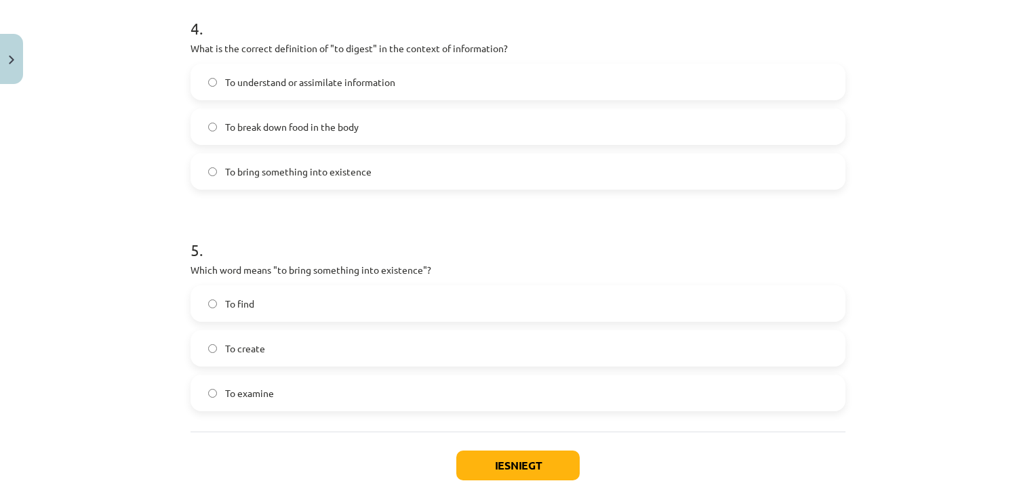
click at [276, 352] on label "To create" at bounding box center [518, 348] width 652 height 34
click at [543, 459] on button "Iesniegt" at bounding box center [517, 466] width 123 height 30
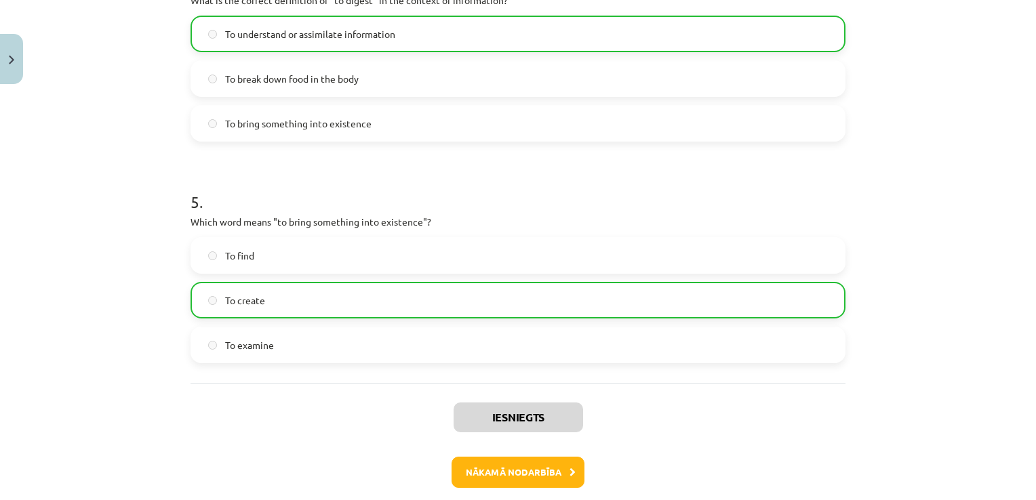
scroll to position [1095, 0]
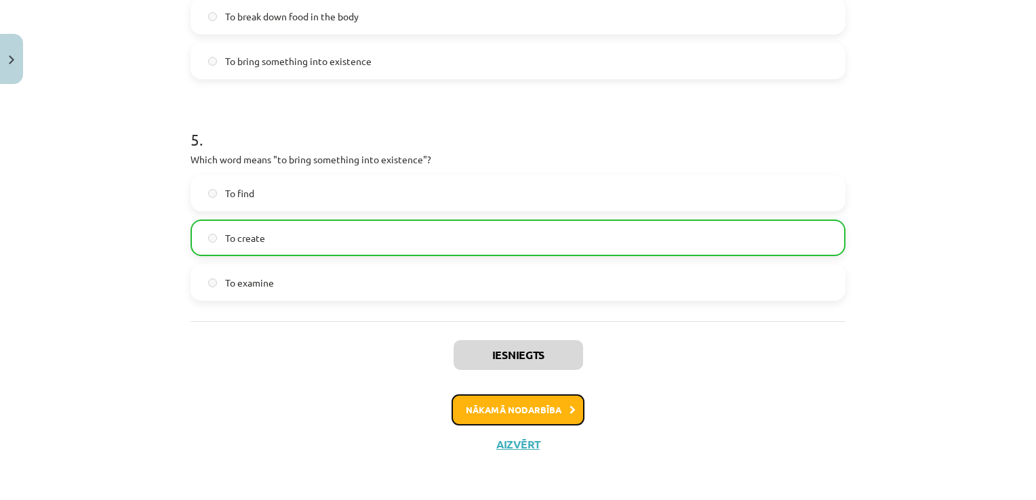
click at [509, 408] on button "Nākamā nodarbība" at bounding box center [517, 409] width 133 height 31
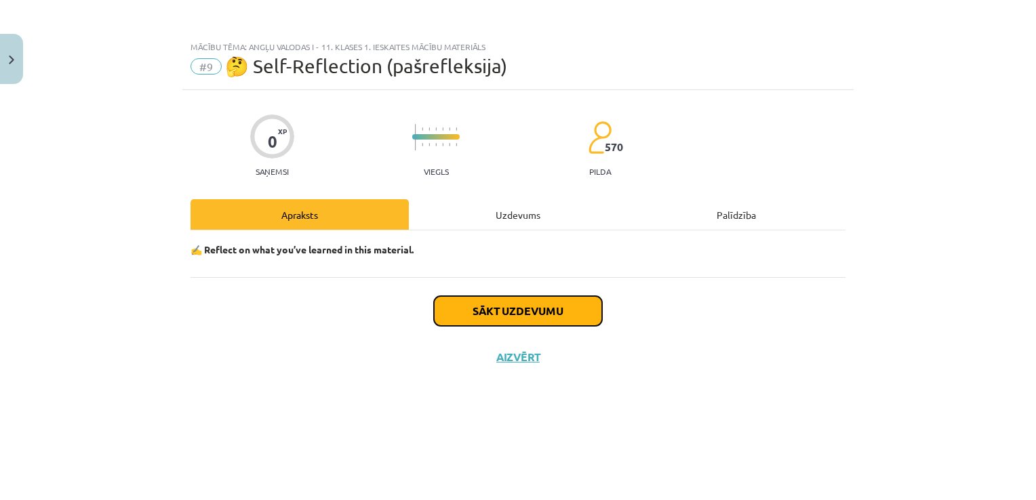
click at [485, 311] on button "Sākt uzdevumu" at bounding box center [518, 311] width 168 height 30
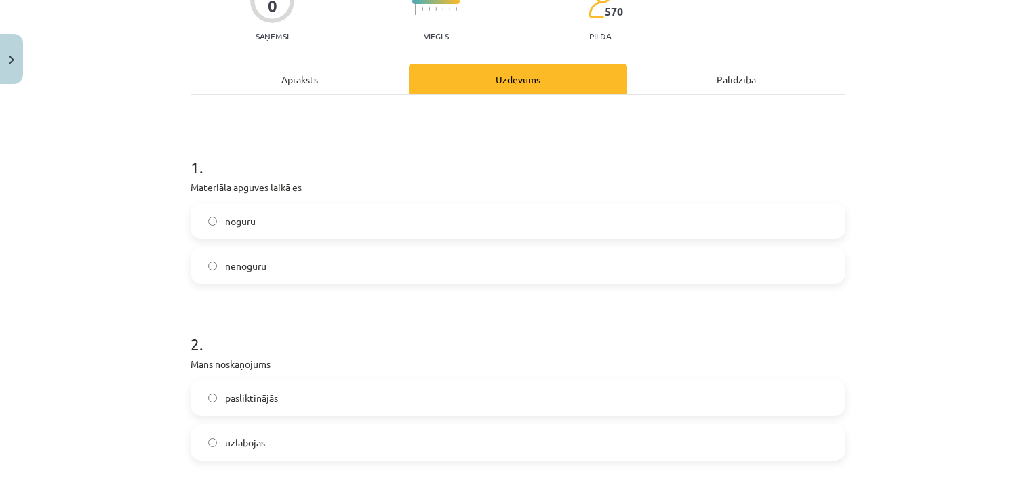
scroll to position [203, 0]
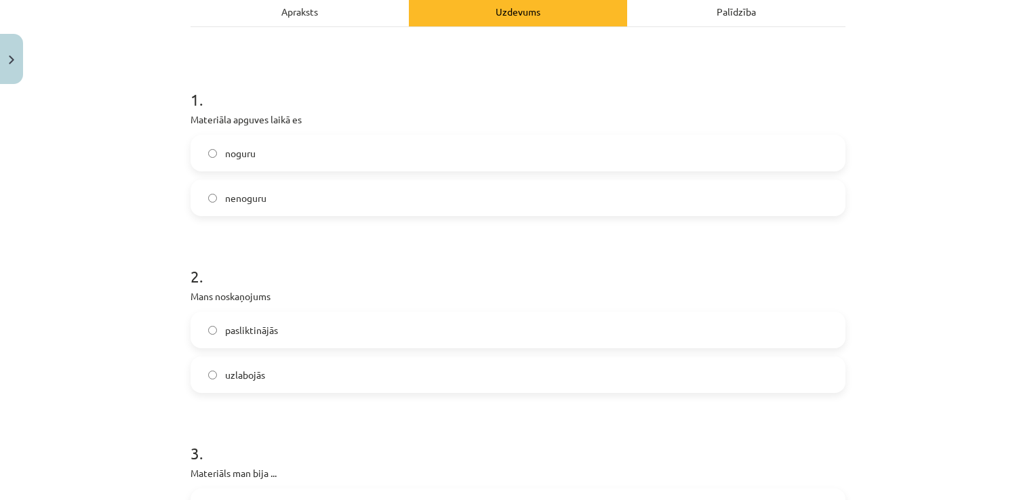
click at [271, 197] on label "nenoguru" at bounding box center [518, 198] width 652 height 34
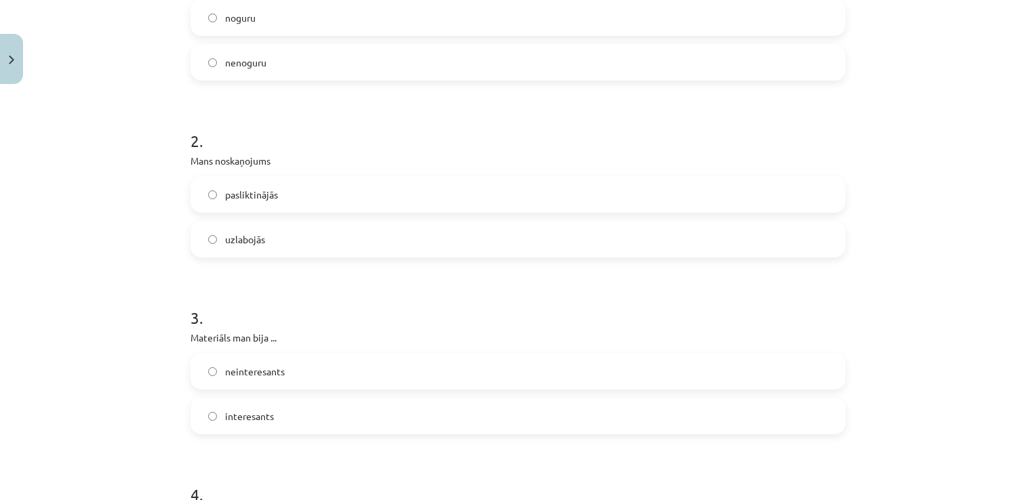
click at [259, 237] on span "uzlabojās" at bounding box center [245, 239] width 40 height 14
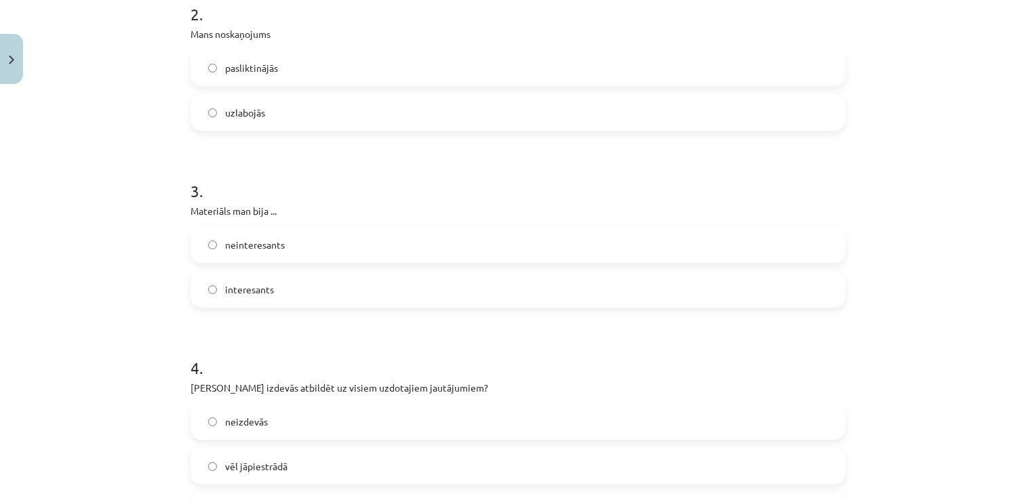
scroll to position [474, 0]
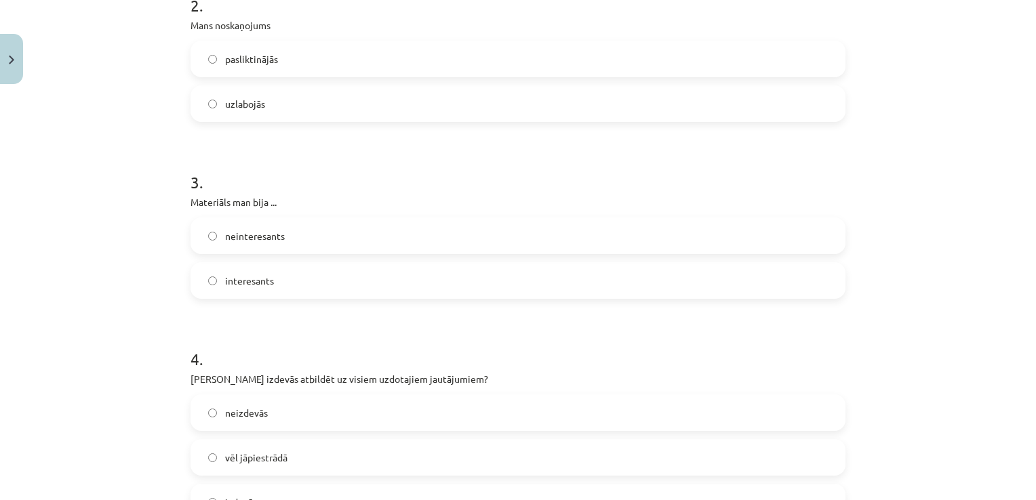
click at [264, 265] on label "interesants" at bounding box center [518, 281] width 652 height 34
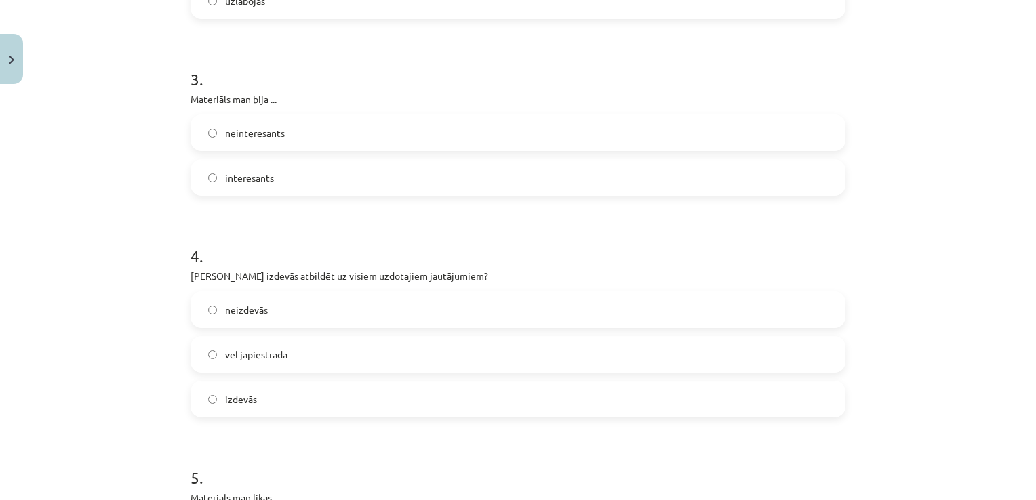
scroll to position [610, 0]
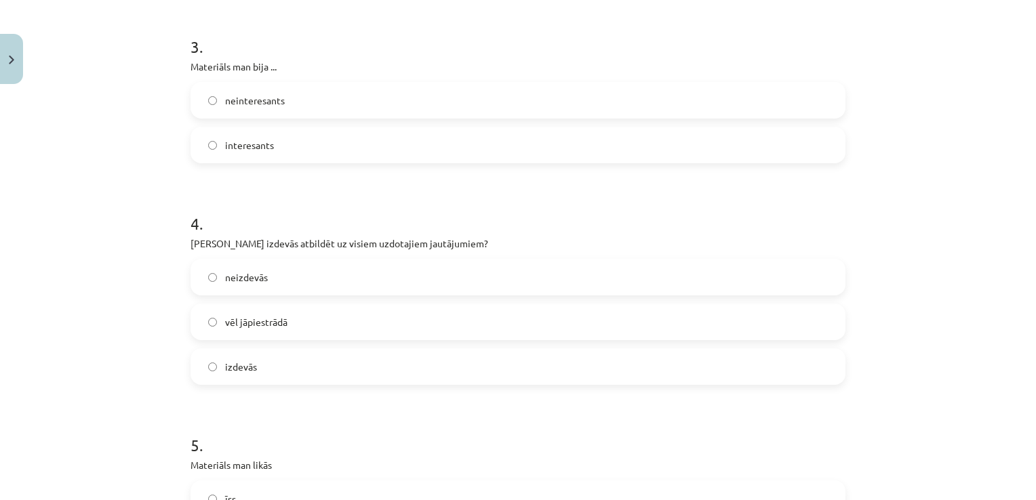
click at [266, 362] on label "izdevās" at bounding box center [518, 367] width 652 height 34
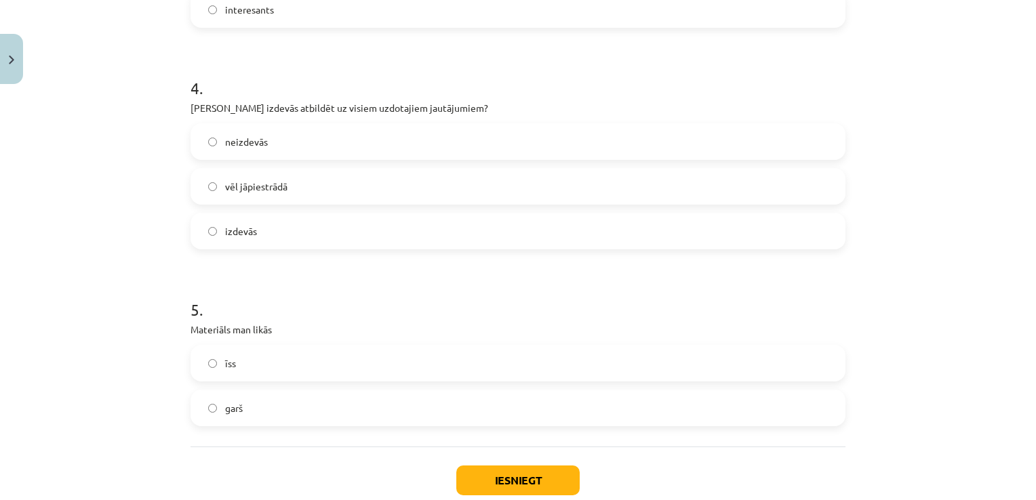
click at [236, 412] on span "garš" at bounding box center [234, 408] width 18 height 14
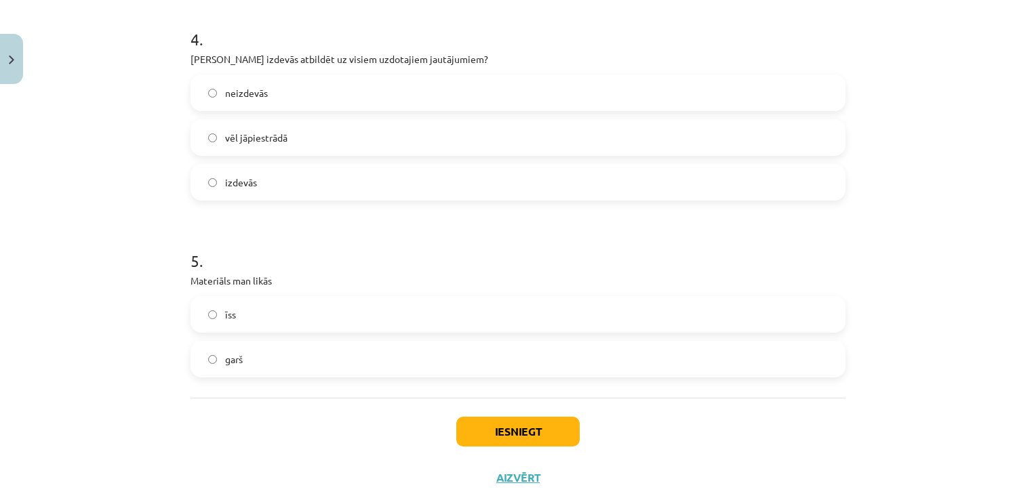
scroll to position [828, 0]
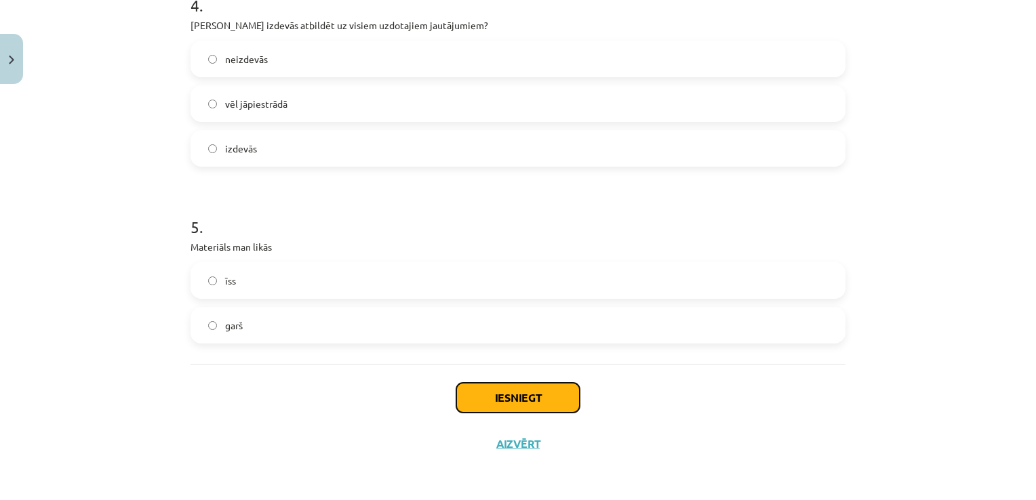
click at [495, 403] on button "Iesniegt" at bounding box center [517, 398] width 123 height 30
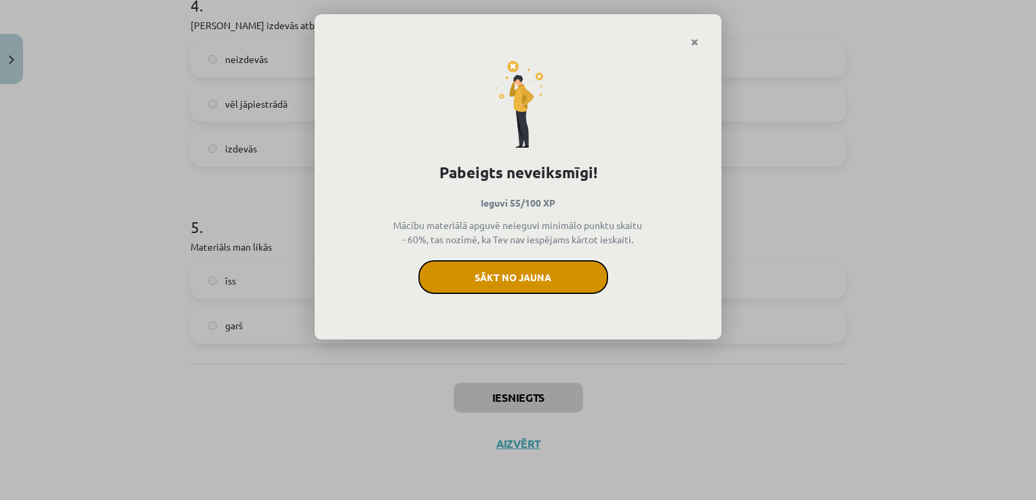
click at [541, 277] on button "Sākt no jauna" at bounding box center [513, 277] width 190 height 34
click at [569, 272] on button "Sākt no jauna" at bounding box center [513, 277] width 190 height 34
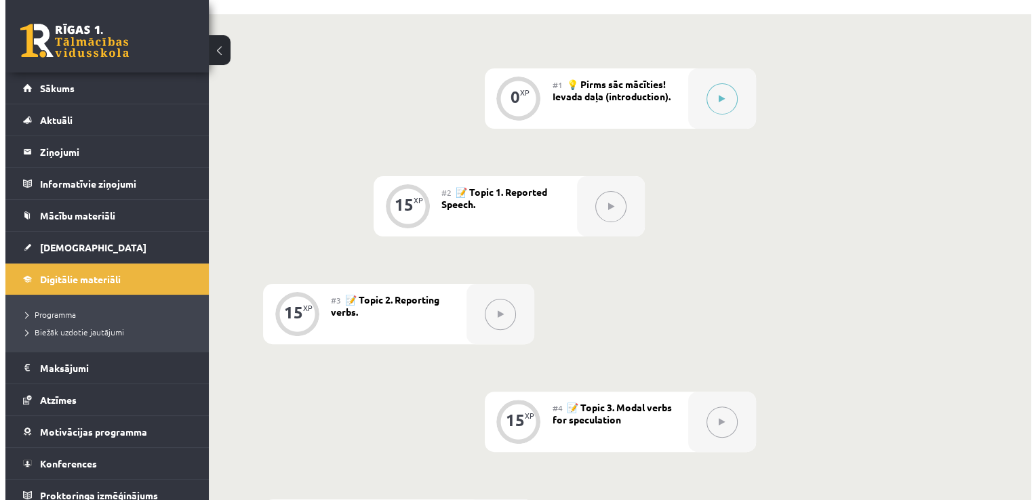
scroll to position [203, 0]
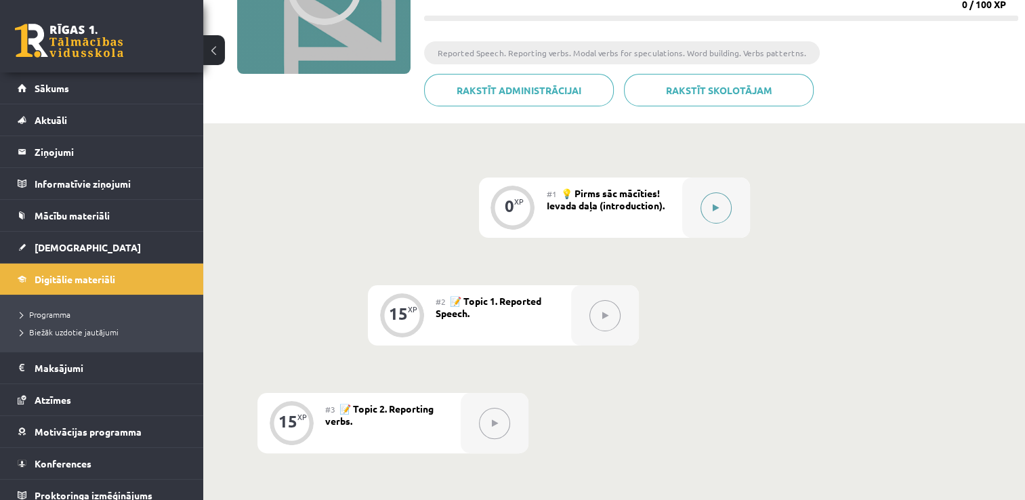
click at [716, 219] on button at bounding box center [716, 207] width 31 height 31
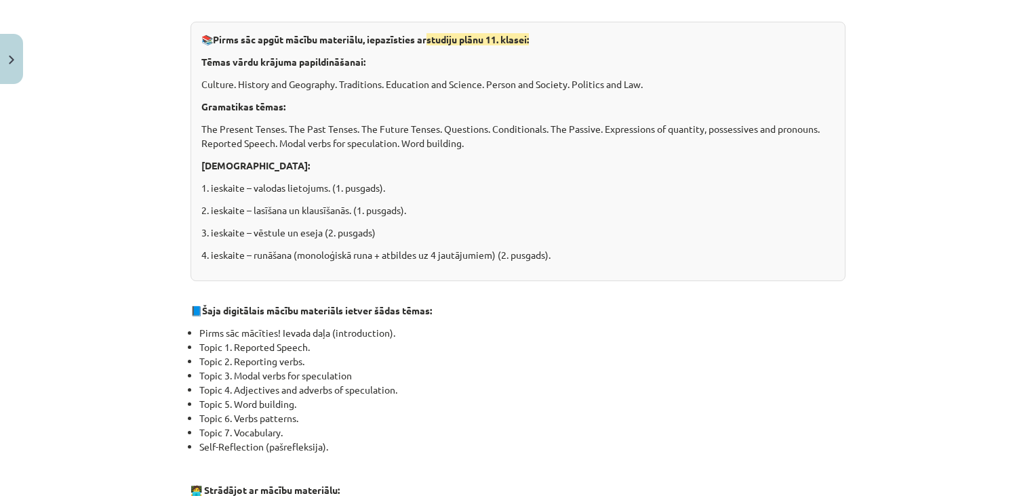
scroll to position [271, 0]
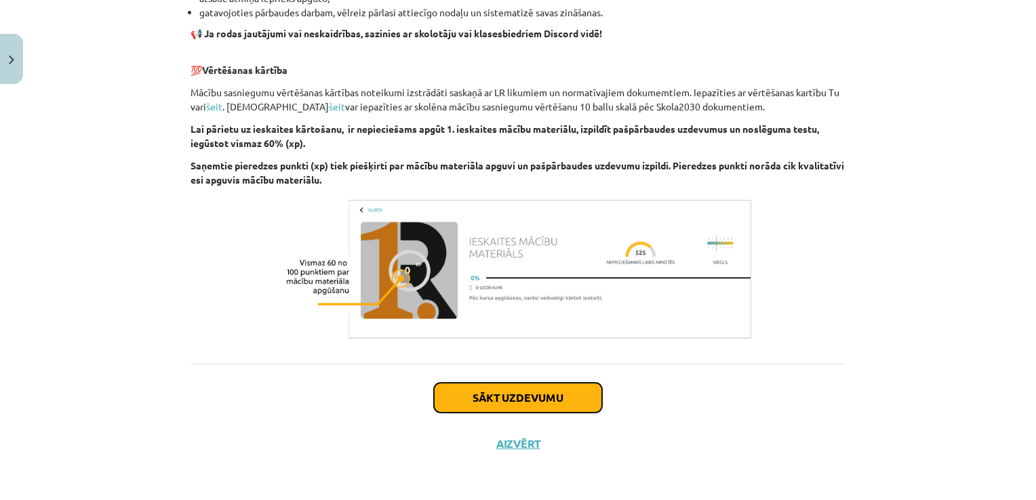
click at [492, 397] on button "Sākt uzdevumu" at bounding box center [518, 398] width 168 height 30
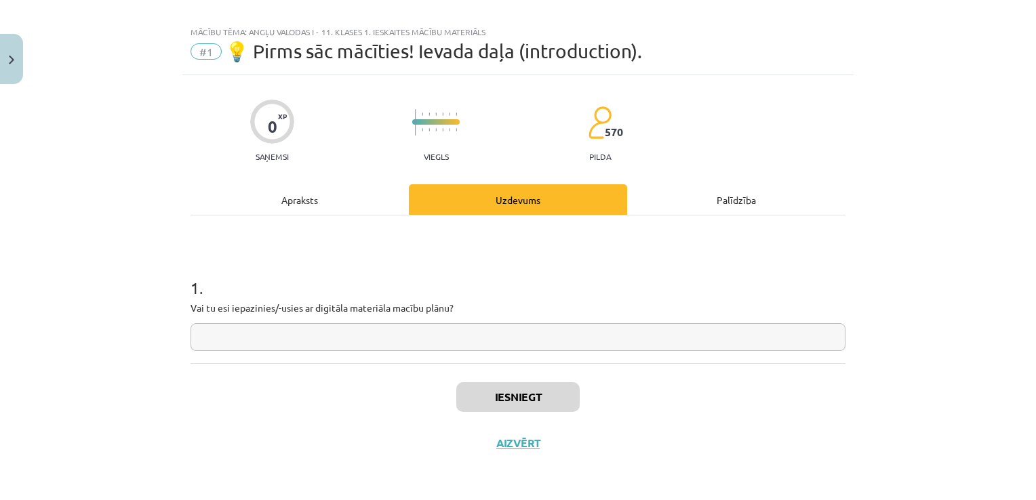
scroll to position [14, 0]
click at [359, 329] on input "text" at bounding box center [517, 339] width 655 height 28
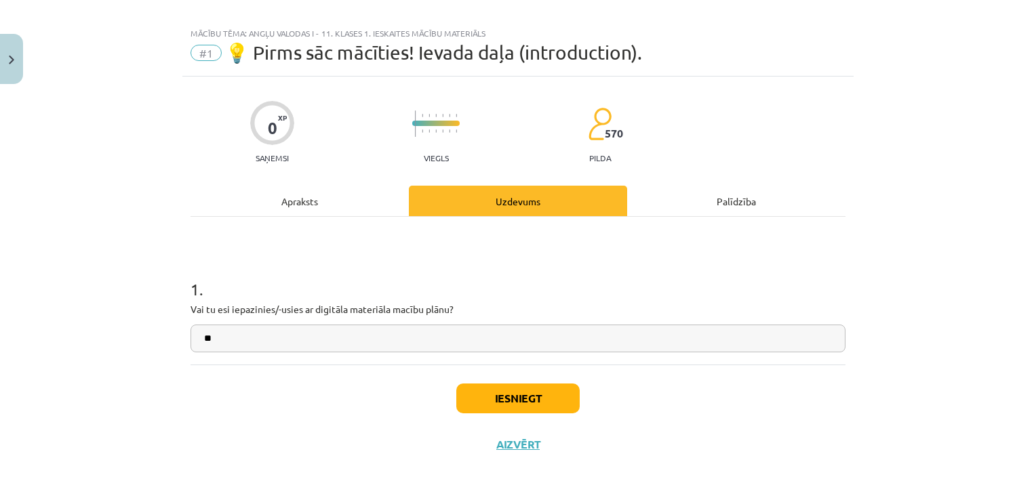
type input "*"
type input "*********"
click at [504, 416] on div "Iesniegt Aizvērt" at bounding box center [517, 412] width 655 height 95
click at [507, 399] on button "Iesniegt" at bounding box center [517, 399] width 123 height 30
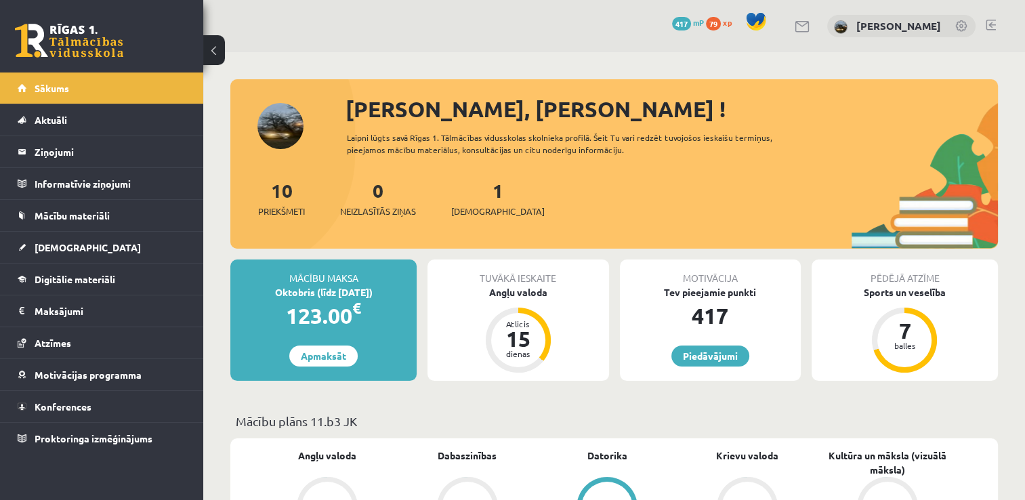
scroll to position [437, 0]
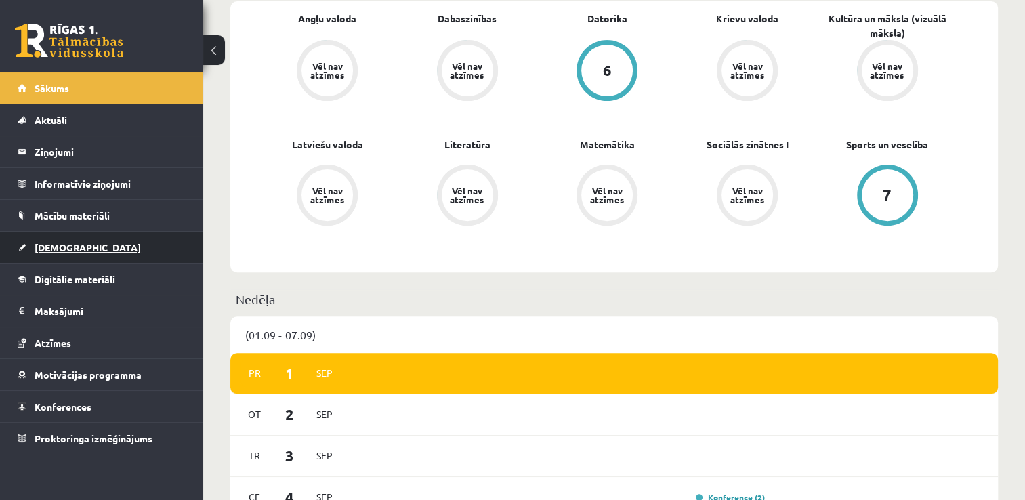
click at [108, 247] on link "[DEMOGRAPHIC_DATA]" at bounding box center [102, 247] width 169 height 31
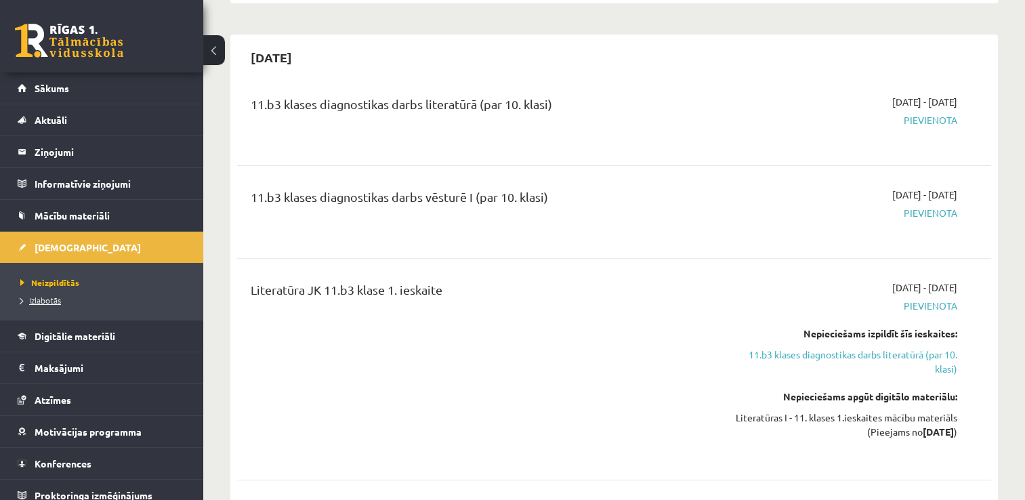
click at [34, 305] on link "Izlabotās" at bounding box center [104, 300] width 169 height 12
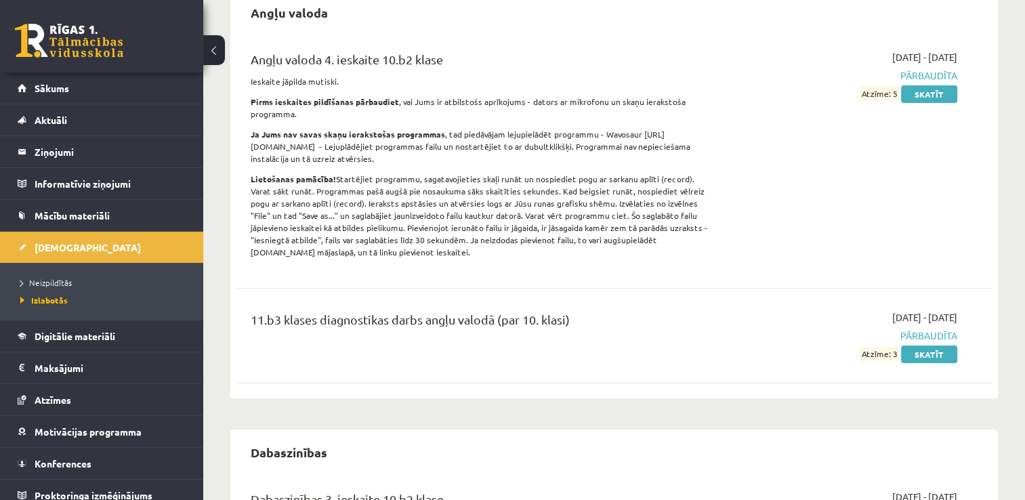
scroll to position [54, 0]
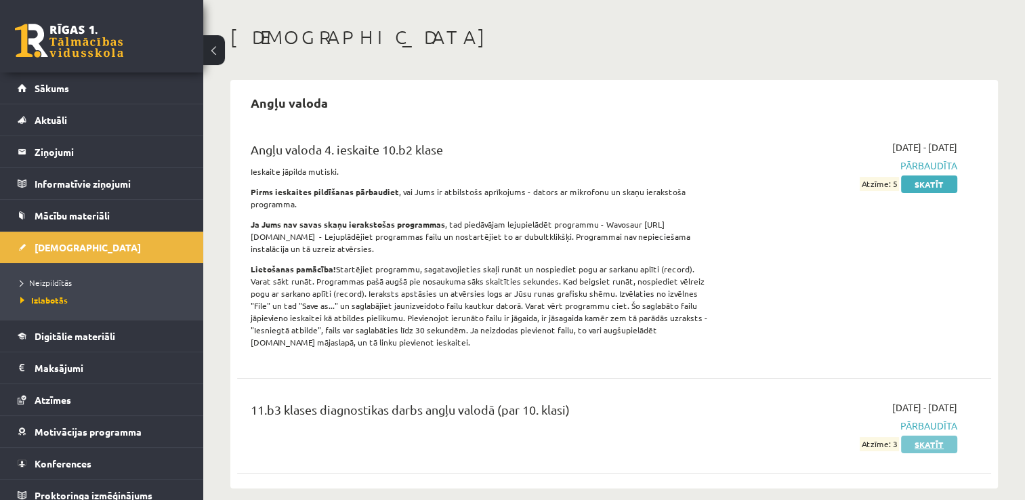
click at [917, 442] on link "Skatīt" at bounding box center [929, 445] width 56 height 18
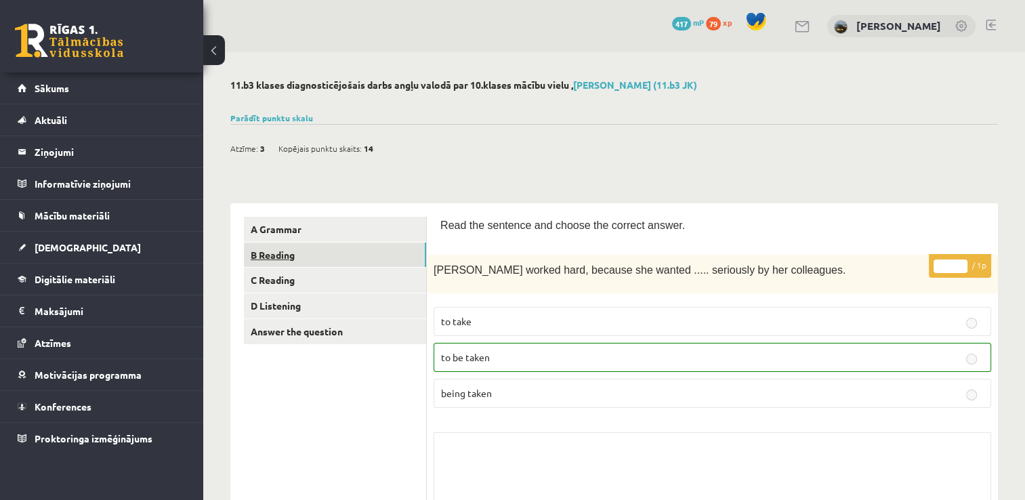
click at [295, 252] on link "B Reading" at bounding box center [335, 255] width 182 height 25
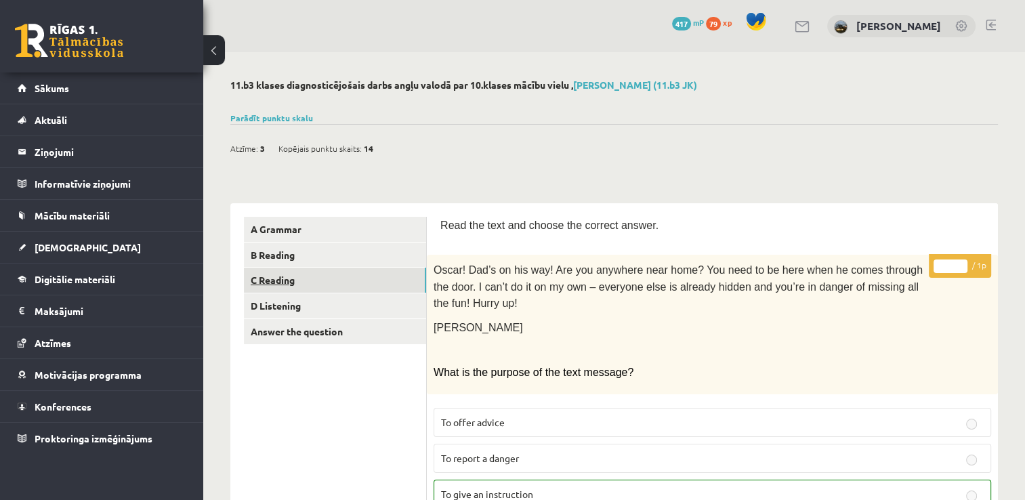
click at [277, 289] on link "C Reading" at bounding box center [335, 280] width 182 height 25
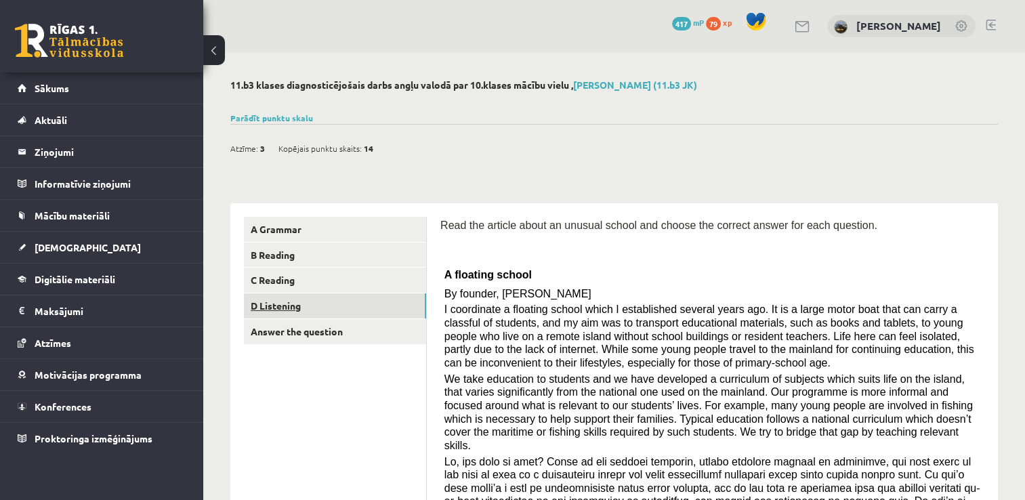
click at [267, 318] on link "D Listening" at bounding box center [335, 305] width 182 height 25
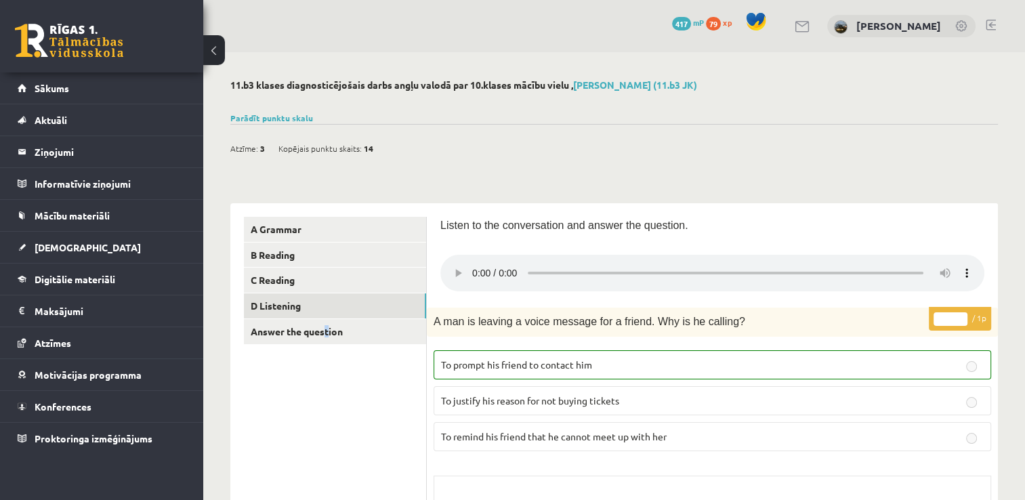
drag, startPoint x: 277, startPoint y: 346, endPoint x: 279, endPoint y: 362, distance: 16.4
copy link "e"
click at [347, 331] on link "Answer the question" at bounding box center [335, 331] width 182 height 25
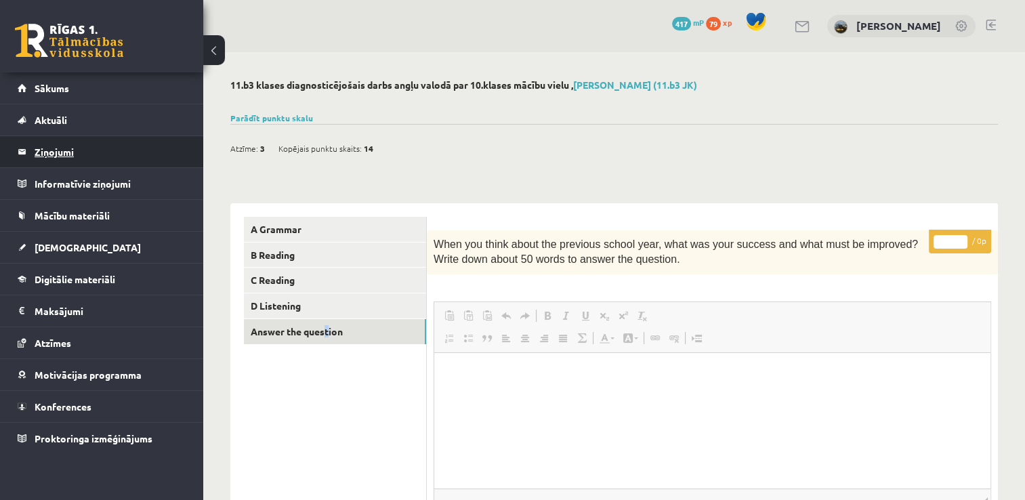
click at [62, 155] on legend "Ziņojumi 0" at bounding box center [111, 151] width 152 height 31
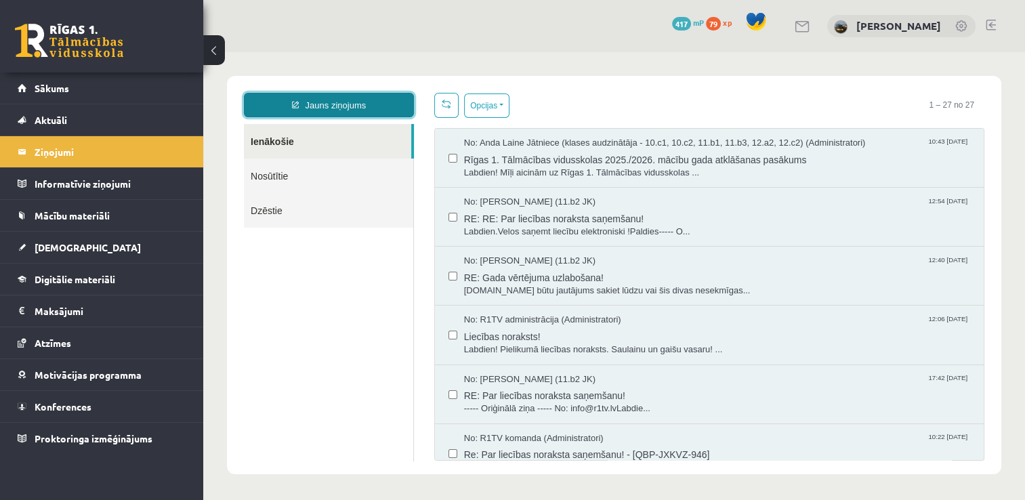
click at [369, 111] on link "Jauns ziņojums" at bounding box center [329, 105] width 170 height 24
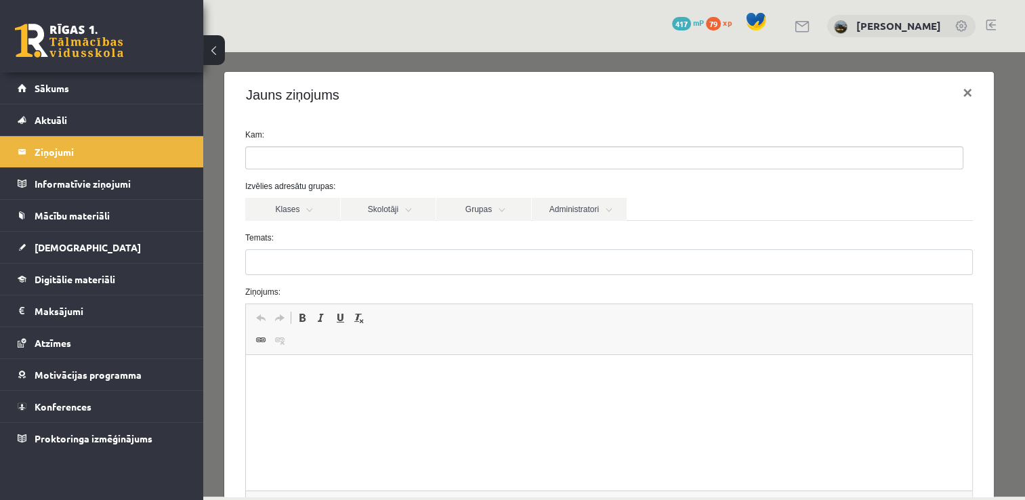
click at [358, 159] on ul at bounding box center [604, 158] width 717 height 22
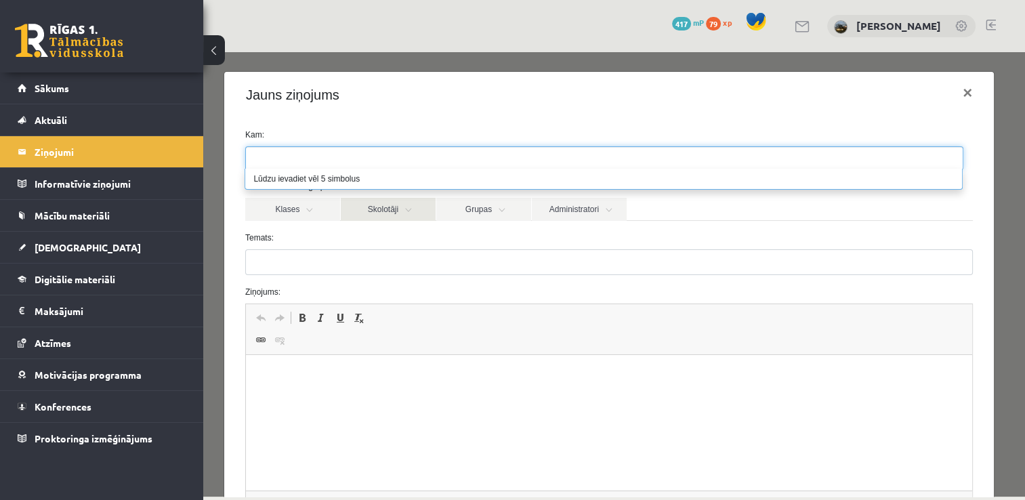
click at [393, 203] on link "Skolotāji" at bounding box center [388, 209] width 95 height 23
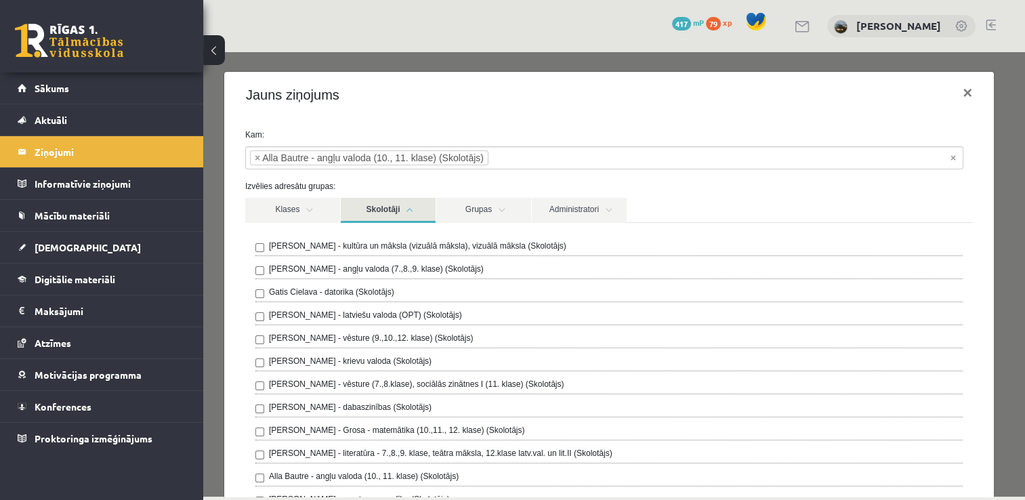
click at [423, 129] on label "Kam:" at bounding box center [609, 135] width 748 height 12
click at [303, 218] on link "Klases" at bounding box center [292, 210] width 95 height 25
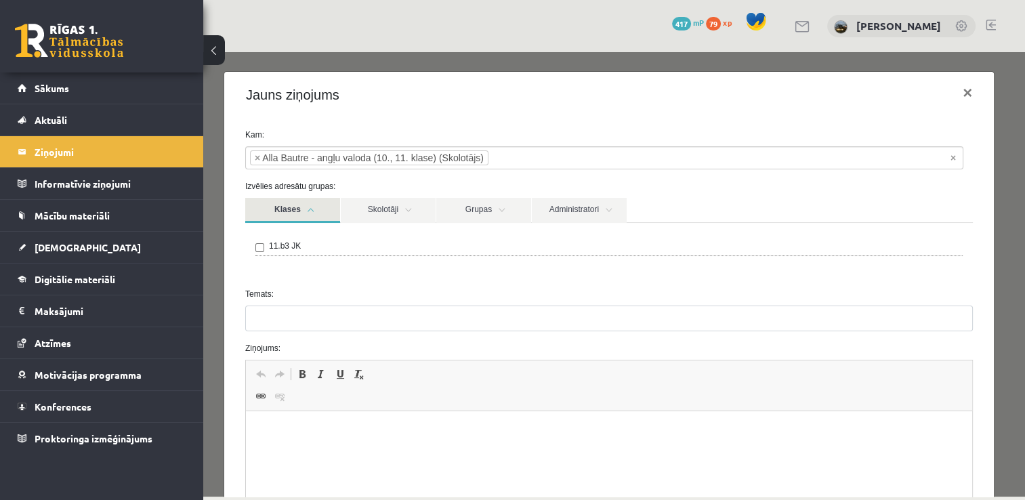
click at [313, 213] on link "Klases" at bounding box center [292, 210] width 95 height 25
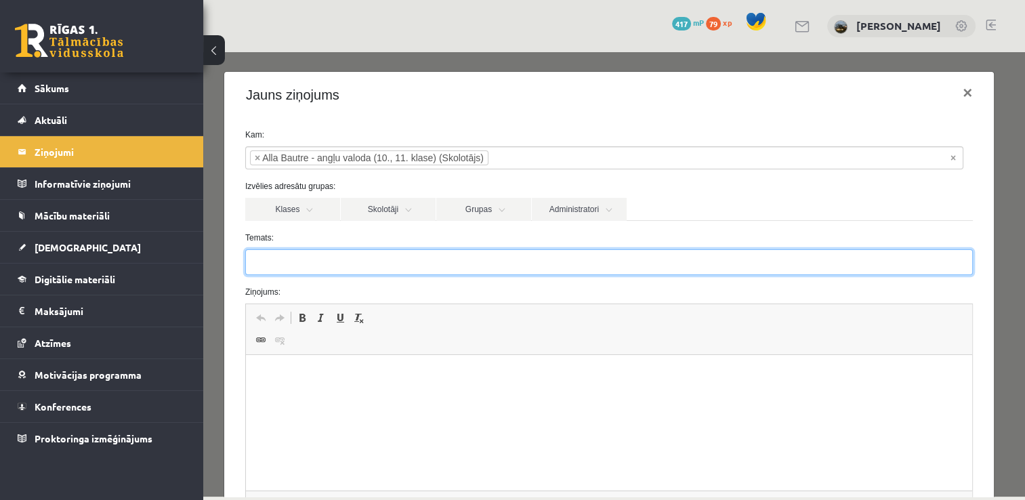
click at [290, 263] on input "Temats:" at bounding box center [609, 262] width 728 height 26
type input "**********"
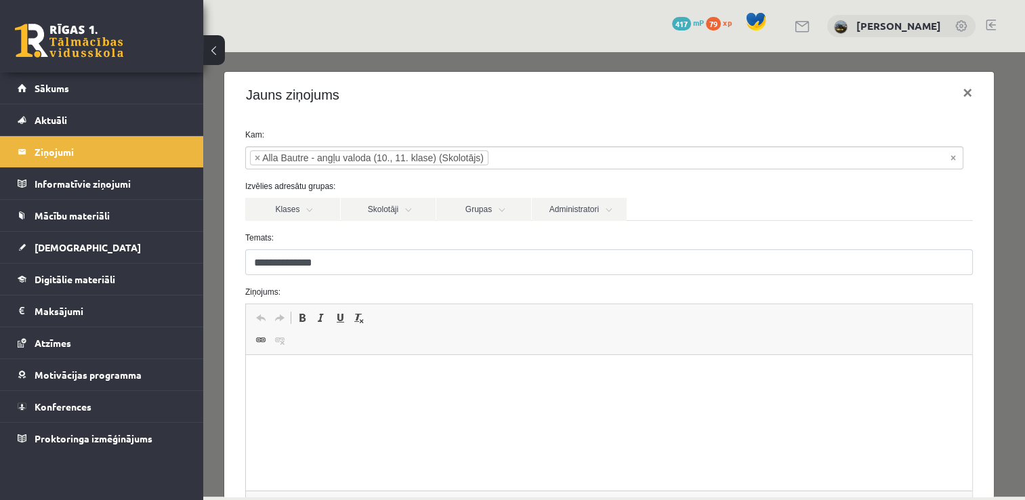
click at [298, 366] on html at bounding box center [609, 375] width 727 height 41
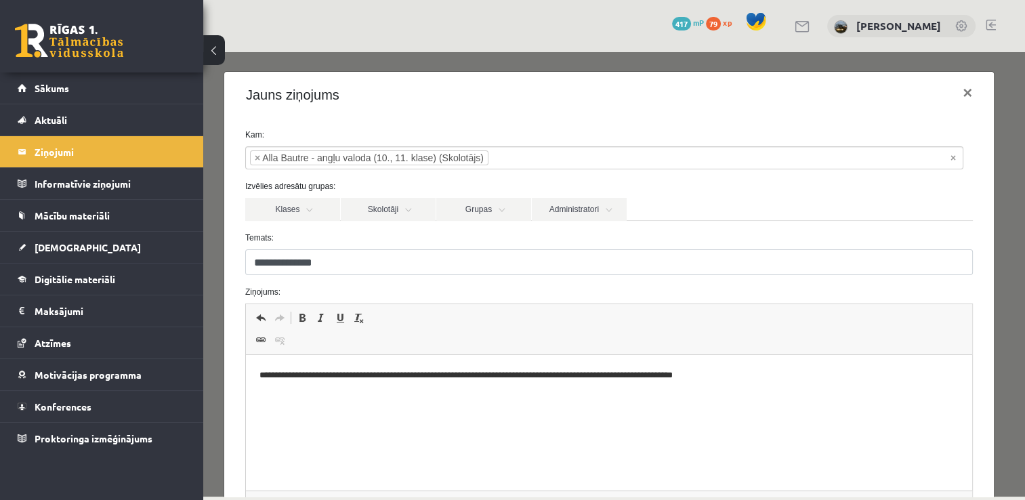
click at [300, 375] on p "**********" at bounding box center [605, 376] width 690 height 14
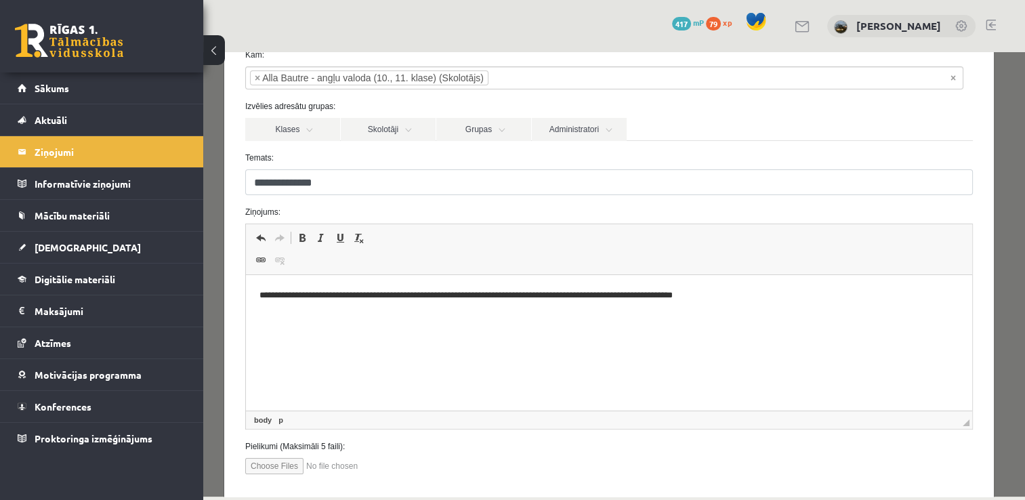
scroll to position [115, 0]
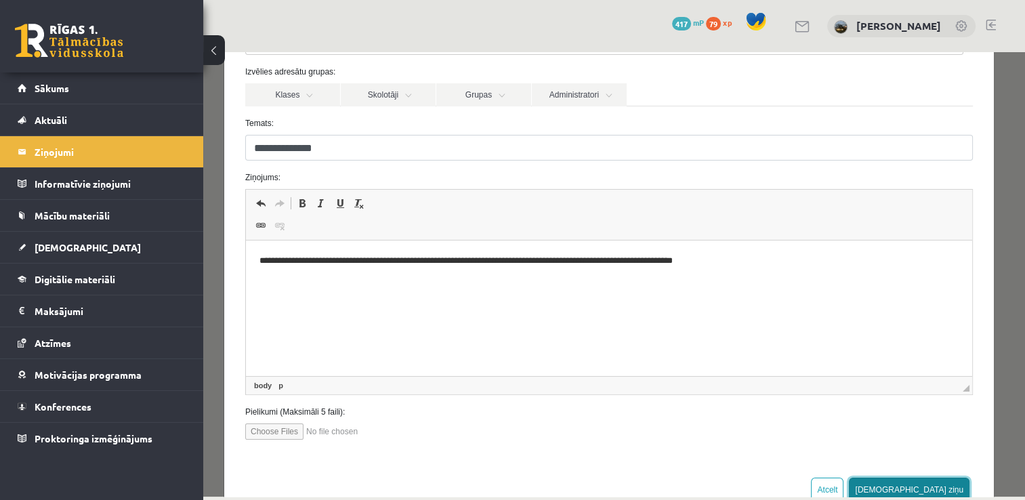
click at [930, 487] on button "[DEMOGRAPHIC_DATA] ziņu" at bounding box center [909, 490] width 121 height 24
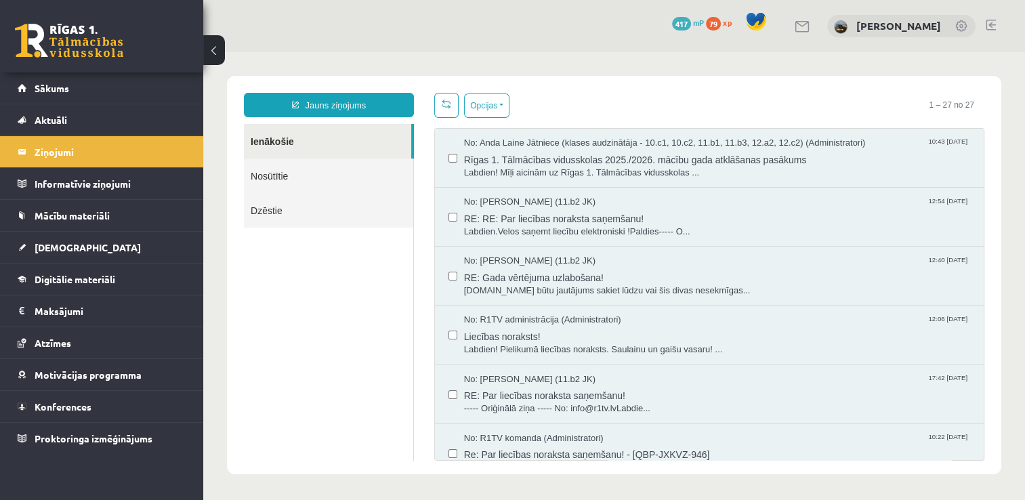
scroll to position [0, 0]
click at [377, 180] on link "Nosūtītie" at bounding box center [328, 176] width 169 height 35
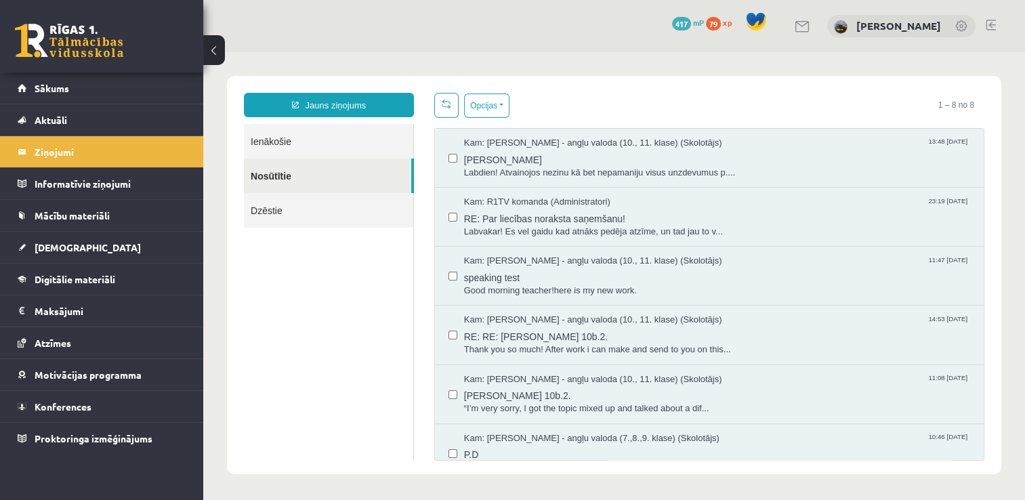
click at [339, 140] on link "Ienākošie" at bounding box center [328, 141] width 169 height 35
click at [112, 92] on link "Sākums" at bounding box center [102, 88] width 169 height 31
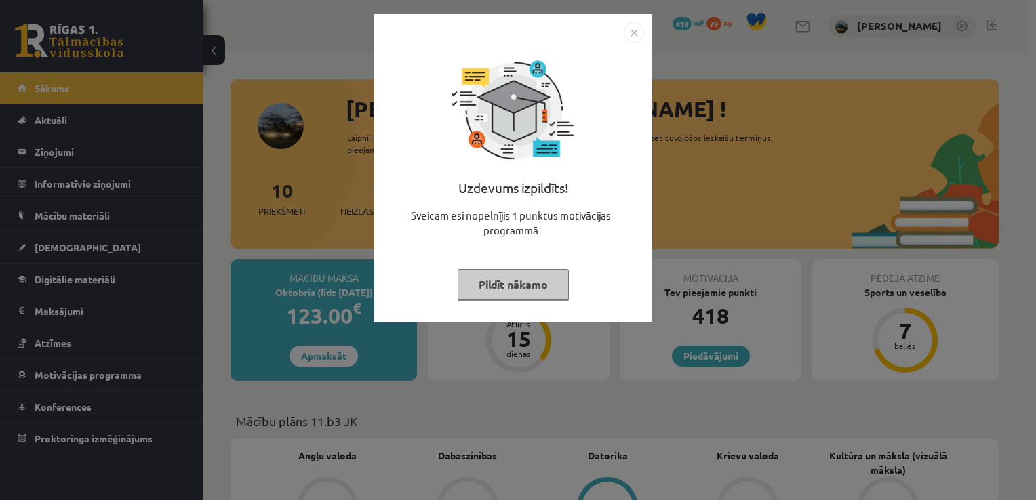
click at [515, 277] on button "Pildīt nākamo" at bounding box center [512, 284] width 111 height 31
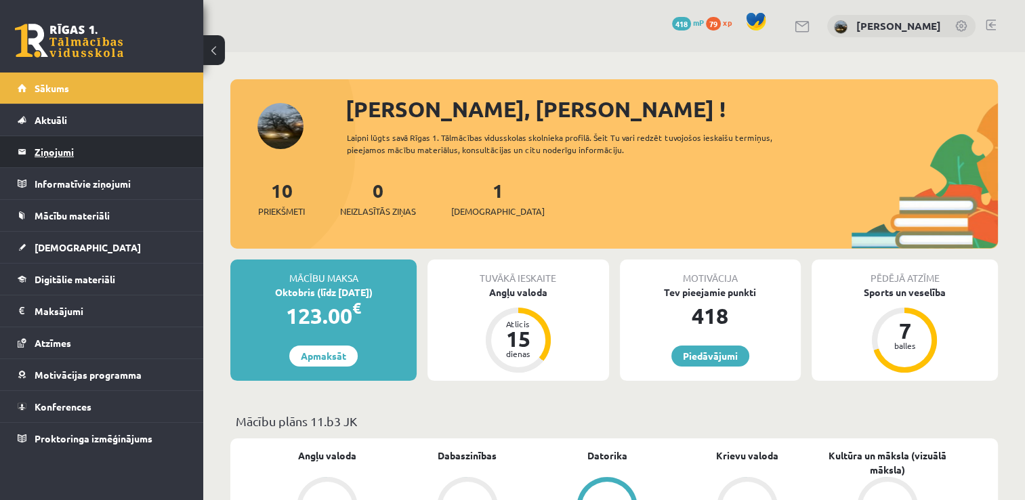
click at [85, 146] on legend "Ziņojumi 0" at bounding box center [111, 151] width 152 height 31
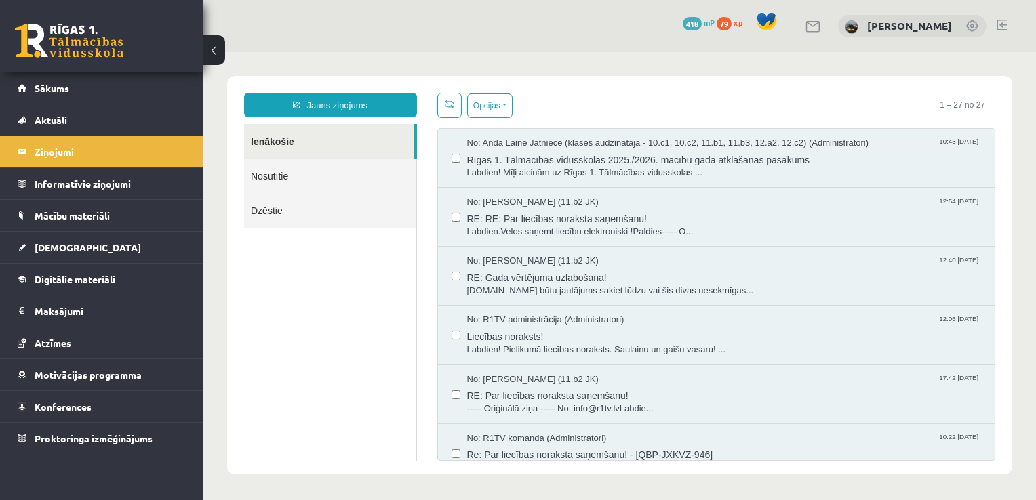
click at [314, 172] on link "Nosūtītie" at bounding box center [330, 176] width 172 height 35
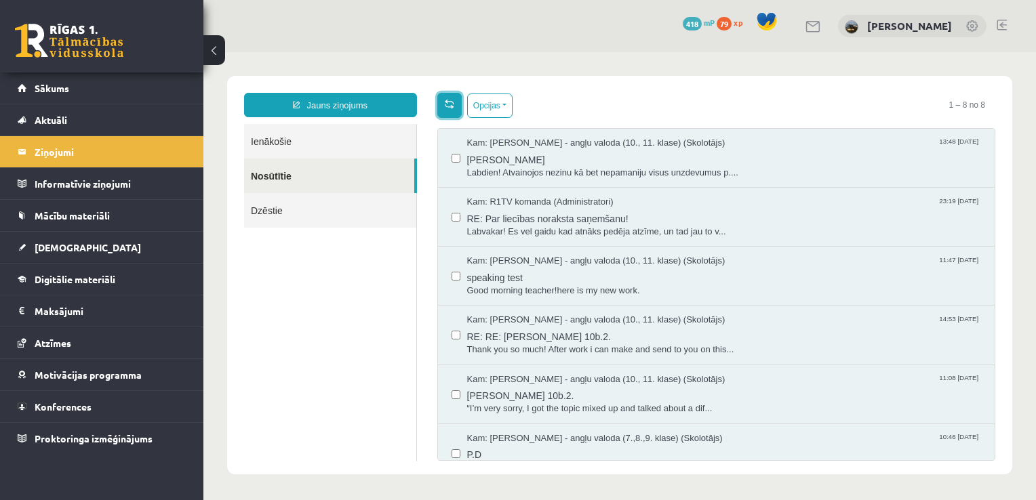
click at [445, 101] on span at bounding box center [449, 103] width 9 height 9
click at [65, 239] on link "[DEMOGRAPHIC_DATA]" at bounding box center [102, 247] width 169 height 31
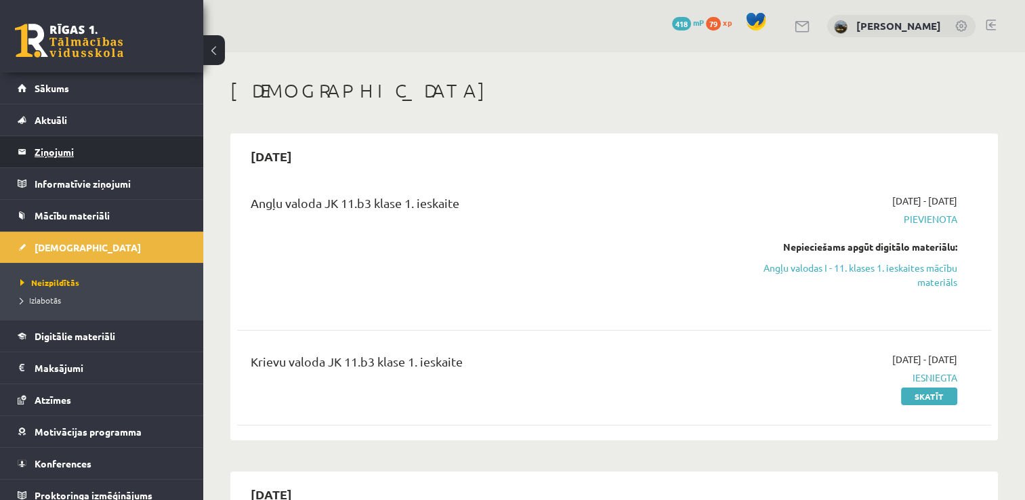
click at [51, 153] on legend "Ziņojumi 0" at bounding box center [111, 151] width 152 height 31
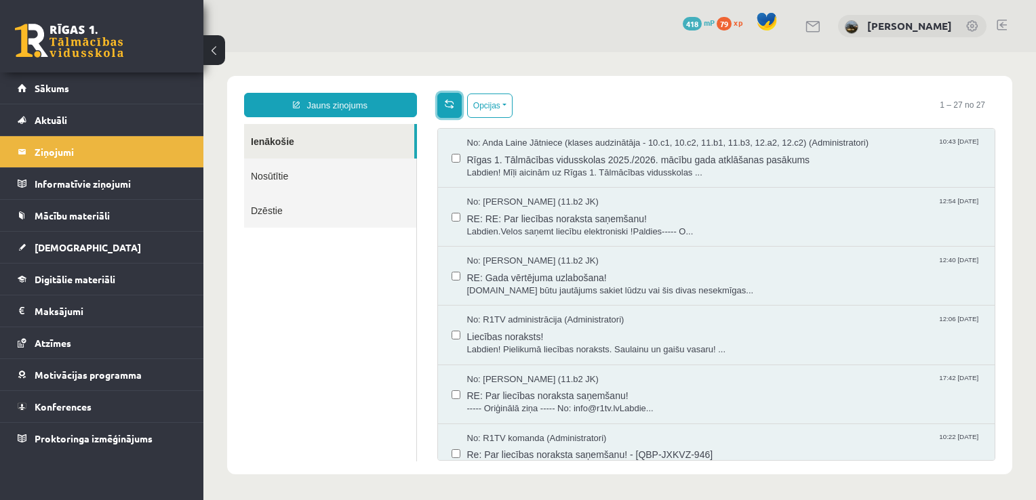
click at [445, 106] on span at bounding box center [449, 103] width 9 height 9
click at [325, 163] on link "Nosūtītie" at bounding box center [330, 176] width 172 height 35
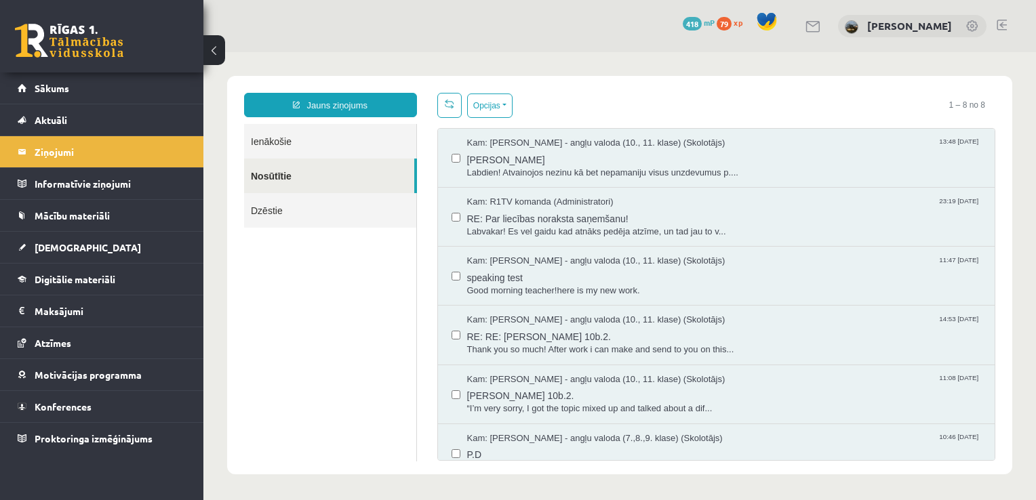
click at [321, 170] on link "Nosūtītie" at bounding box center [329, 176] width 170 height 35
click at [764, 151] on span "Gustavs Siliņš" at bounding box center [724, 158] width 514 height 17
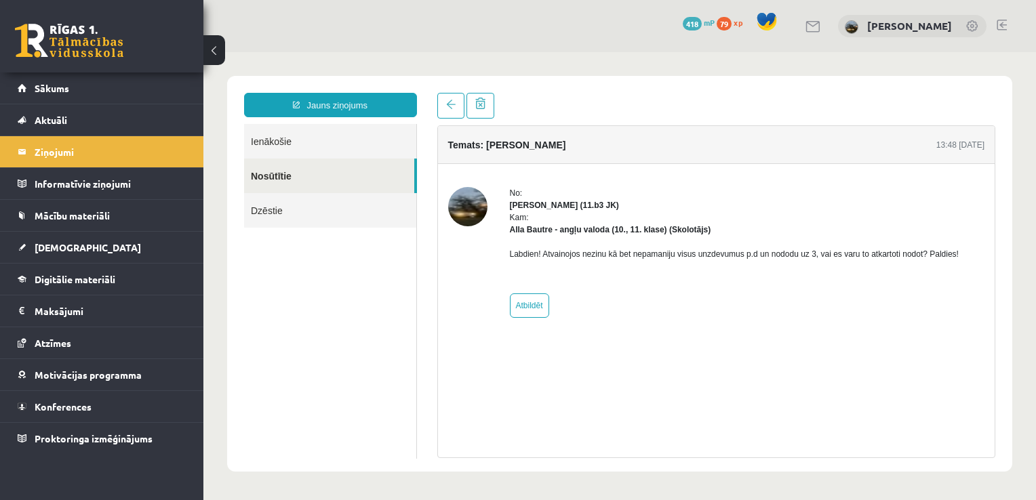
click at [975, 22] on link at bounding box center [973, 27] width 14 height 14
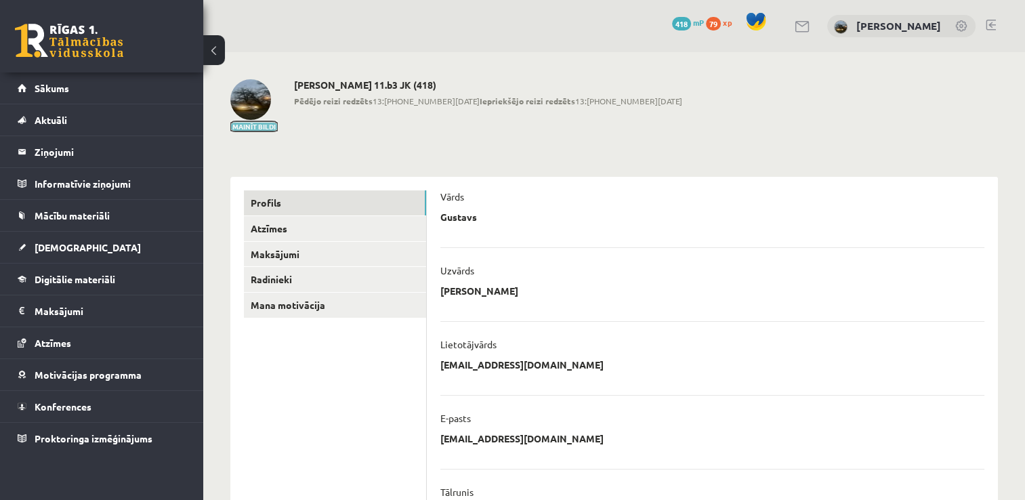
click at [263, 127] on button "Mainīt bildi" at bounding box center [253, 127] width 47 height 8
click at [77, 81] on link "Sākums" at bounding box center [102, 88] width 169 height 31
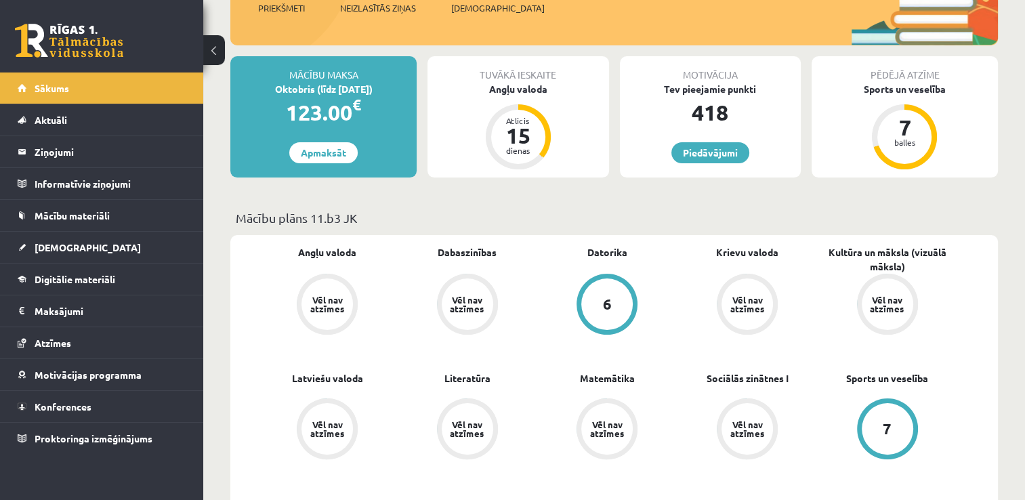
scroll to position [201, 0]
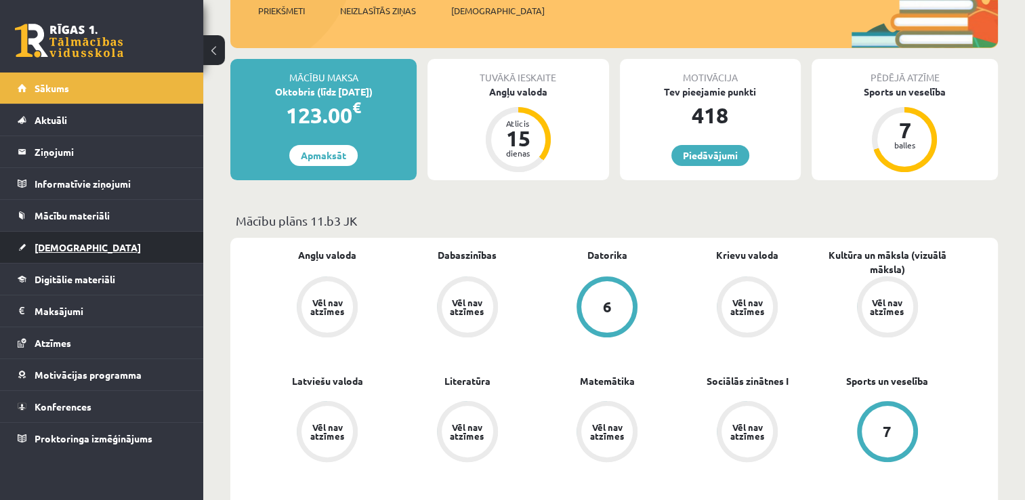
click at [29, 248] on link "[DEMOGRAPHIC_DATA]" at bounding box center [102, 247] width 169 height 31
